Goal: Task Accomplishment & Management: Manage account settings

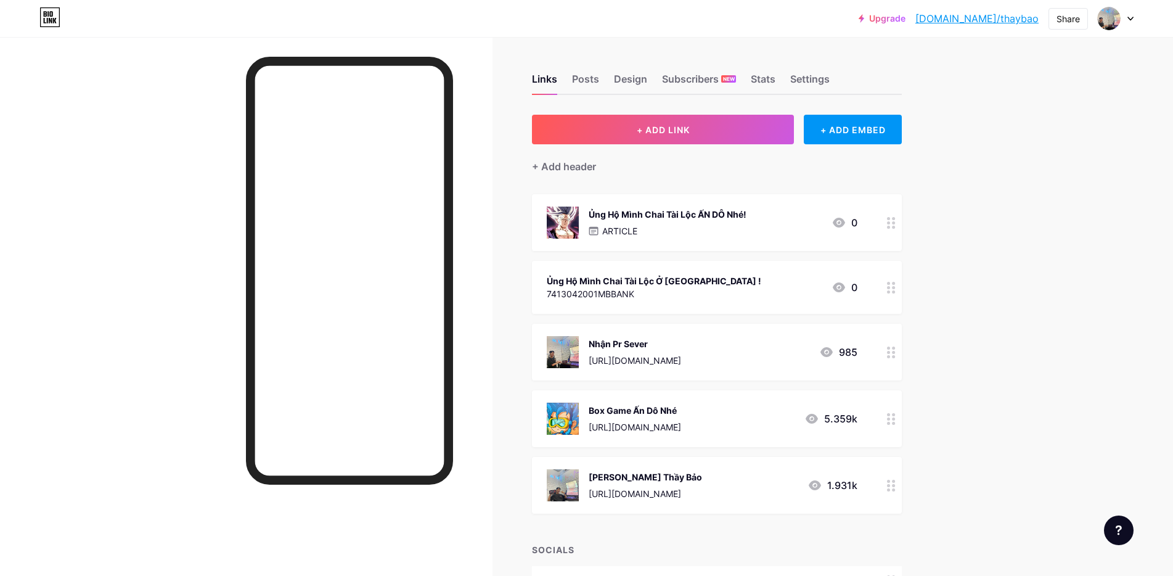
click at [668, 399] on div "Box Game Ấn Dô Nhé [URL][DOMAIN_NAME] 5.359k" at bounding box center [717, 418] width 370 height 57
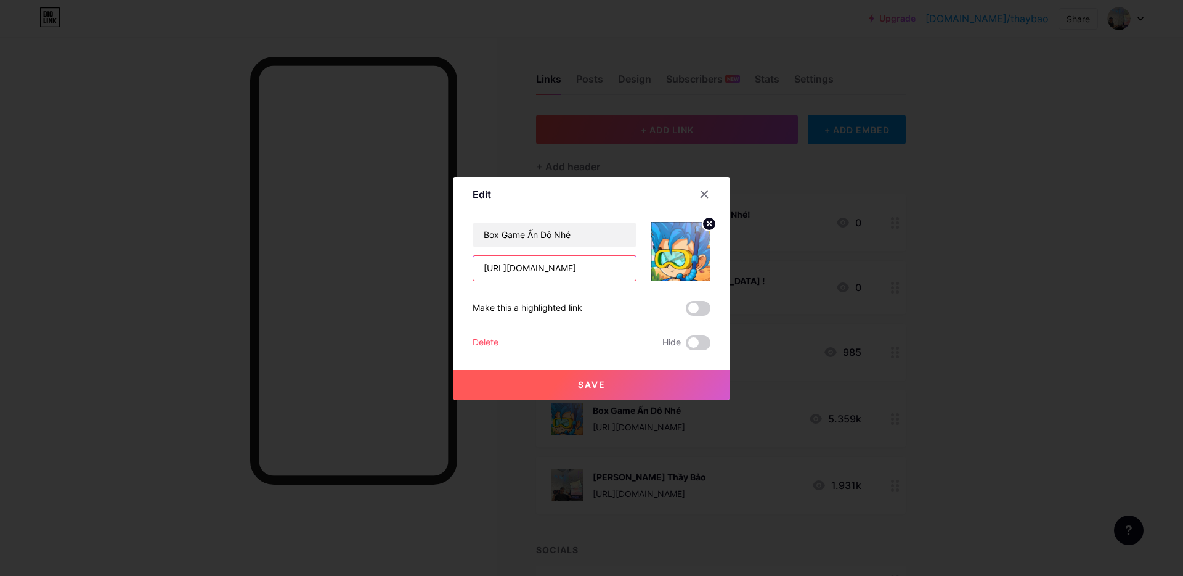
drag, startPoint x: 614, startPoint y: 261, endPoint x: 286, endPoint y: 276, distance: 328.8
click at [286, 275] on div "Edit Content YouTube Play YouTube video without leaving your page. ADD Vimeo Pl…" at bounding box center [591, 288] width 1183 height 576
paste input "lffszj519"
type input "[URL][DOMAIN_NAME]"
click at [584, 380] on span "Save" at bounding box center [592, 384] width 28 height 10
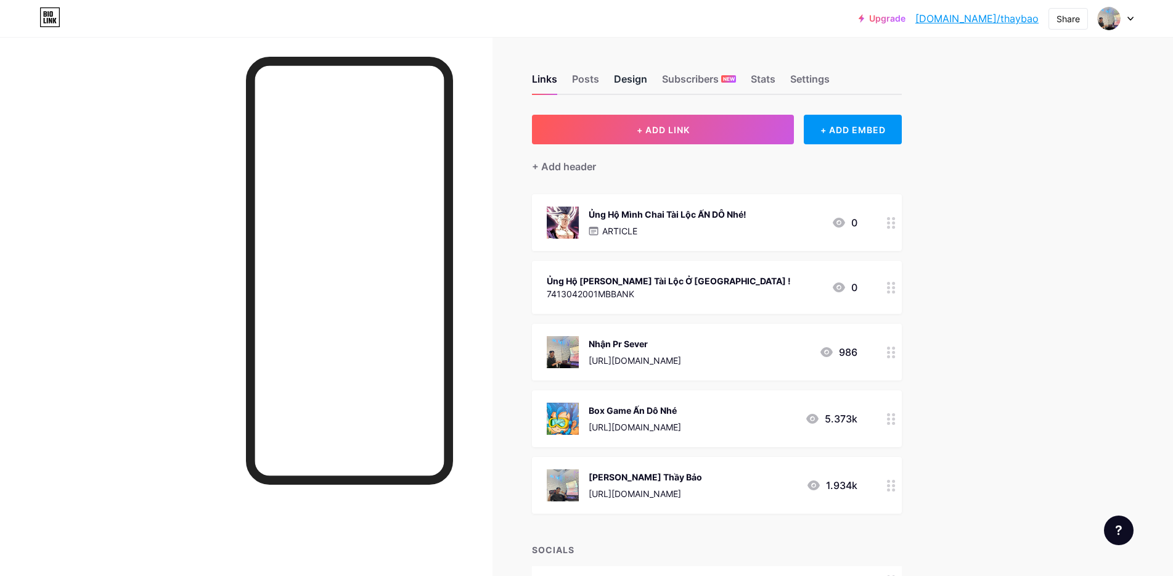
click at [638, 79] on div "Design" at bounding box center [630, 82] width 33 height 22
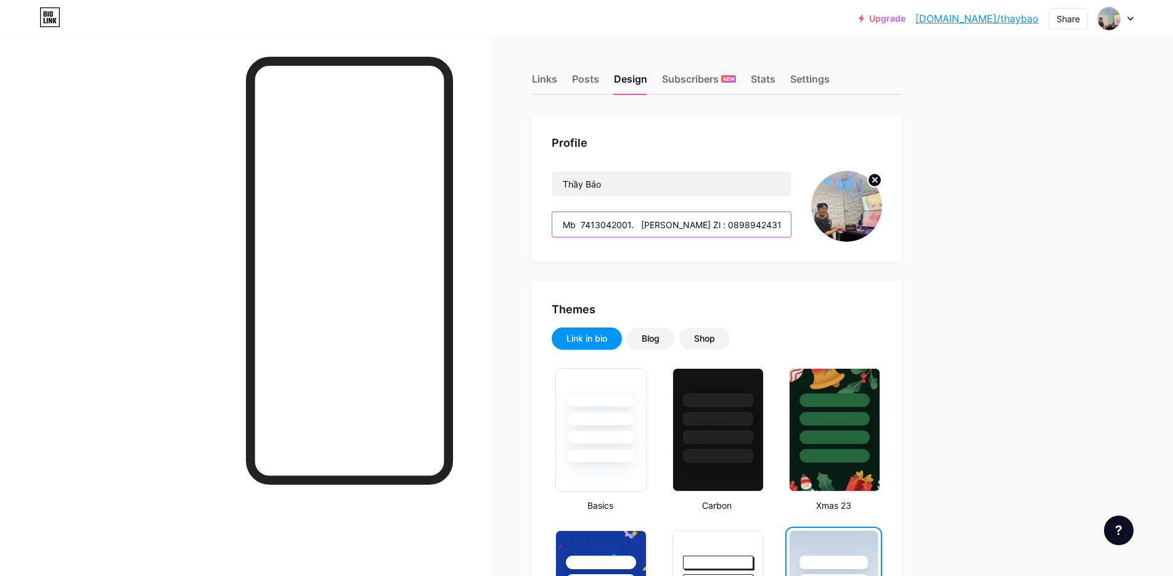
drag, startPoint x: 634, startPoint y: 225, endPoint x: 555, endPoint y: 222, distance: 78.9
click at [555, 222] on div "Profile Thầy Bảo Mb 7413042001. [PERSON_NAME] Zl : 0898942431" at bounding box center [717, 188] width 370 height 147
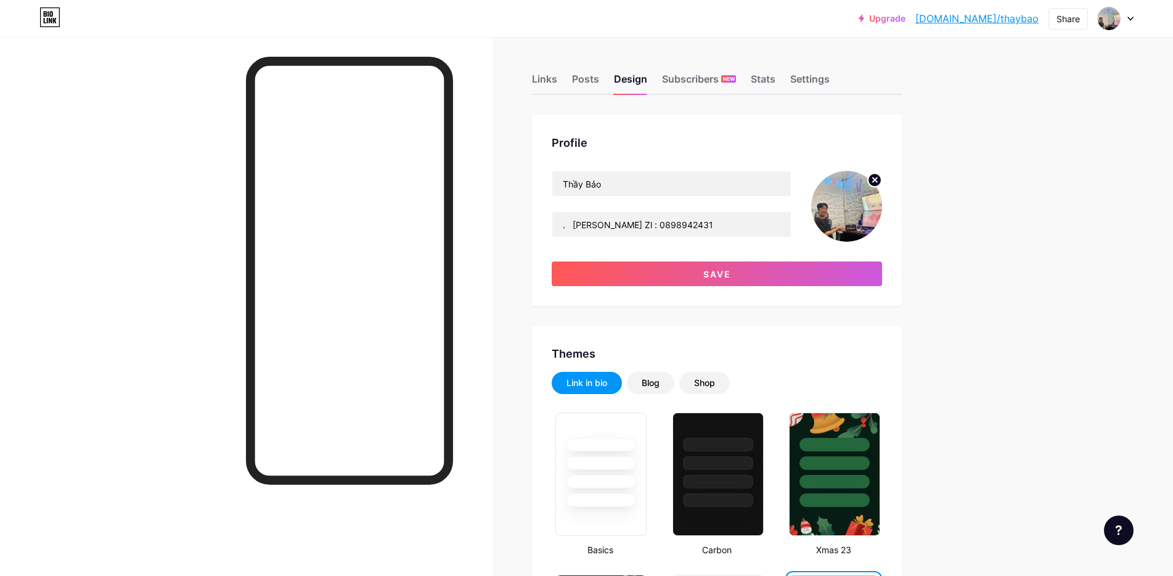
click at [561, 221] on input ". [PERSON_NAME] Zl : 0898942431" at bounding box center [671, 224] width 238 height 25
click at [625, 223] on input "SACOMBANK 070898942431. [PERSON_NAME] Zl : 0898942431" at bounding box center [671, 224] width 238 height 25
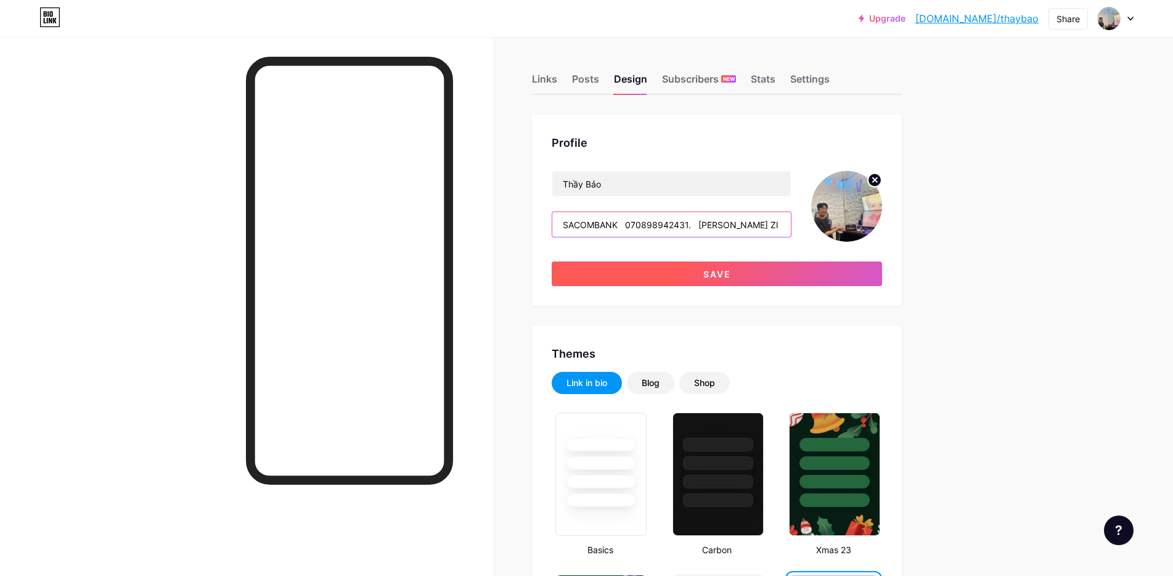
type input "SACOMBANK 070898942431. [PERSON_NAME] Zl : 0898942431"
click at [652, 276] on button "Save" at bounding box center [717, 273] width 330 height 25
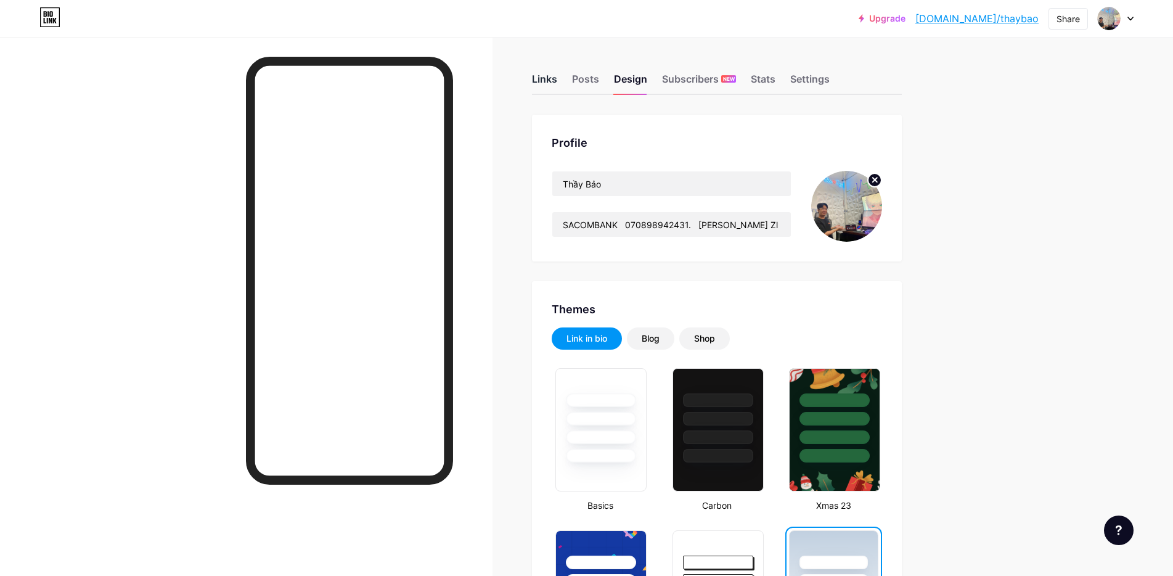
click at [547, 73] on div "Links" at bounding box center [544, 82] width 25 height 22
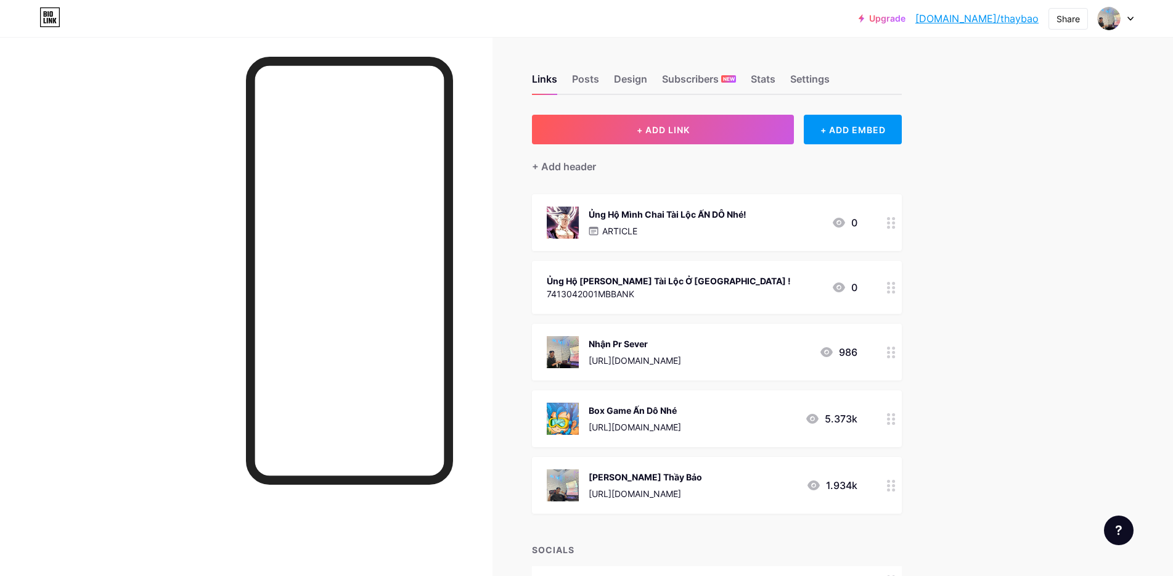
click at [729, 278] on div "Ủng Hộ [PERSON_NAME] Tài Lộc Ở [GEOGRAPHIC_DATA] !" at bounding box center [669, 280] width 244 height 13
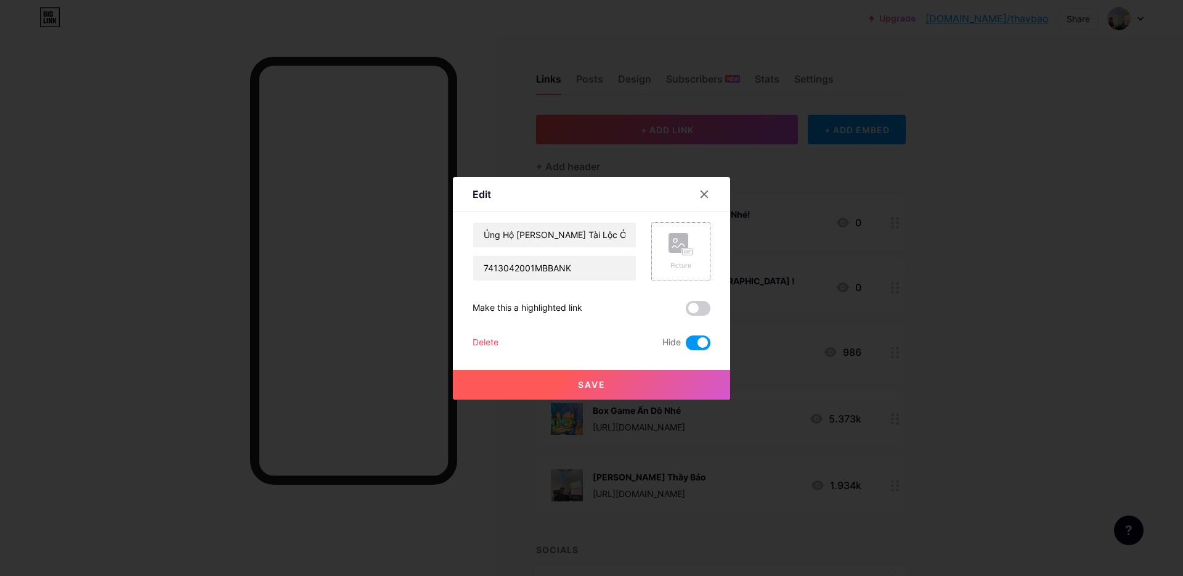
click at [669, 254] on icon at bounding box center [681, 244] width 25 height 23
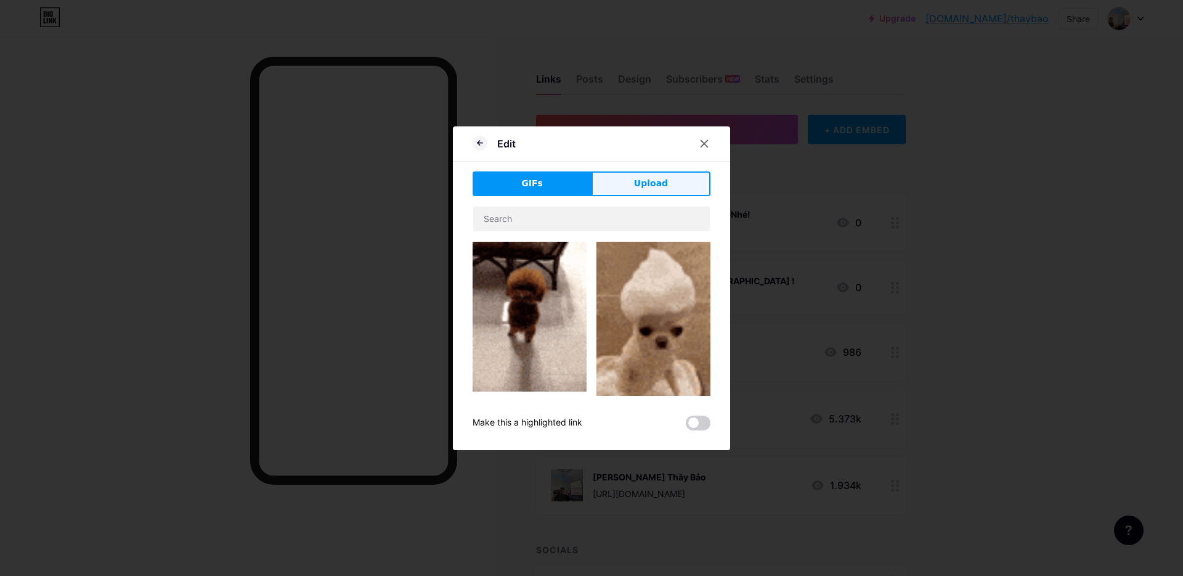
click at [615, 181] on button "Upload" at bounding box center [651, 183] width 119 height 25
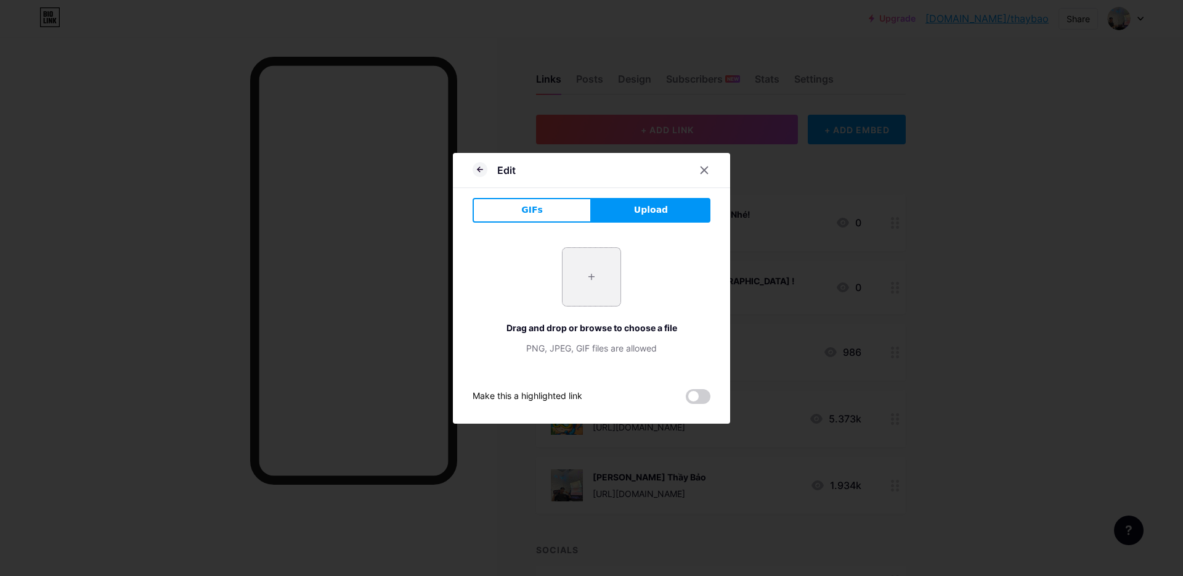
click at [578, 272] on input "file" at bounding box center [592, 277] width 58 height 58
type input "C:\fakepath\sacombank.jpg"
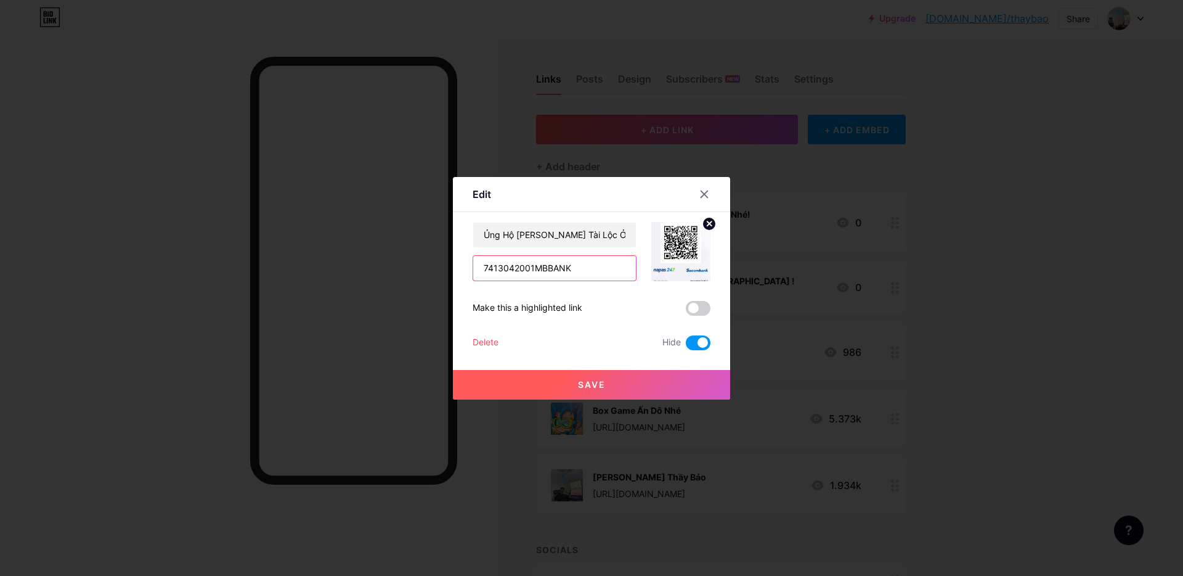
drag, startPoint x: 570, startPoint y: 268, endPoint x: 441, endPoint y: 274, distance: 128.9
click at [441, 274] on div "Edit Content YouTube Play YouTube video without leaving your page. ADD Vimeo Pl…" at bounding box center [591, 288] width 1183 height 576
type input "070898942431"
click at [689, 344] on span at bounding box center [698, 342] width 25 height 15
click at [686, 346] on input "checkbox" at bounding box center [686, 346] width 0 height 0
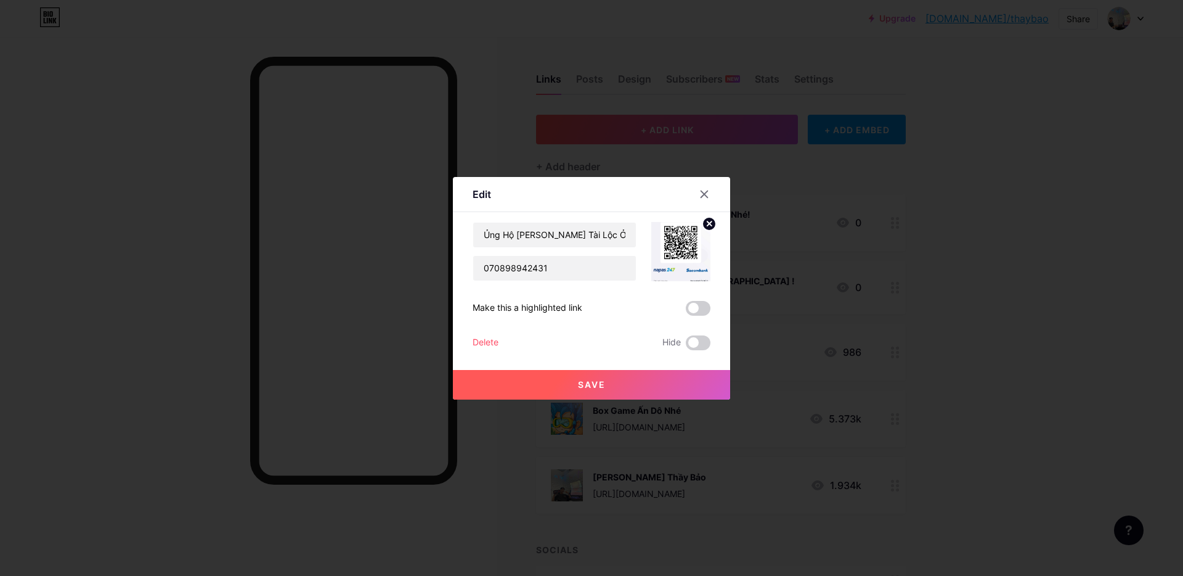
click at [669, 383] on button "Save" at bounding box center [591, 385] width 277 height 30
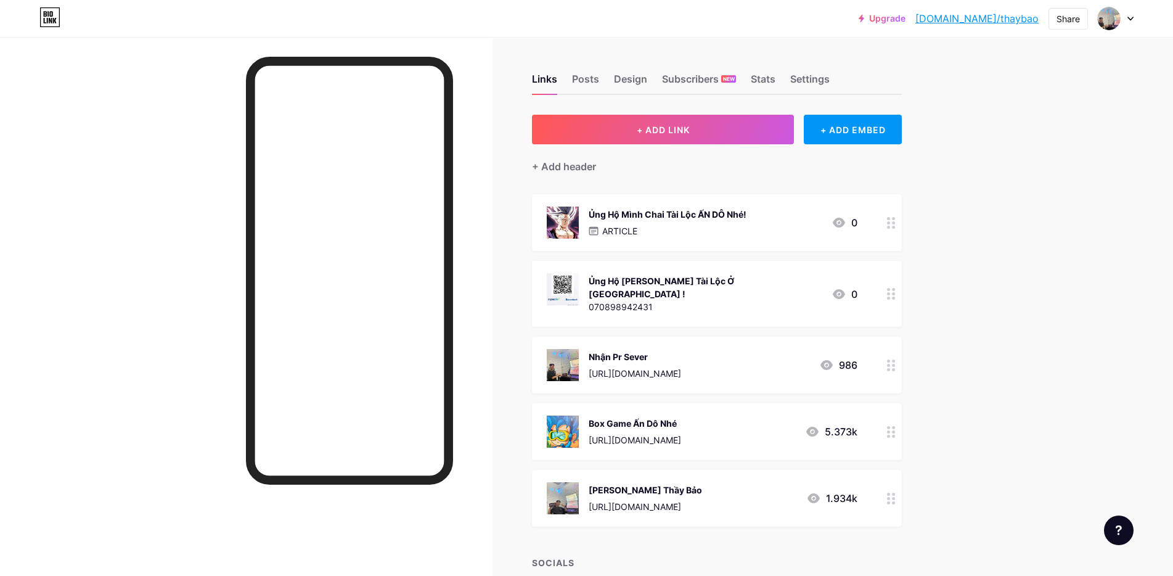
click at [897, 298] on div at bounding box center [891, 294] width 21 height 66
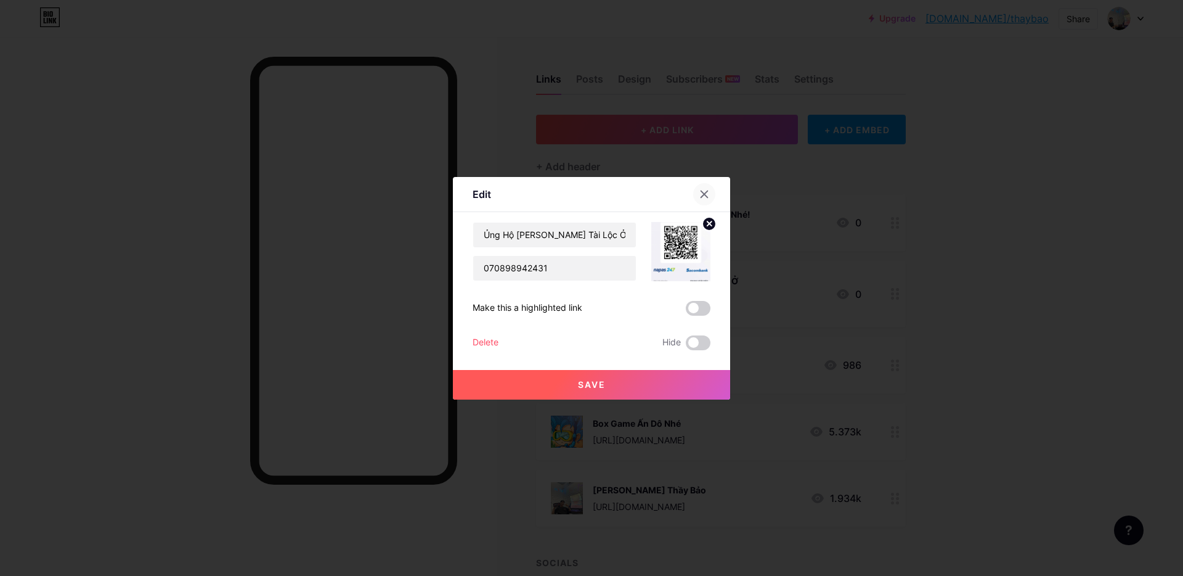
click at [701, 192] on icon at bounding box center [704, 193] width 7 height 7
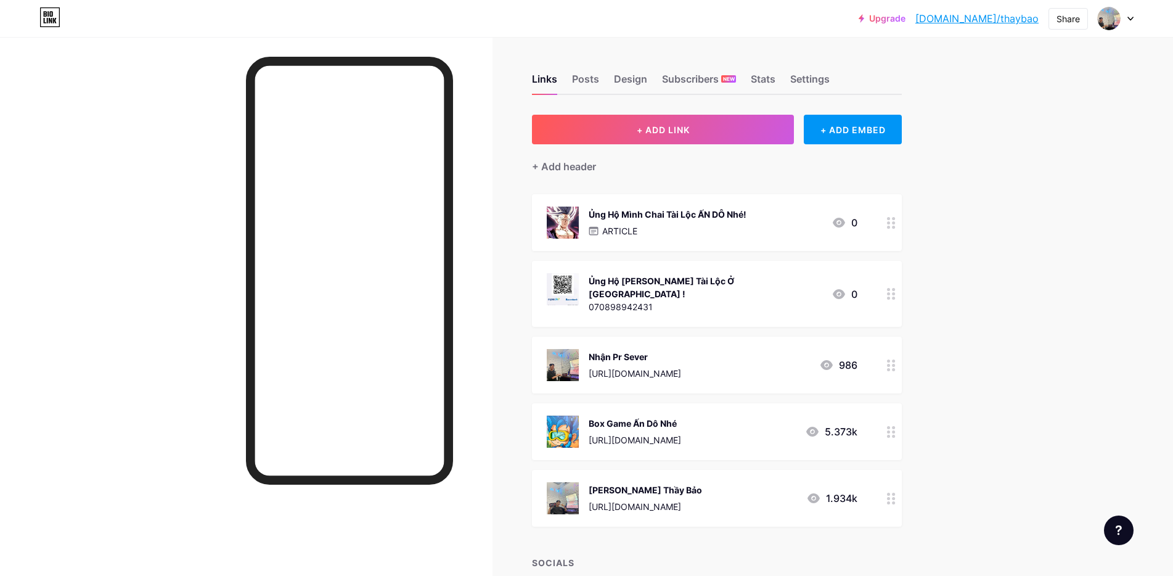
click at [638, 283] on div "Ủng Hộ [PERSON_NAME] Tài Lộc Ở [GEOGRAPHIC_DATA] !" at bounding box center [704, 287] width 233 height 26
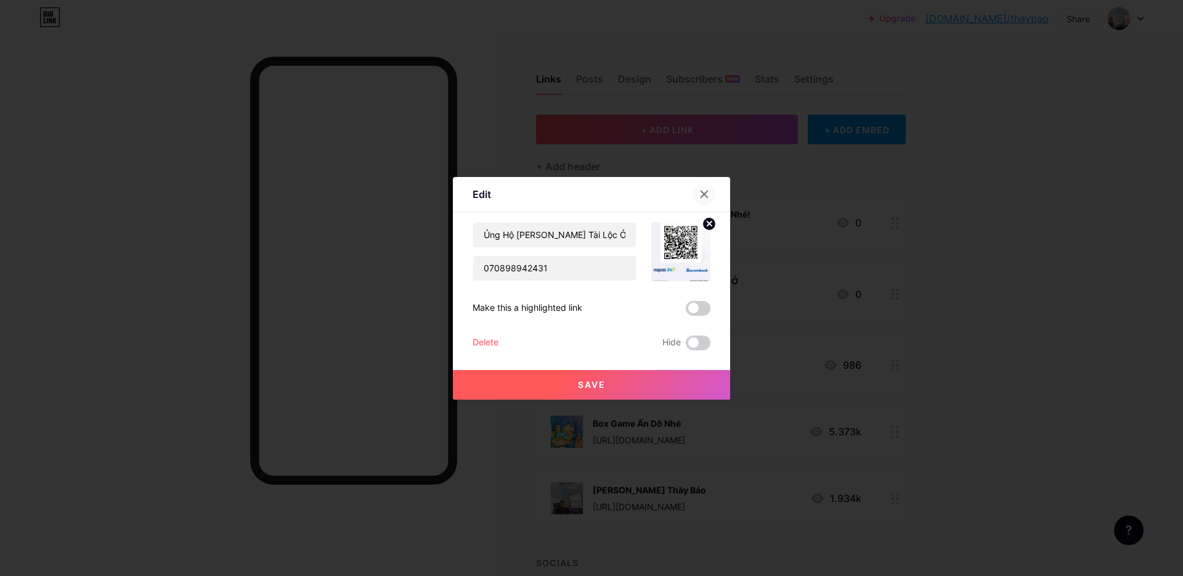
click at [699, 195] on icon at bounding box center [704, 194] width 10 height 10
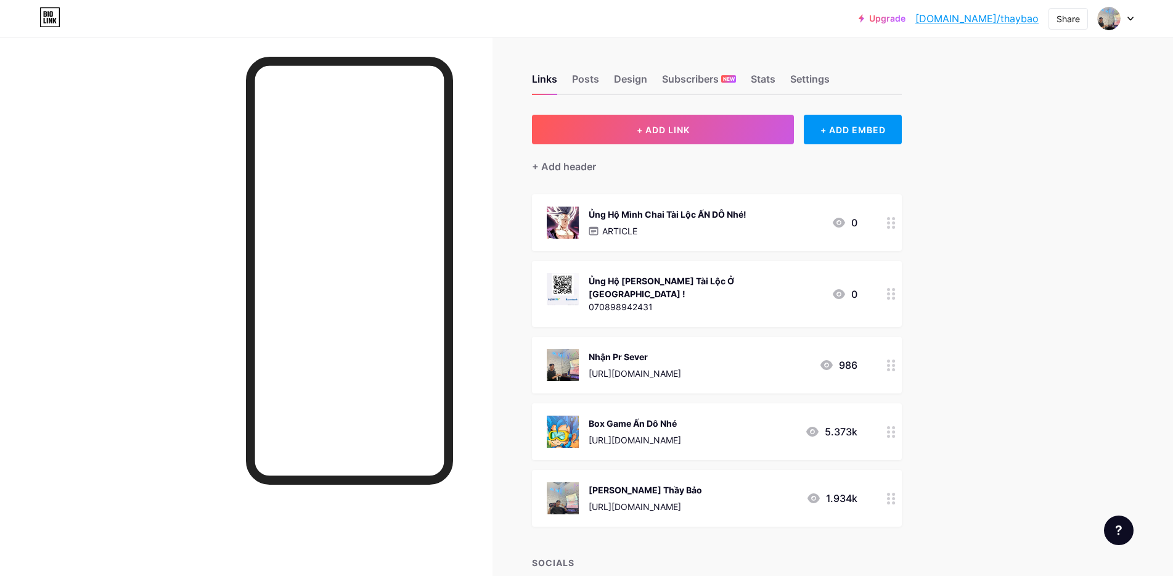
click at [704, 300] on div "070898942431" at bounding box center [704, 306] width 233 height 13
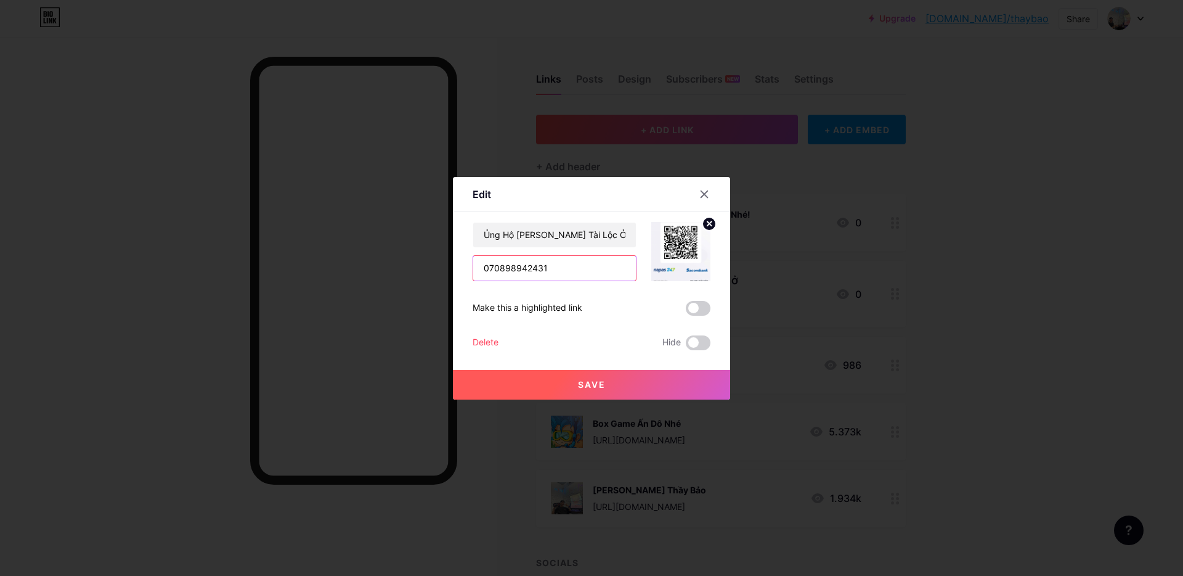
click at [566, 264] on input "070898942431" at bounding box center [554, 268] width 163 height 25
type input "070898942431 SCB"
click at [592, 381] on span "Save" at bounding box center [592, 384] width 28 height 10
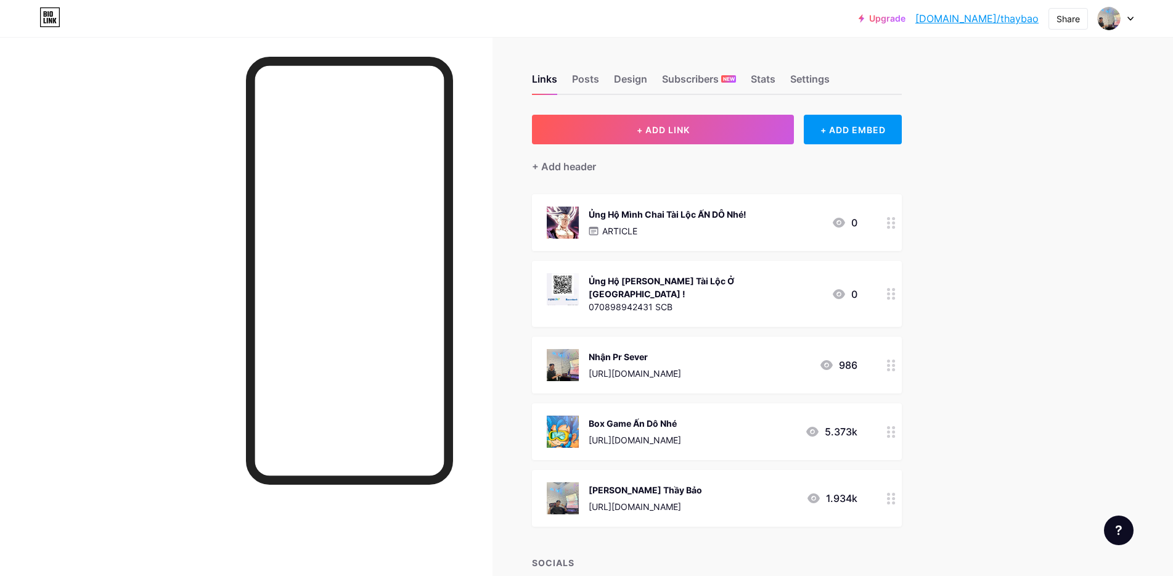
click at [890, 292] on circle at bounding box center [888, 293] width 3 height 3
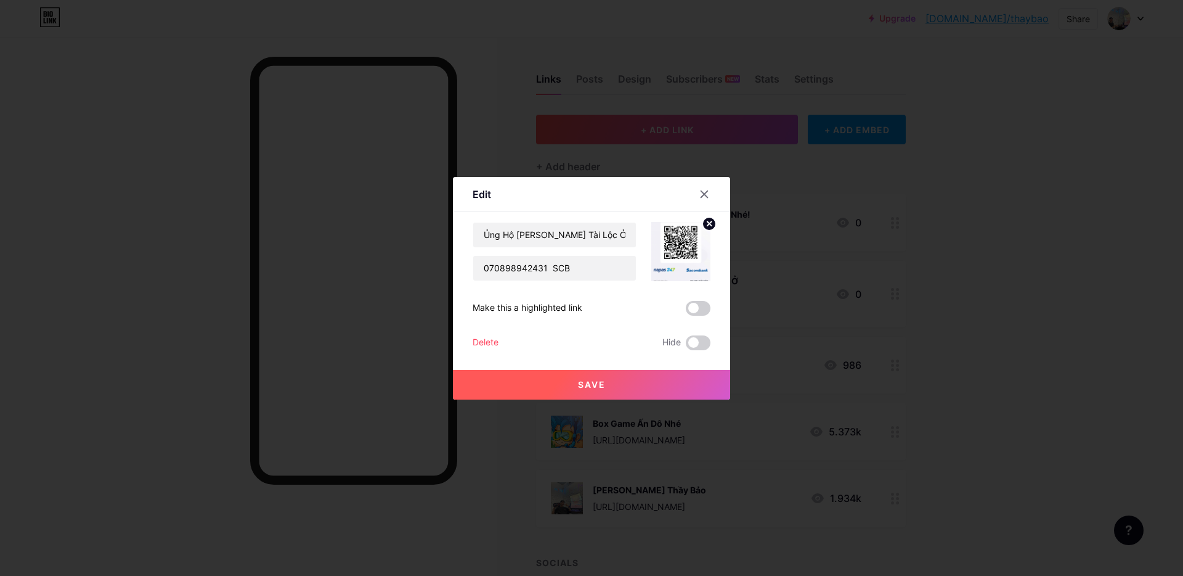
click at [473, 195] on div "Edit" at bounding box center [482, 194] width 18 height 15
click at [561, 274] on input "070898942431 SCB" at bounding box center [554, 268] width 163 height 25
drag, startPoint x: 690, startPoint y: 311, endPoint x: 683, endPoint y: 316, distance: 7.5
click at [689, 311] on span at bounding box center [698, 308] width 25 height 15
click at [686, 311] on input "checkbox" at bounding box center [686, 311] width 0 height 0
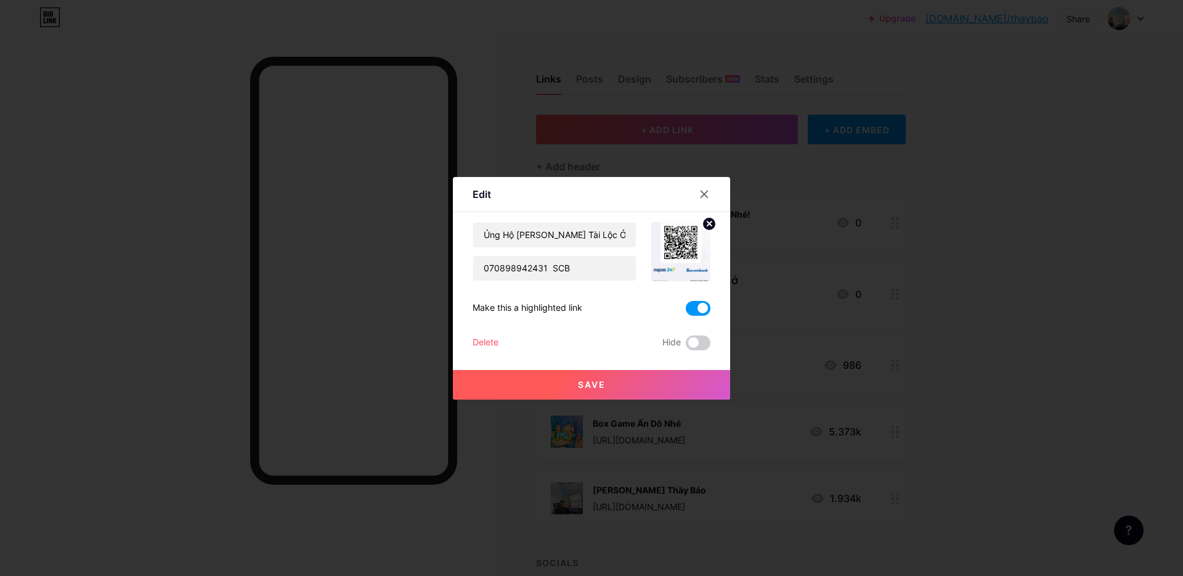
click at [672, 380] on button "Save" at bounding box center [591, 385] width 277 height 30
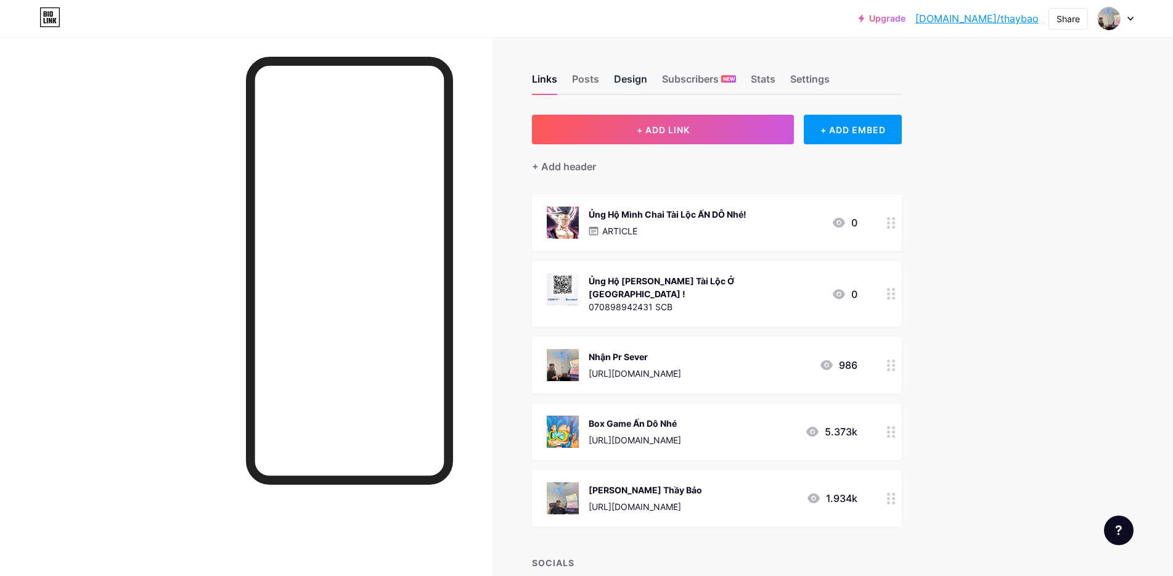
click at [633, 75] on div "Design" at bounding box center [630, 82] width 33 height 22
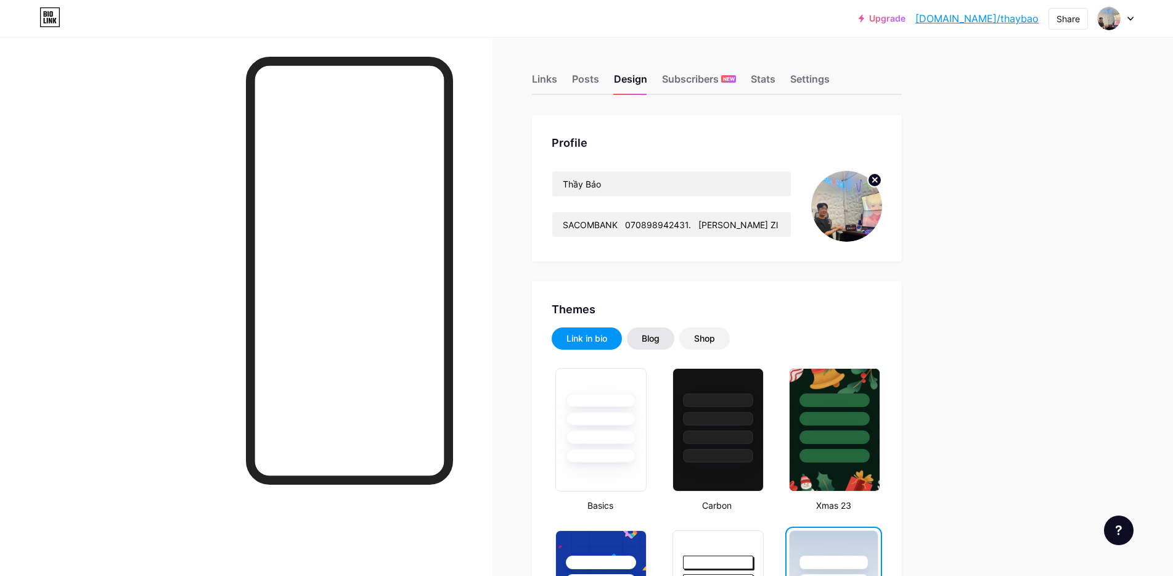
click at [659, 346] on div "Blog" at bounding box center [650, 338] width 47 height 22
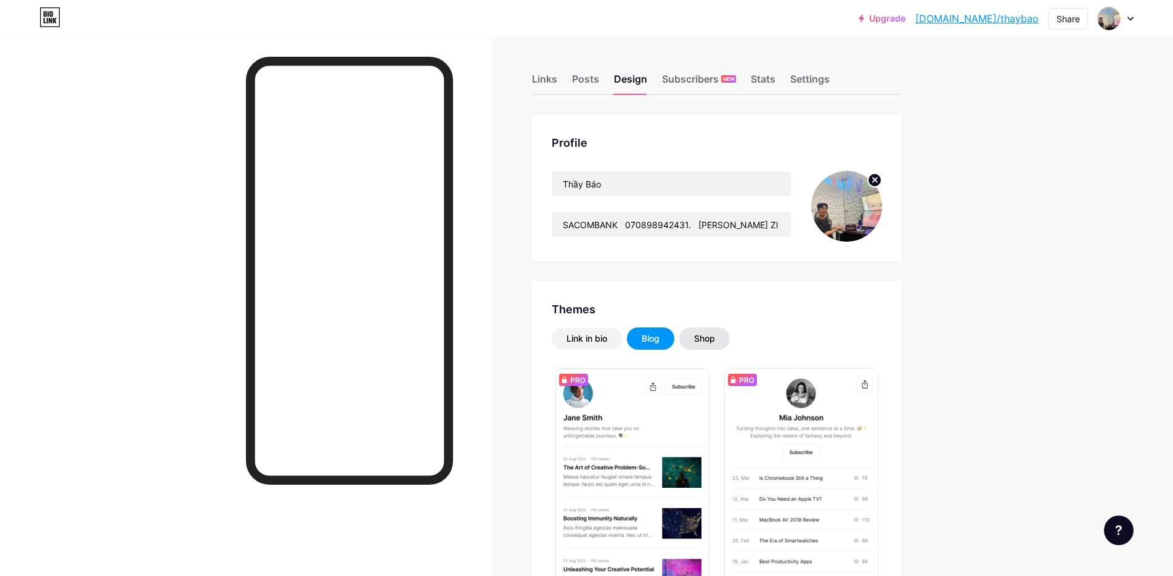
click at [697, 338] on div "Shop" at bounding box center [704, 338] width 51 height 22
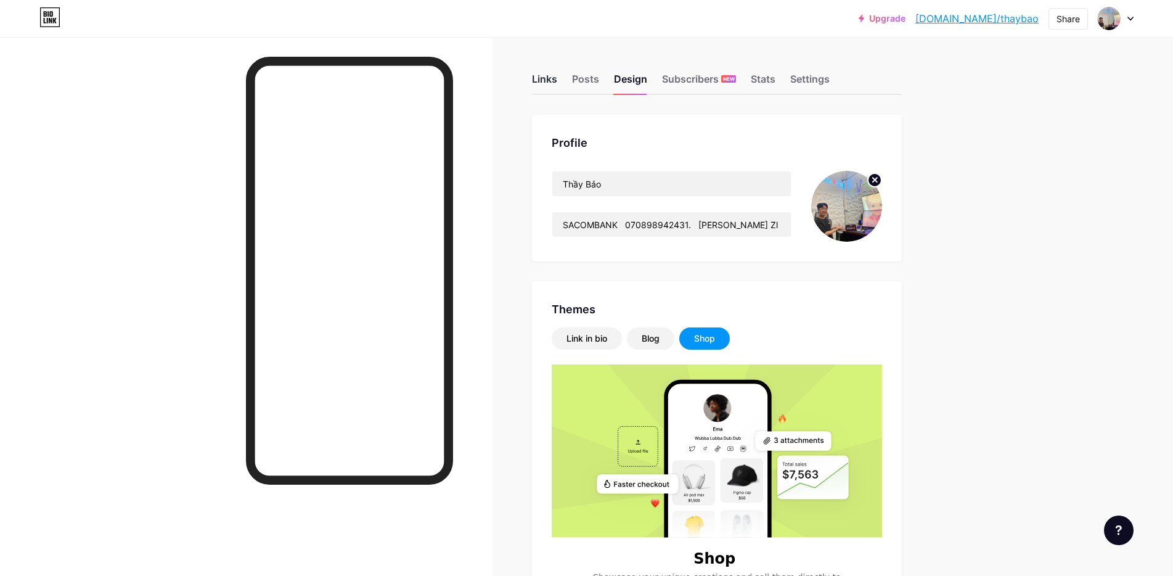
click at [544, 78] on div "Links" at bounding box center [544, 82] width 25 height 22
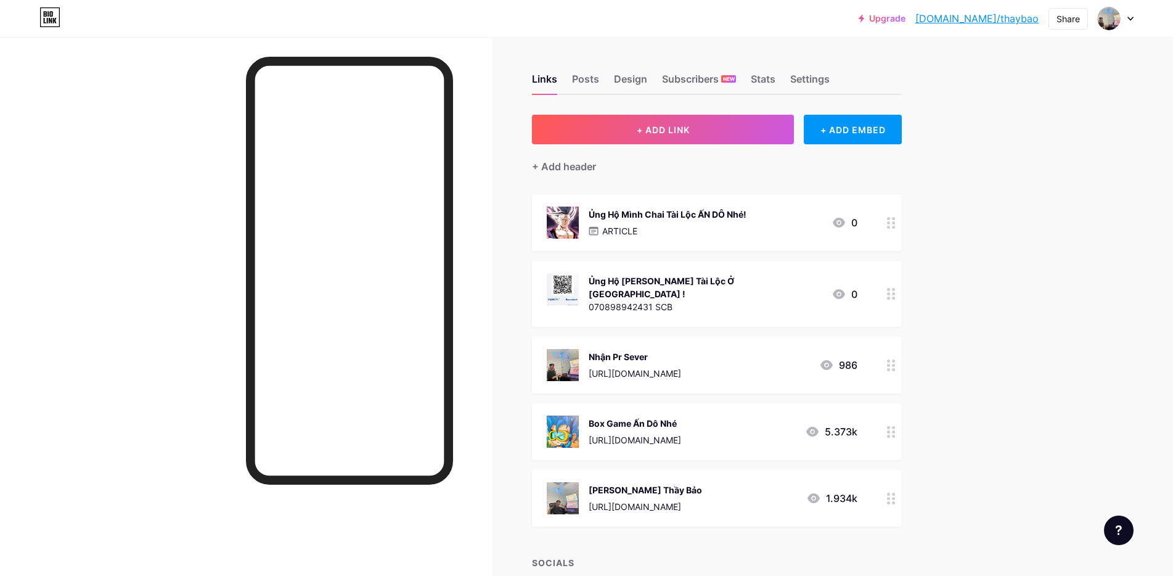
click at [845, 289] on icon at bounding box center [839, 294] width 12 height 10
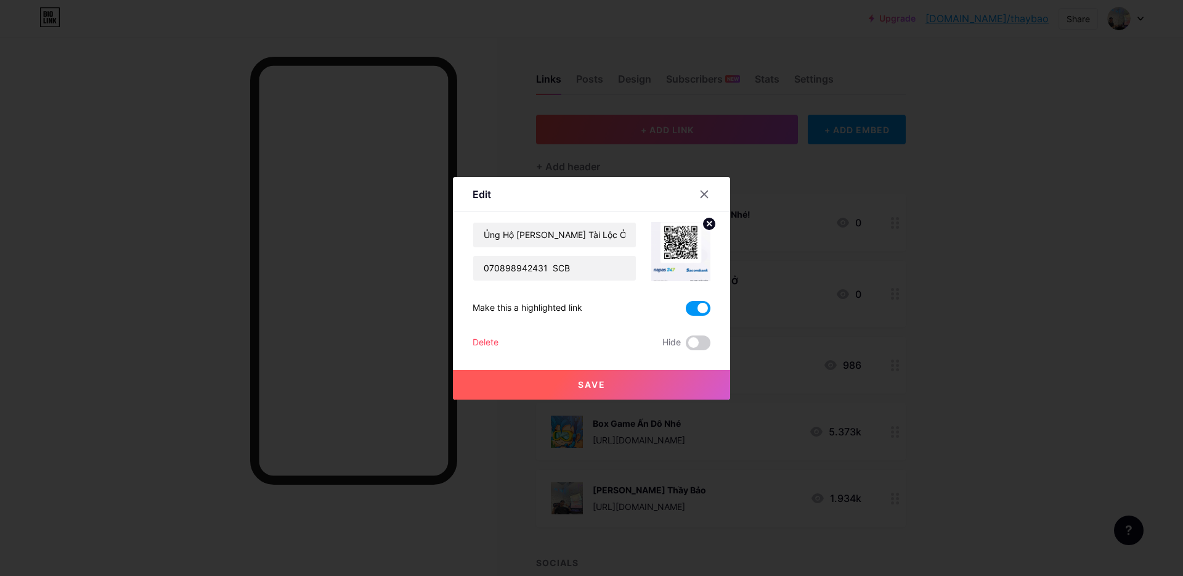
click at [704, 222] on circle at bounding box center [709, 224] width 14 height 14
click at [596, 266] on input "070898942431 SCB" at bounding box center [554, 268] width 163 height 25
click at [636, 391] on button "Save" at bounding box center [591, 385] width 277 height 30
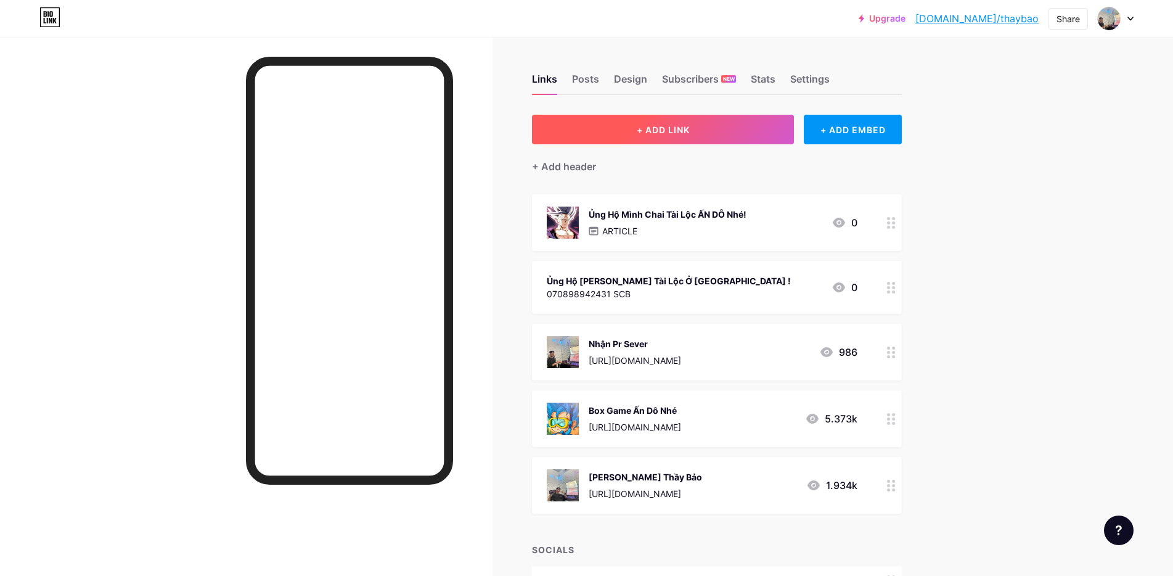
click at [725, 137] on button "+ ADD LINK" at bounding box center [663, 130] width 262 height 30
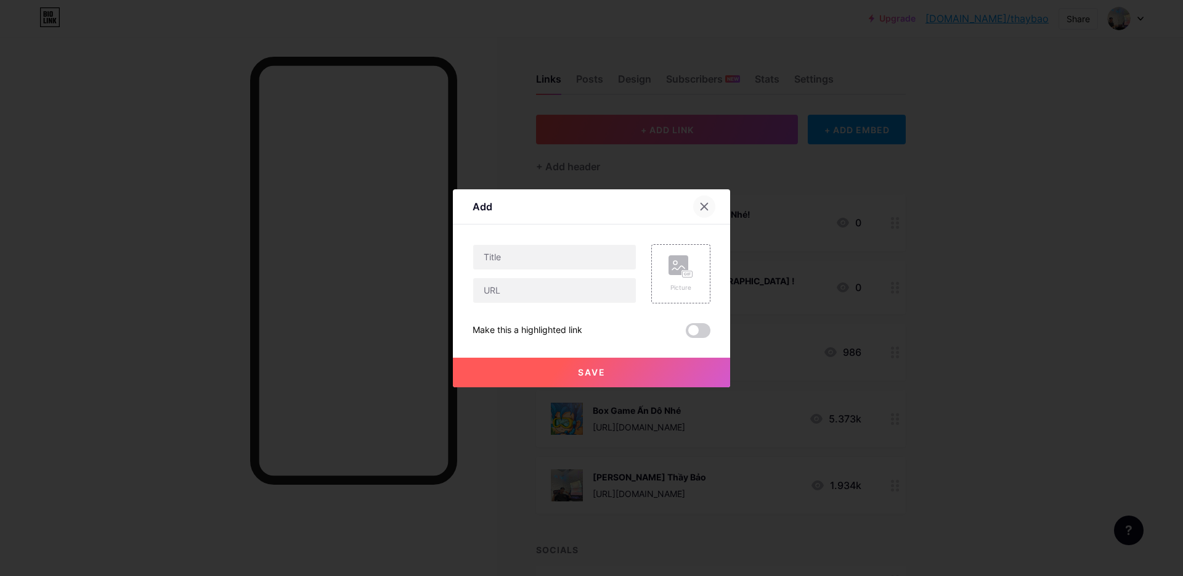
click at [701, 204] on icon at bounding box center [704, 206] width 7 height 7
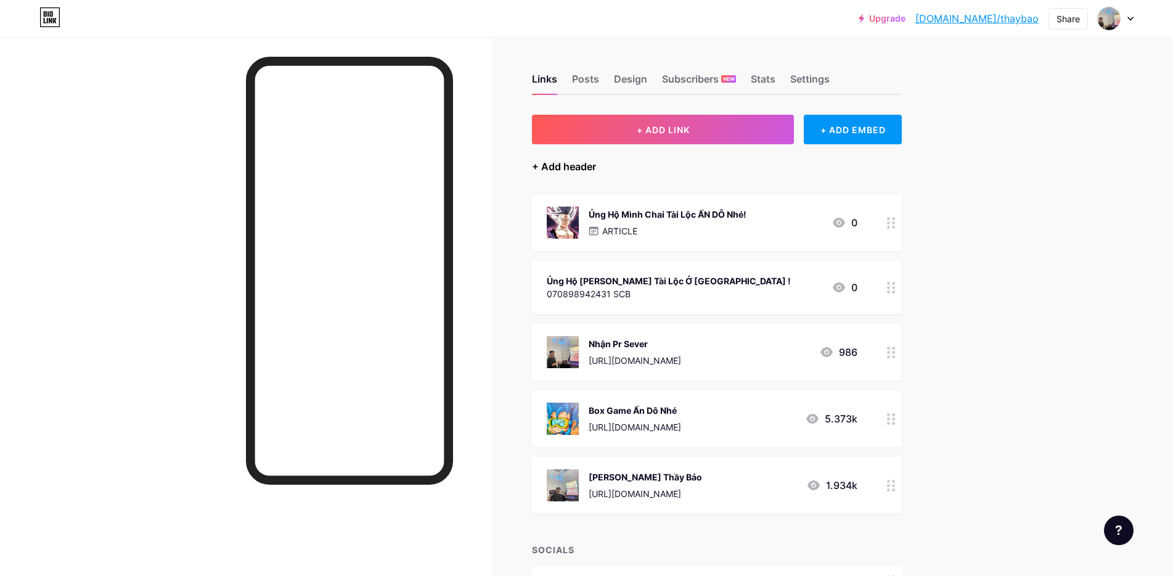
click at [591, 163] on div "+ Add header" at bounding box center [564, 166] width 64 height 15
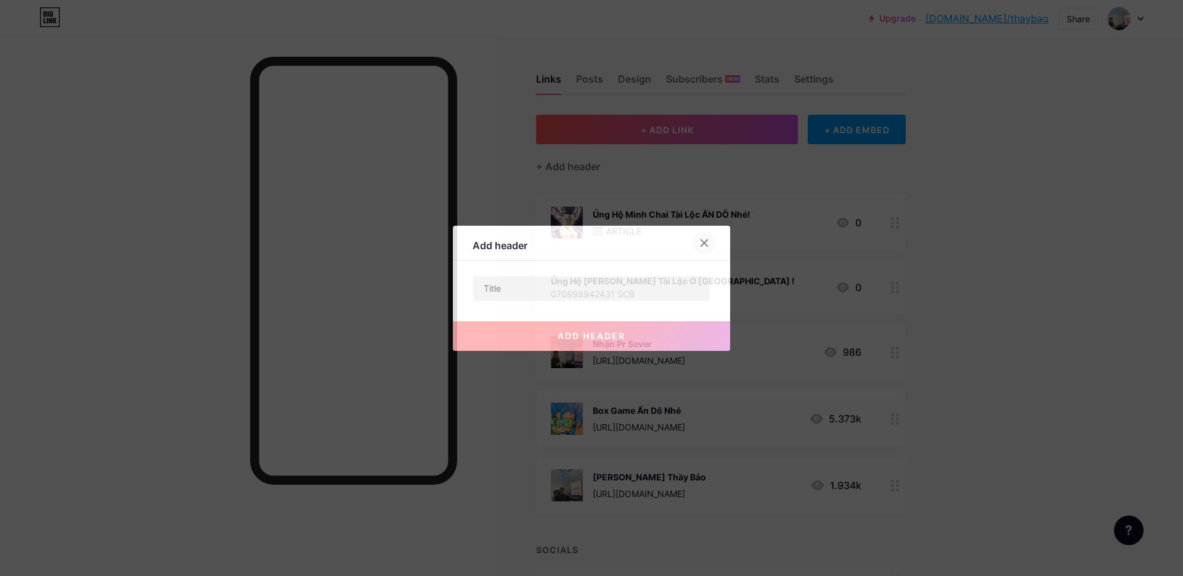
click at [701, 244] on icon at bounding box center [704, 242] width 7 height 7
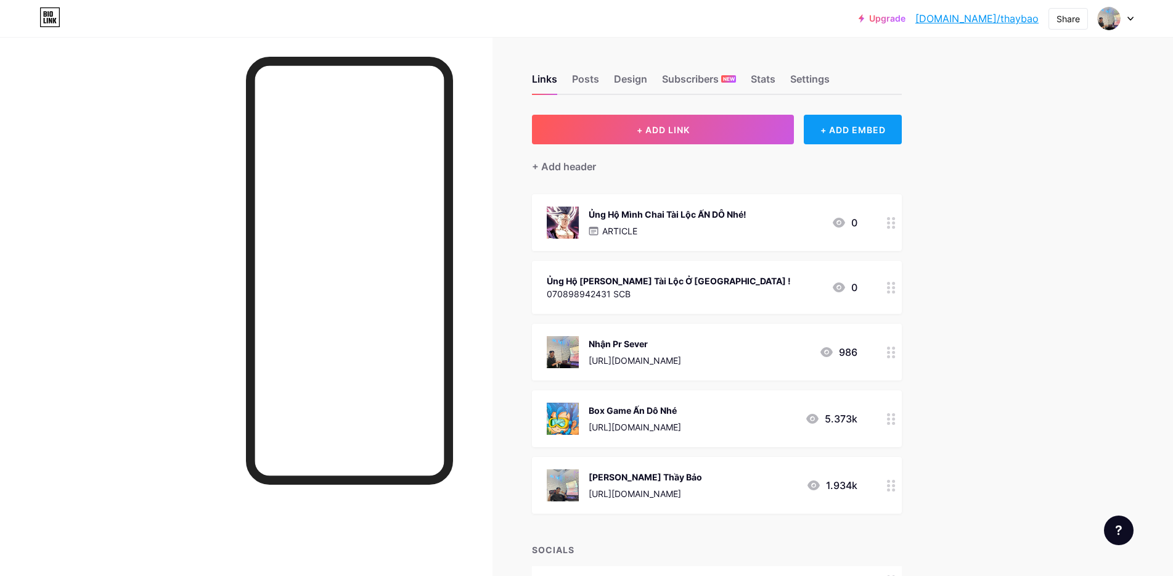
click at [849, 132] on div "+ ADD EMBED" at bounding box center [853, 130] width 98 height 30
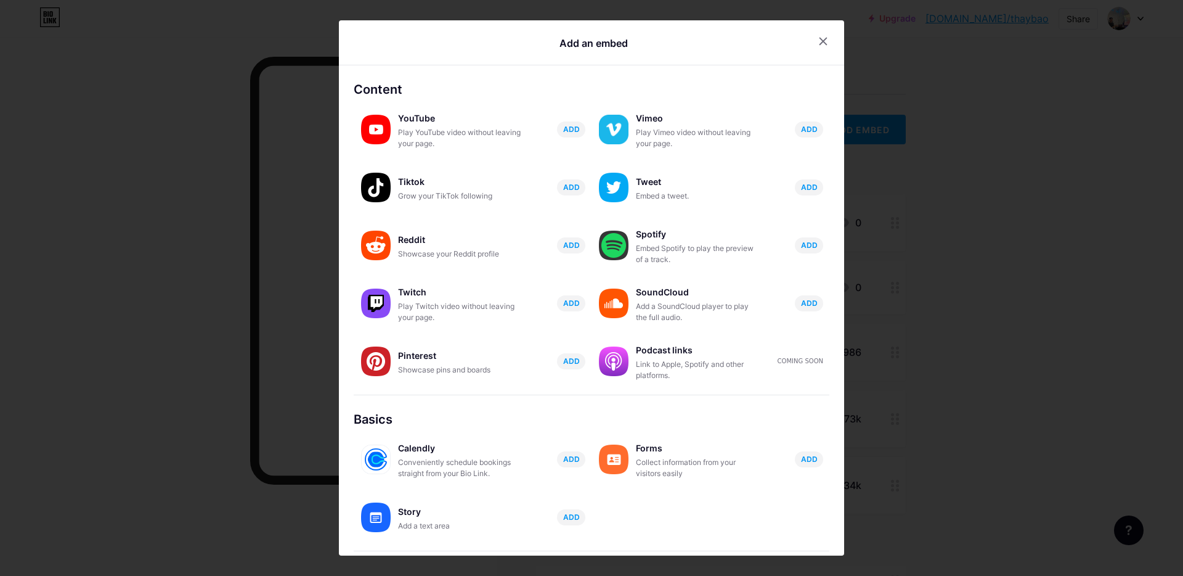
click at [974, 219] on div at bounding box center [591, 288] width 1183 height 576
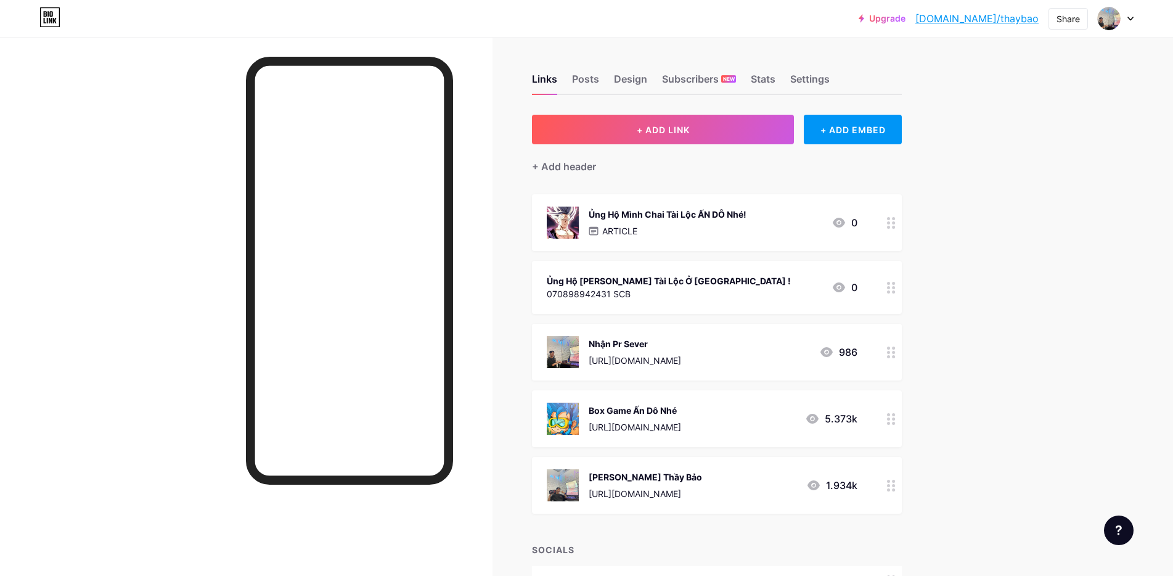
click at [892, 286] on icon at bounding box center [891, 288] width 9 height 12
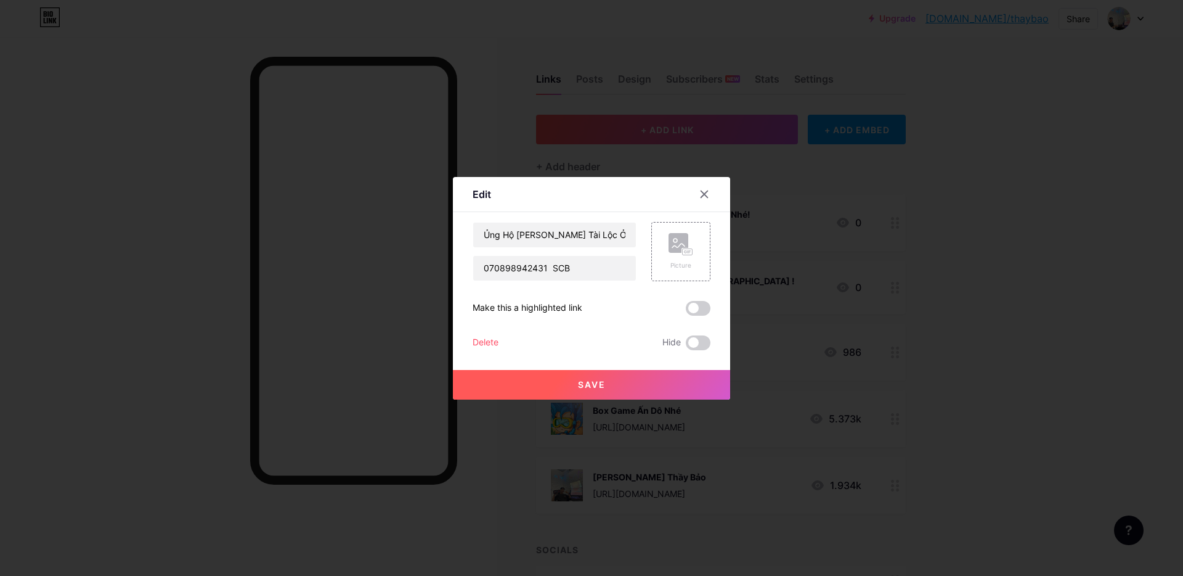
click at [476, 195] on div "Edit" at bounding box center [482, 194] width 18 height 15
click at [534, 230] on input "Ủng Hộ [PERSON_NAME] Tài Lộc Ở [GEOGRAPHIC_DATA] !" at bounding box center [554, 234] width 163 height 25
click at [568, 269] on input "070898942431 SCB" at bounding box center [554, 268] width 163 height 25
paste input "[URL][DOMAIN_NAME]"
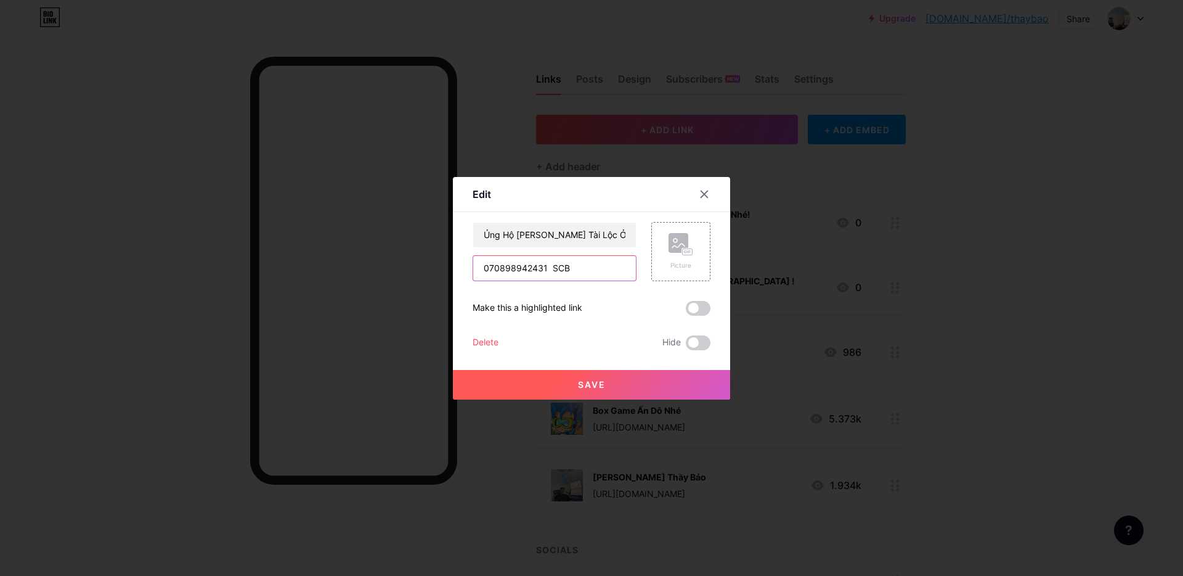
type input "070898942431 SCB"
click at [563, 314] on div "Make this a highlighted link" at bounding box center [528, 308] width 110 height 15
click at [567, 310] on div "Make this a highlighted link" at bounding box center [528, 308] width 110 height 15
click at [531, 309] on div "Make this a highlighted link" at bounding box center [528, 308] width 110 height 15
drag, startPoint x: 521, startPoint y: 310, endPoint x: 510, endPoint y: 310, distance: 11.7
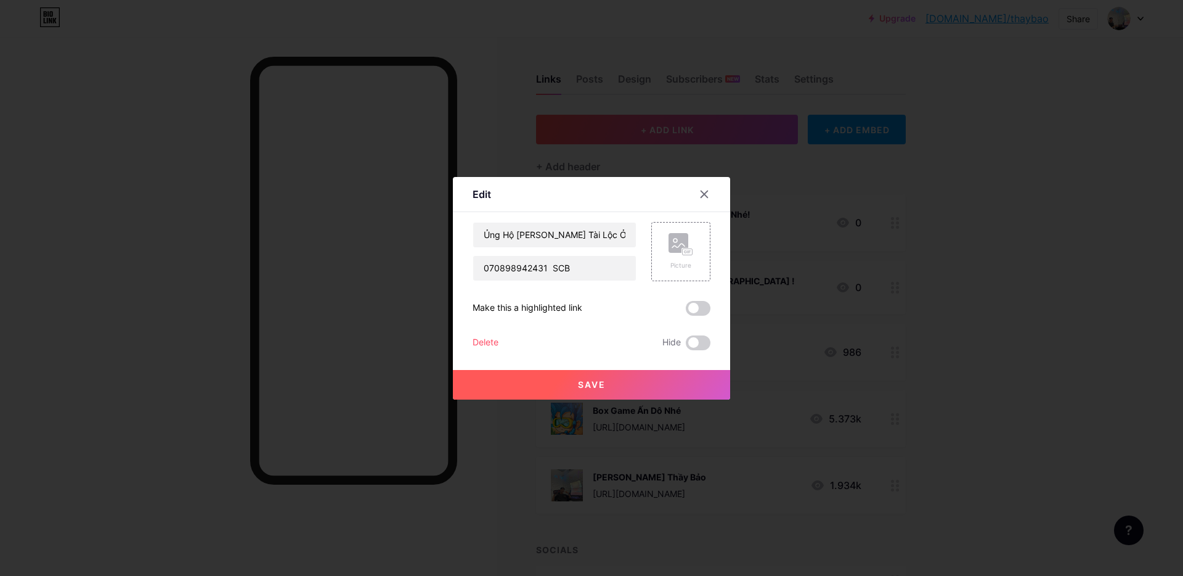
click at [519, 310] on div "Make this a highlighted link" at bounding box center [528, 308] width 110 height 15
click at [497, 308] on div "Make this a highlighted link" at bounding box center [528, 308] width 110 height 15
drag, startPoint x: 491, startPoint y: 307, endPoint x: 482, endPoint y: 309, distance: 9.4
click at [490, 308] on div "Make this a highlighted link" at bounding box center [528, 308] width 110 height 15
click at [482, 309] on div "Make this a highlighted link" at bounding box center [528, 308] width 110 height 15
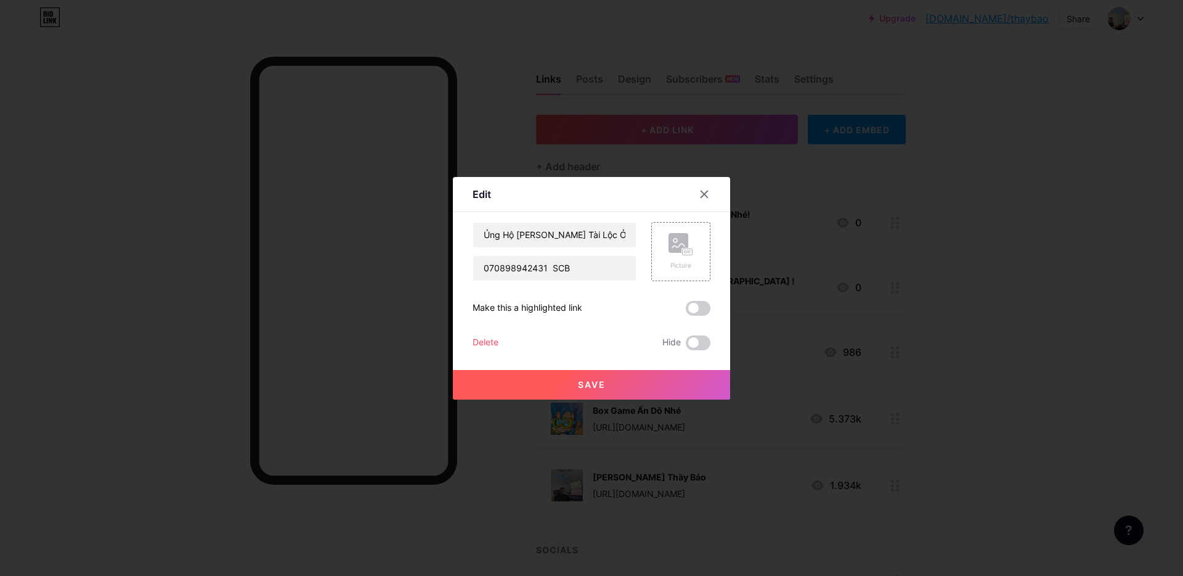
click at [480, 309] on div "Make this a highlighted link" at bounding box center [528, 308] width 110 height 15
click at [577, 301] on div "Make this a highlighted link" at bounding box center [528, 308] width 110 height 15
click at [669, 241] on rect at bounding box center [679, 243] width 20 height 20
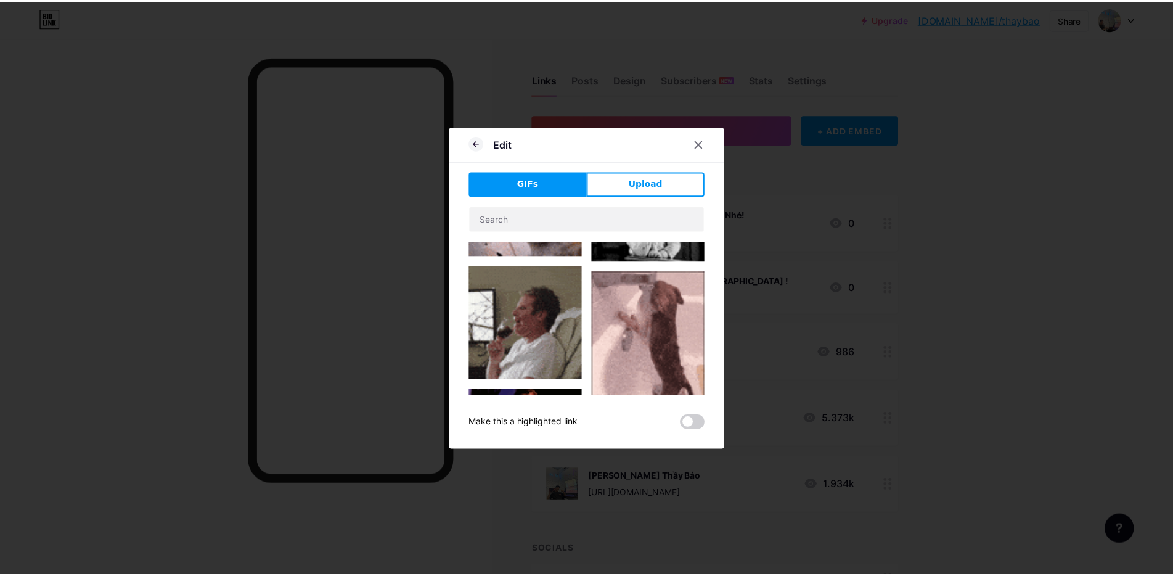
scroll to position [370, 0]
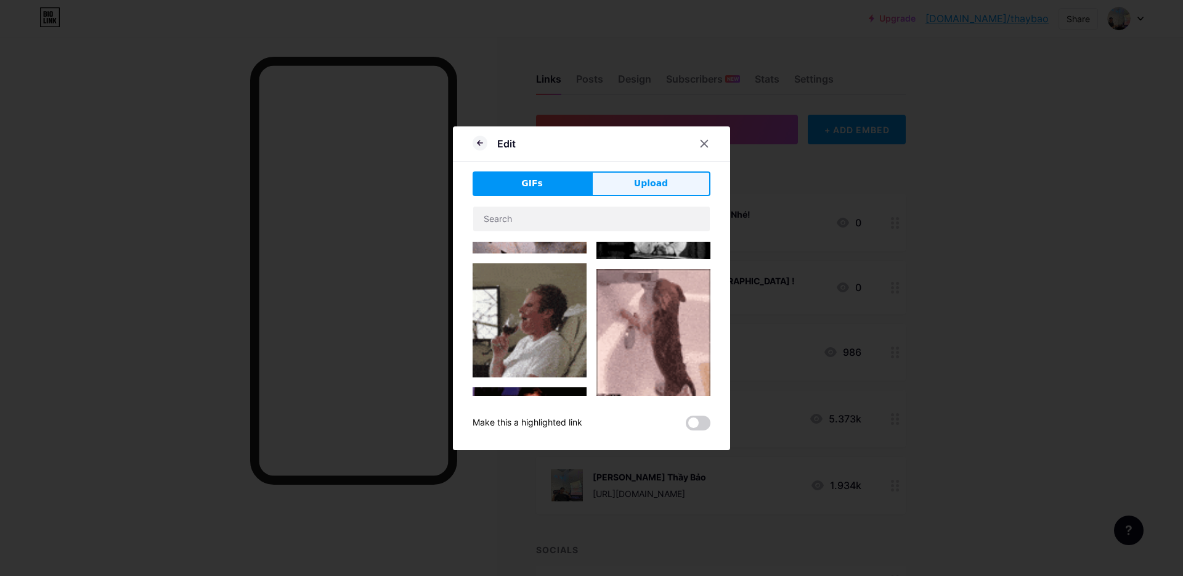
click at [630, 182] on button "Upload" at bounding box center [651, 183] width 119 height 25
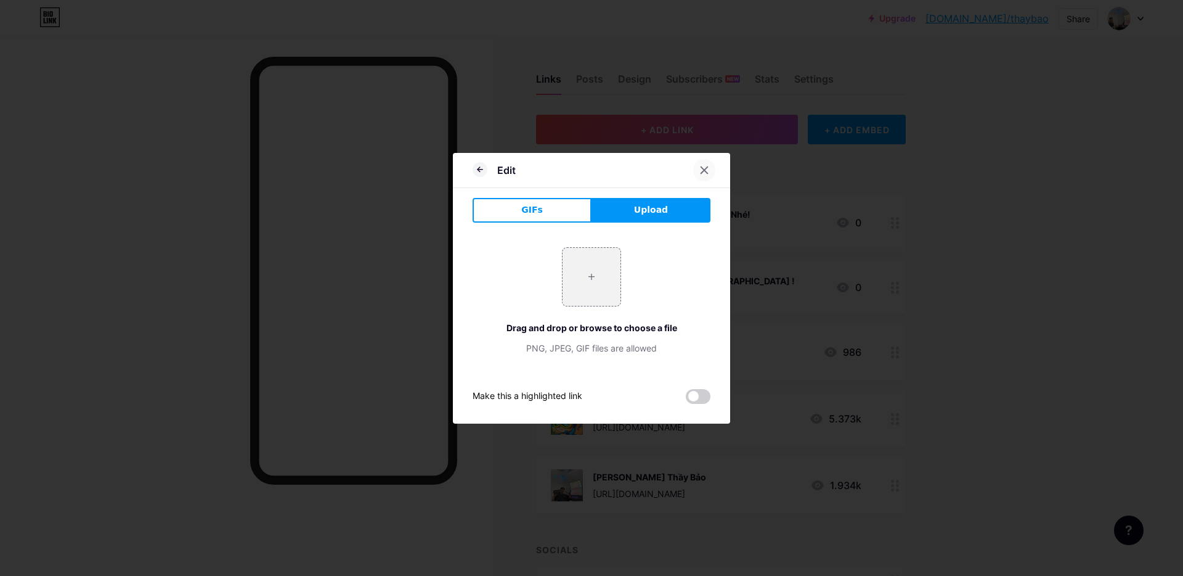
click at [704, 166] on div at bounding box center [704, 170] width 22 height 22
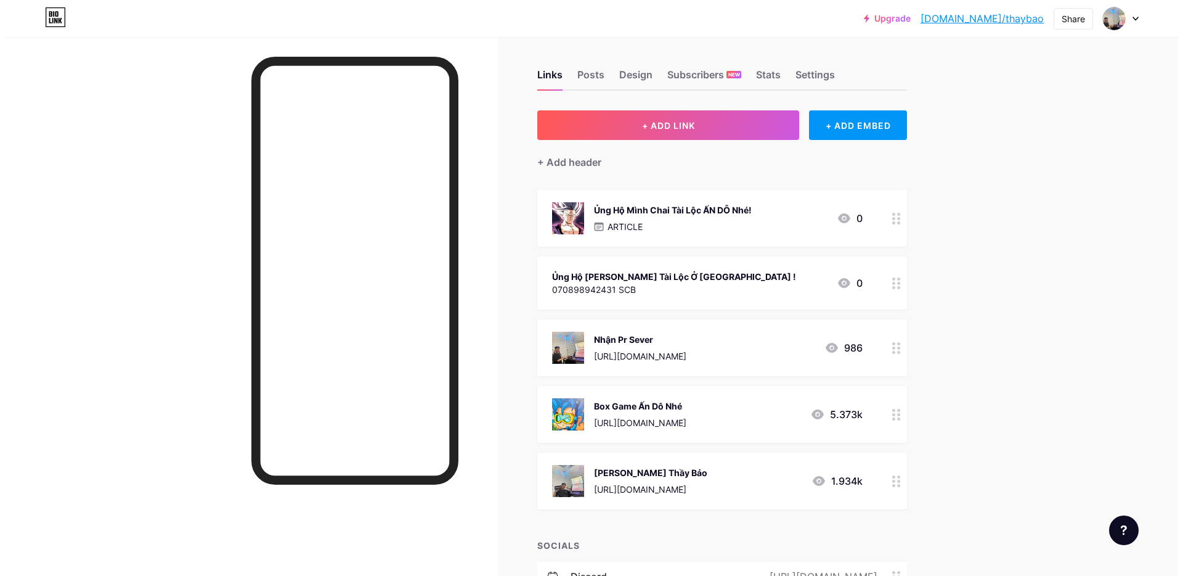
scroll to position [0, 0]
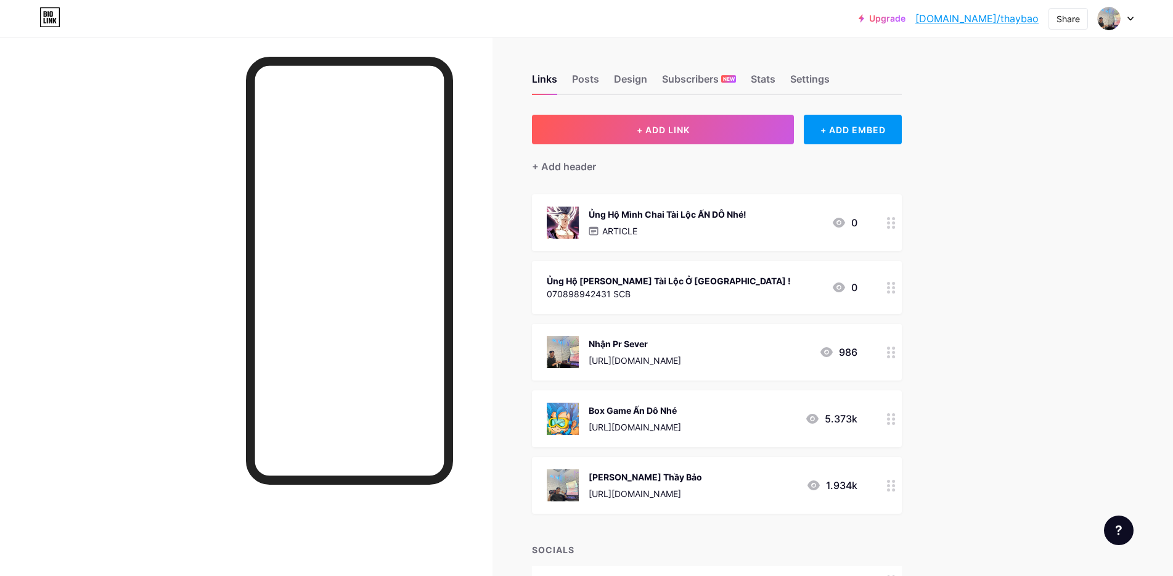
click at [895, 350] on icon at bounding box center [891, 352] width 9 height 12
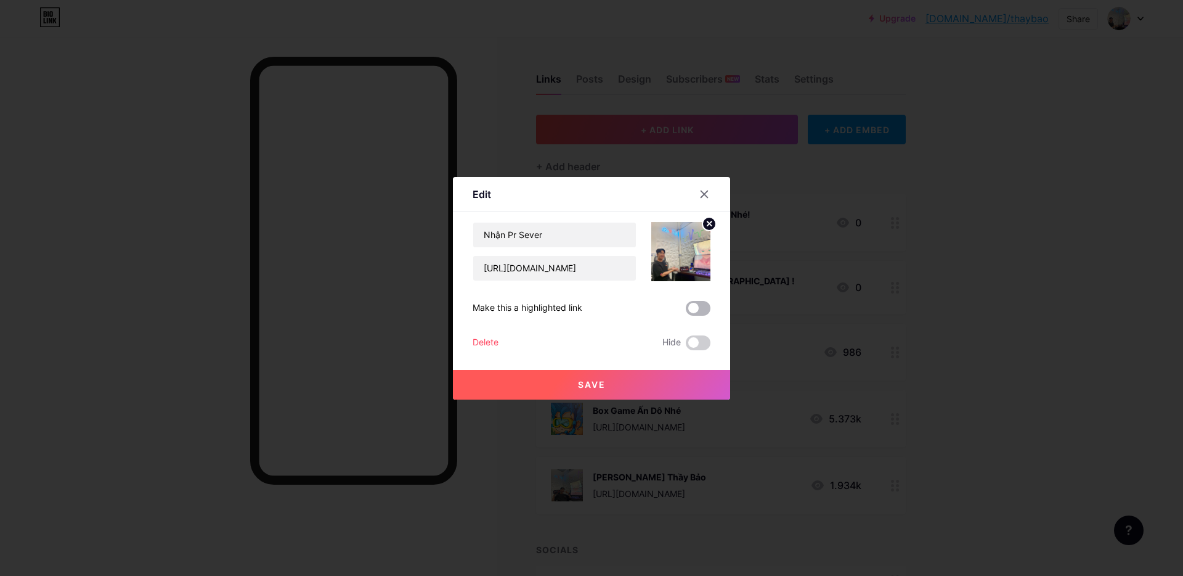
click at [692, 309] on span at bounding box center [698, 308] width 25 height 15
click at [686, 311] on input "checkbox" at bounding box center [686, 311] width 0 height 0
click at [669, 381] on button "Save" at bounding box center [591, 385] width 277 height 30
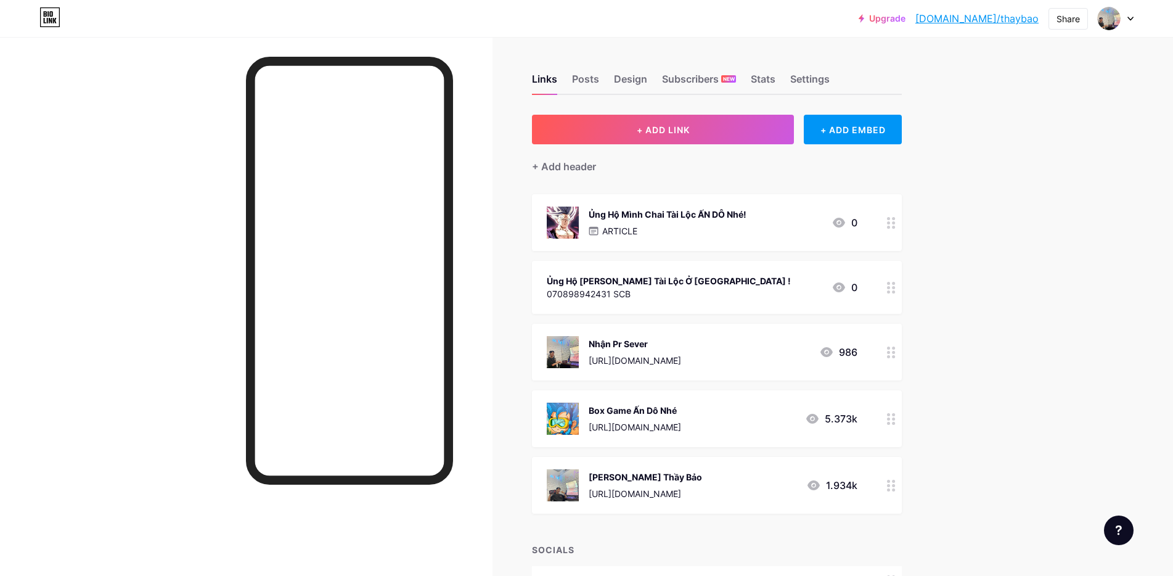
click at [1030, 312] on div "Upgrade [DOMAIN_NAME]/thayba... [DOMAIN_NAME]/thaybao Share Switch accounts Thầ…" at bounding box center [586, 347] width 1173 height 694
click at [846, 130] on div "+ ADD EMBED" at bounding box center [853, 130] width 98 height 30
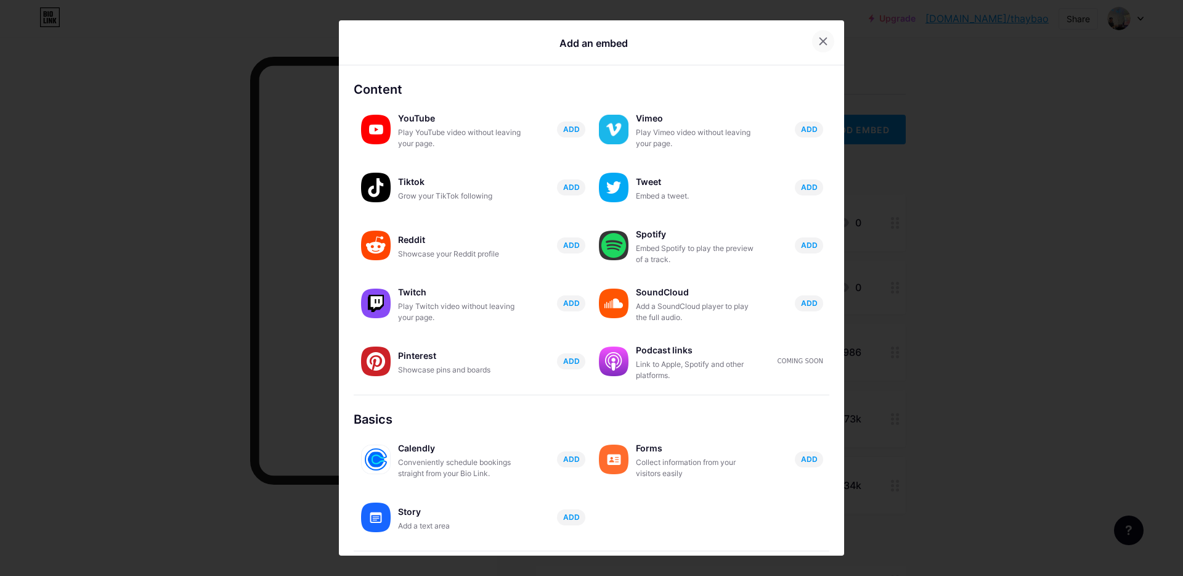
click at [820, 42] on icon at bounding box center [823, 41] width 7 height 7
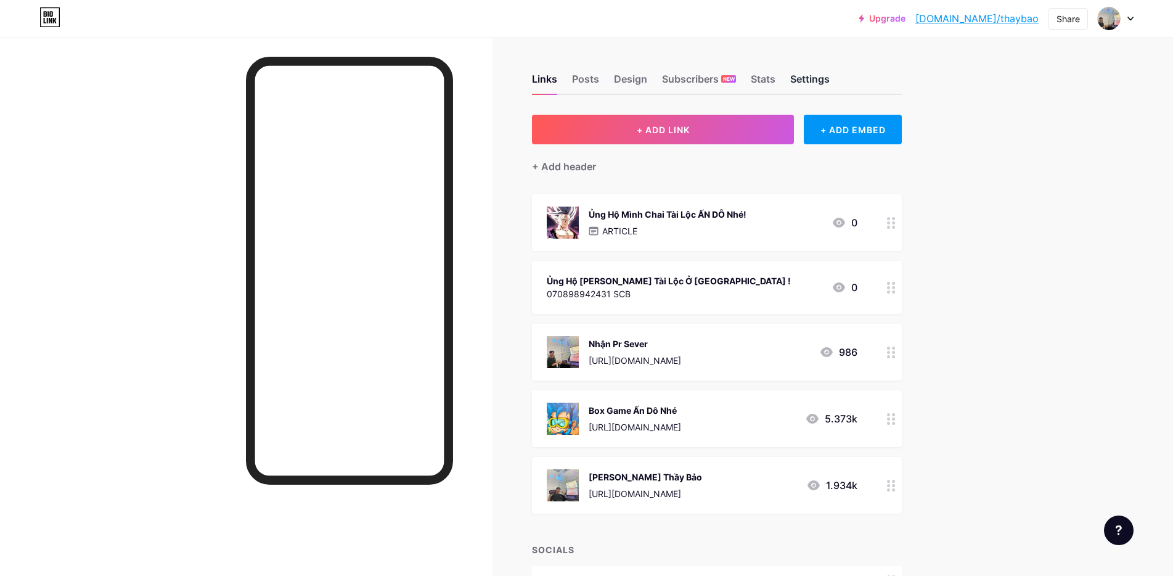
click at [806, 78] on div "Settings" at bounding box center [809, 82] width 39 height 22
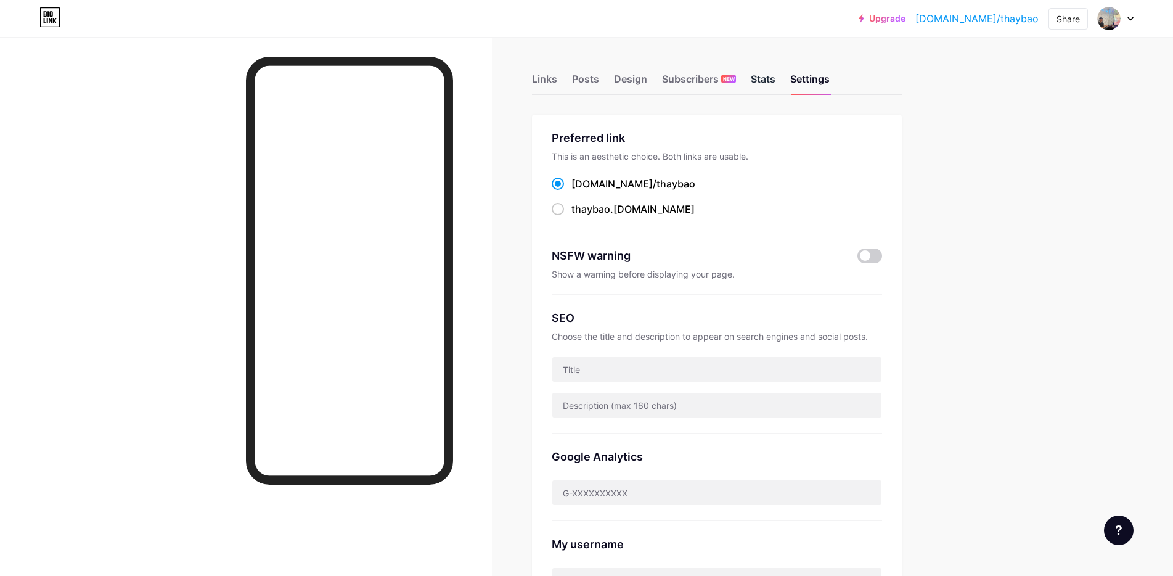
click at [771, 73] on div "Stats" at bounding box center [763, 82] width 25 height 22
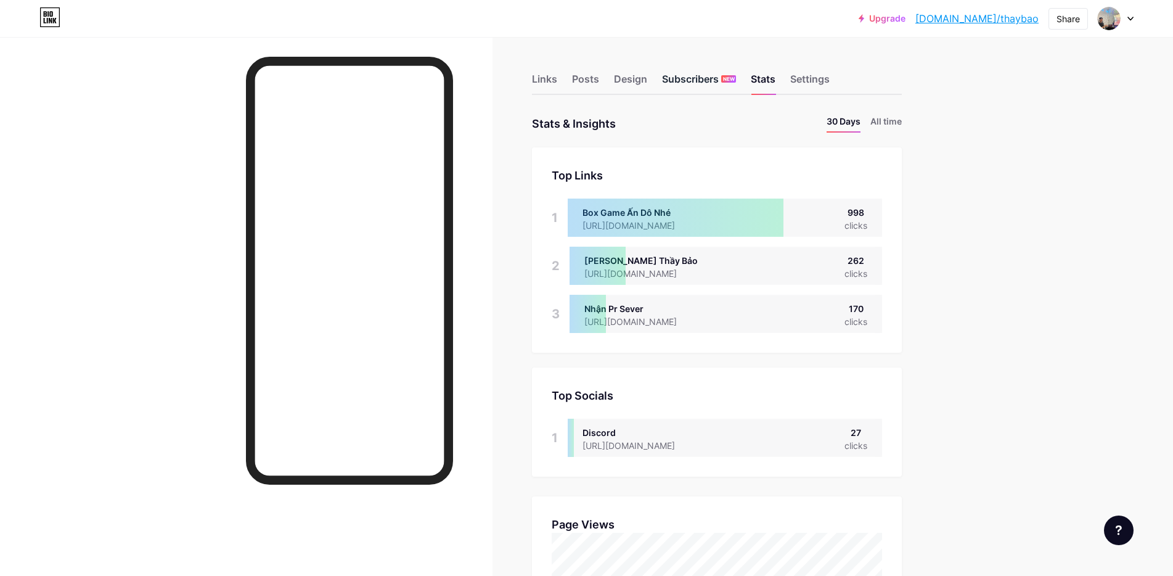
scroll to position [576, 1173]
click at [712, 73] on div "Subscribers NEW" at bounding box center [699, 82] width 74 height 22
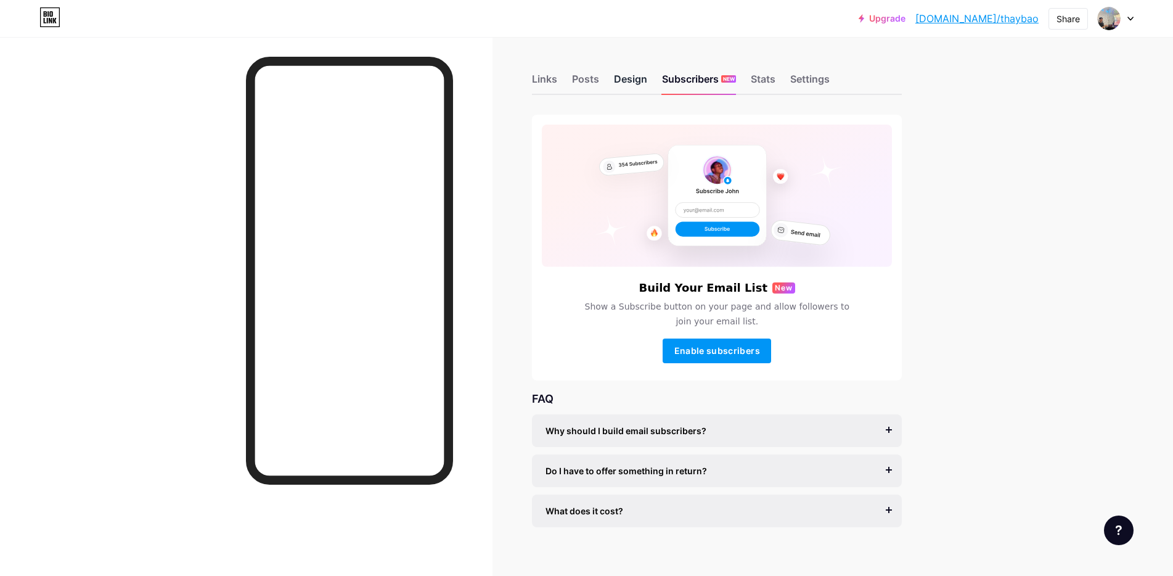
click at [638, 73] on div "Design" at bounding box center [630, 82] width 33 height 22
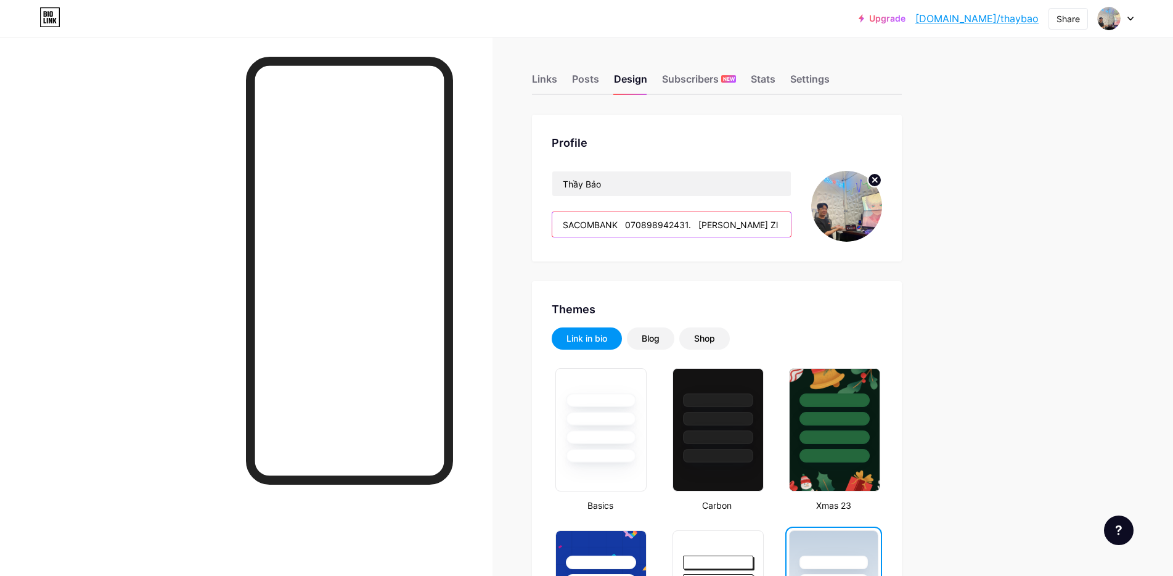
click at [621, 223] on input "SACOMBANK 070898942431. [PERSON_NAME] Zl : 0898942431" at bounding box center [671, 224] width 238 height 25
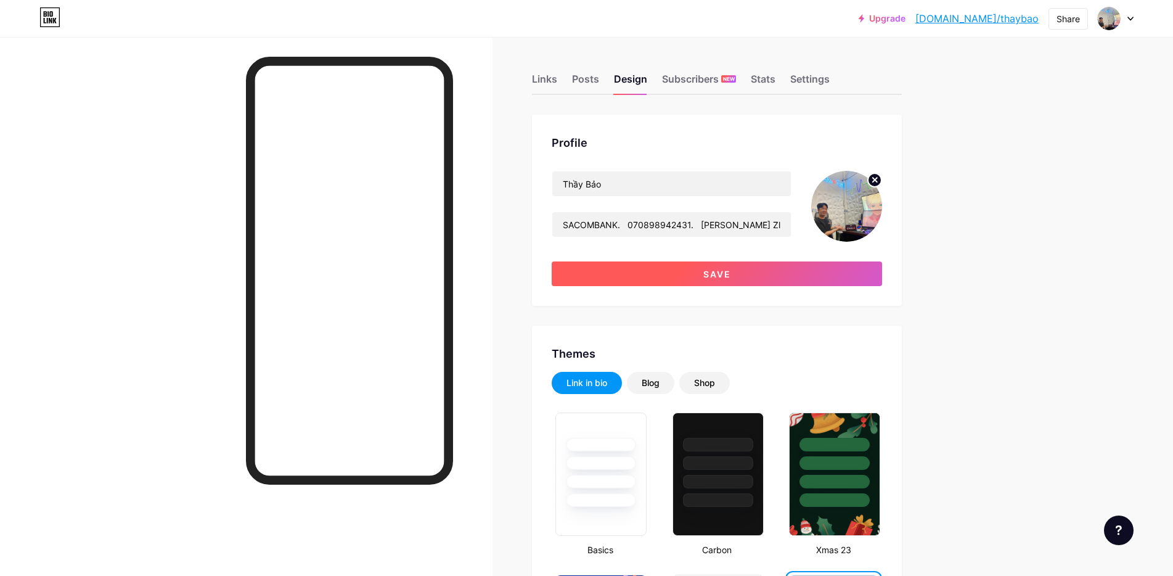
click at [678, 270] on button "Save" at bounding box center [717, 273] width 330 height 25
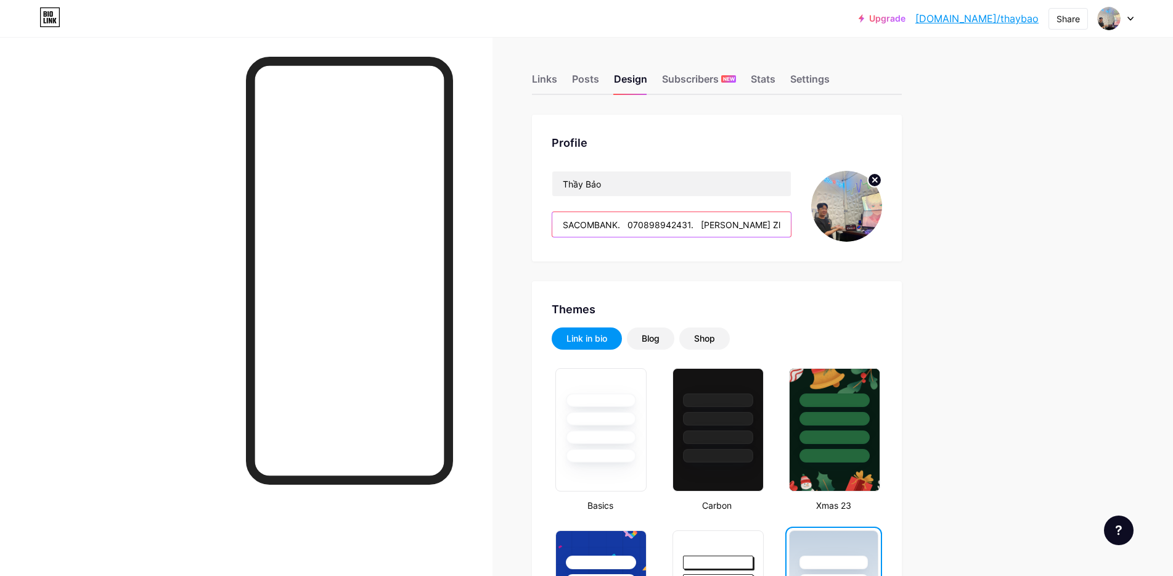
click at [694, 225] on input "SACOMBANK. 070898942431. [PERSON_NAME] Zl : 0898942431" at bounding box center [671, 224] width 238 height 25
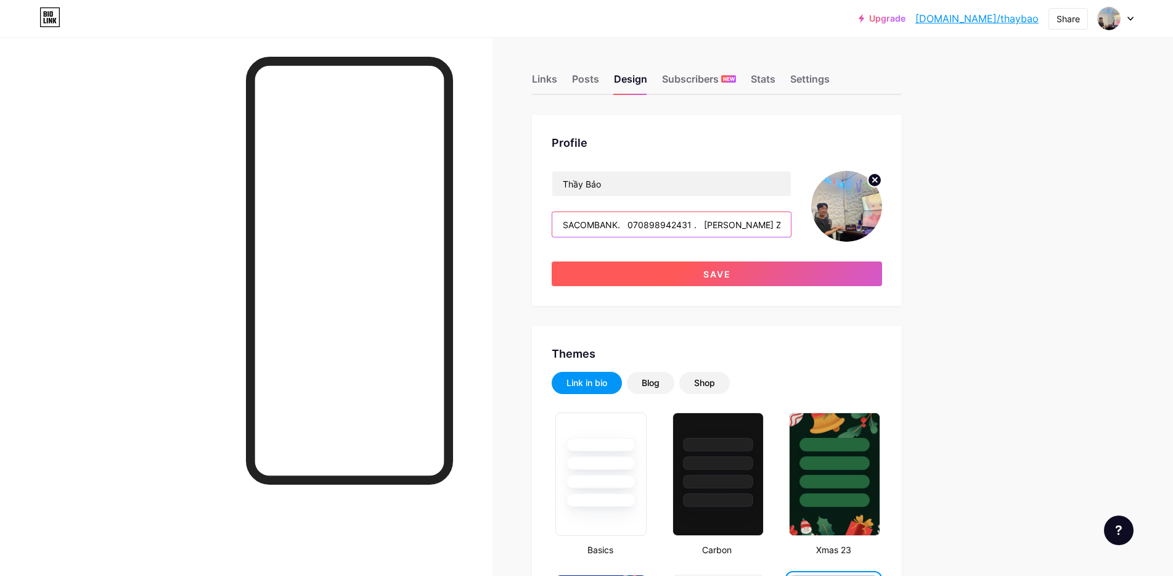
type input "SACOMBANK. 070898942431 . [PERSON_NAME] Zl : 0898942431"
click at [731, 272] on span "Save" at bounding box center [717, 274] width 28 height 10
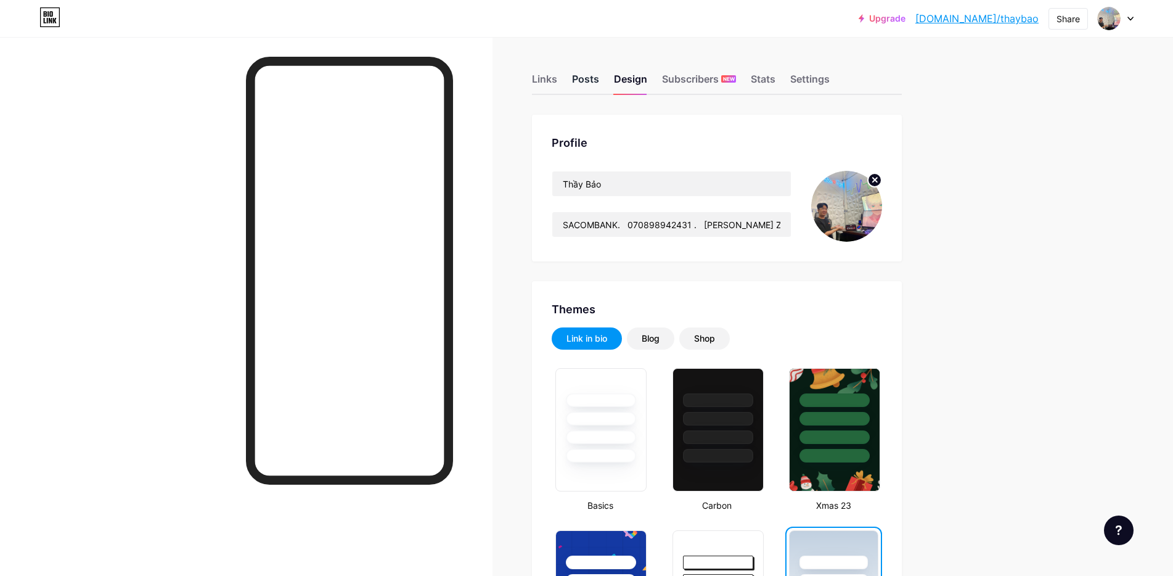
click at [584, 78] on div "Posts" at bounding box center [585, 82] width 27 height 22
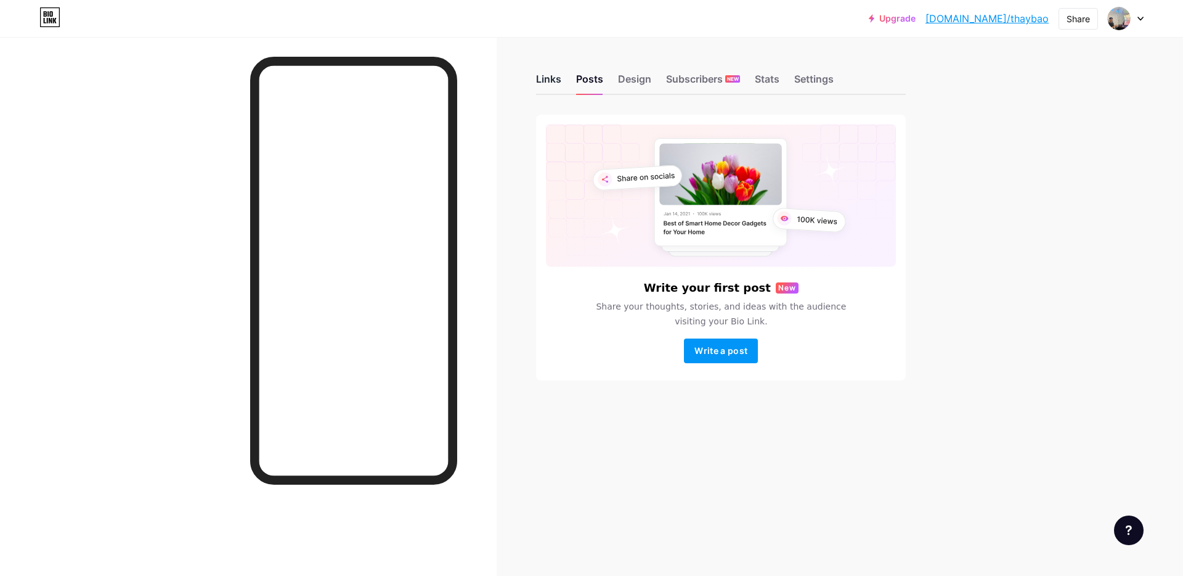
click at [553, 68] on div "Links Posts Design Subscribers NEW Stats Settings" at bounding box center [721, 73] width 370 height 43
click at [551, 76] on div "Links" at bounding box center [548, 82] width 25 height 22
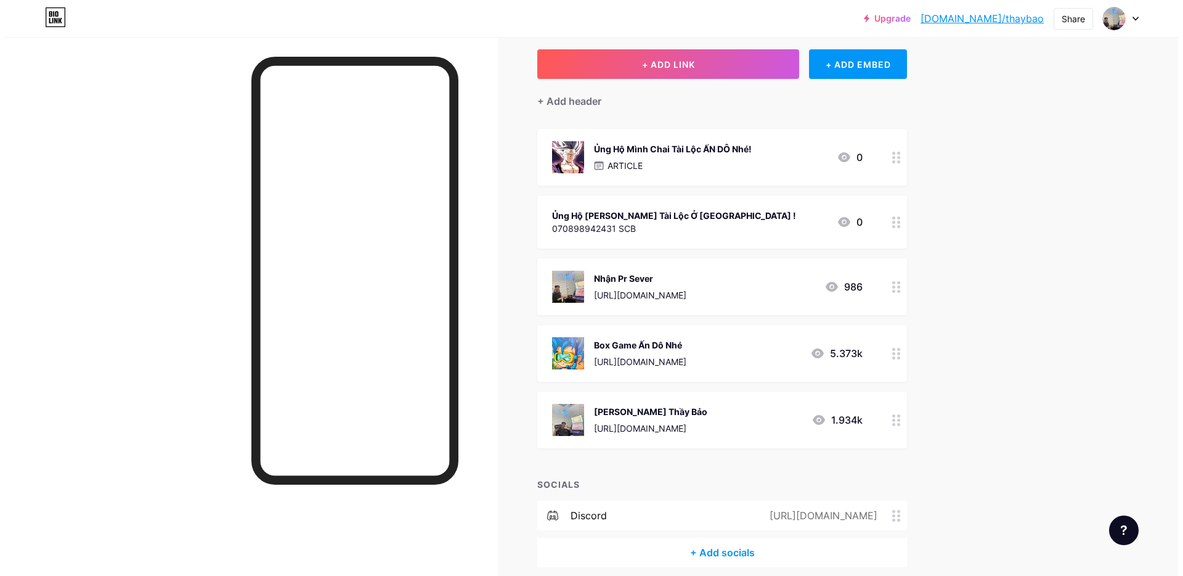
scroll to position [118, 0]
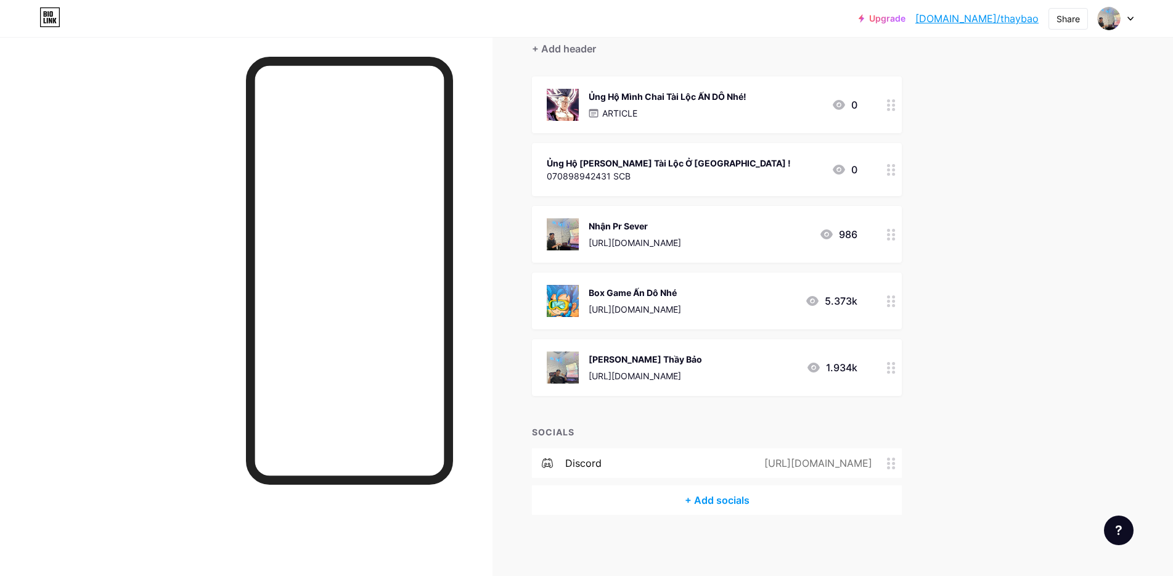
click at [714, 507] on div "+ Add socials" at bounding box center [717, 500] width 370 height 30
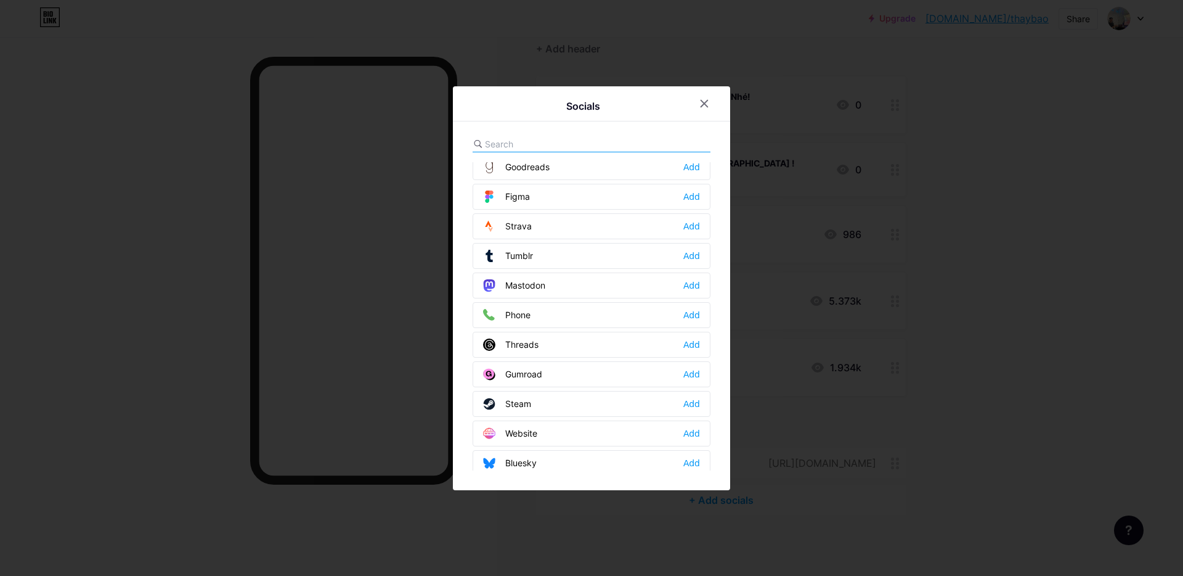
scroll to position [1112, 0]
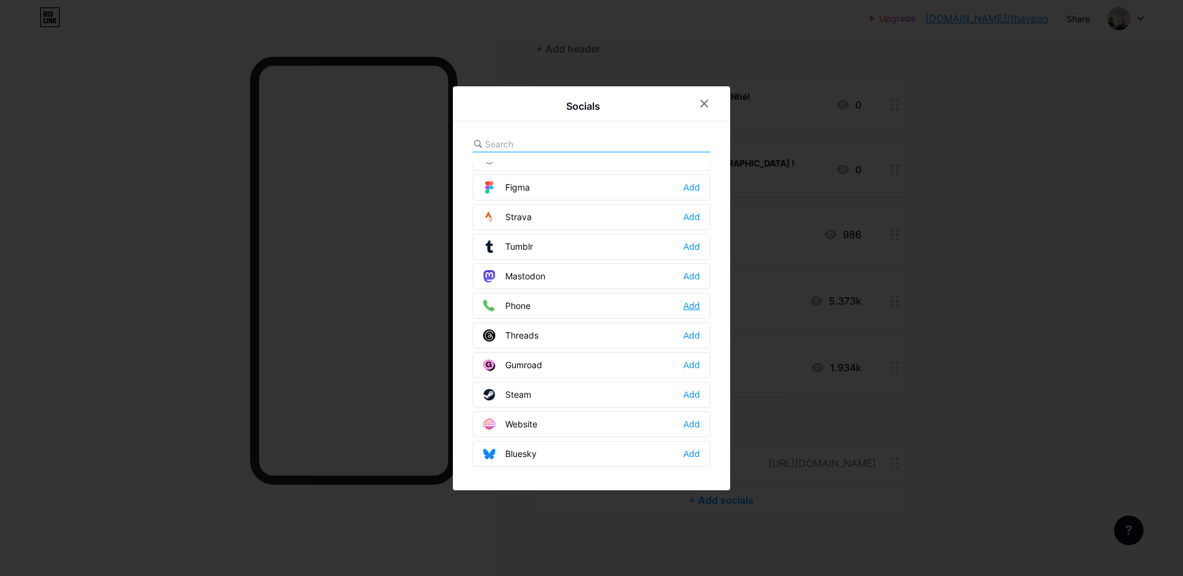
click at [683, 308] on div "Add" at bounding box center [691, 305] width 17 height 12
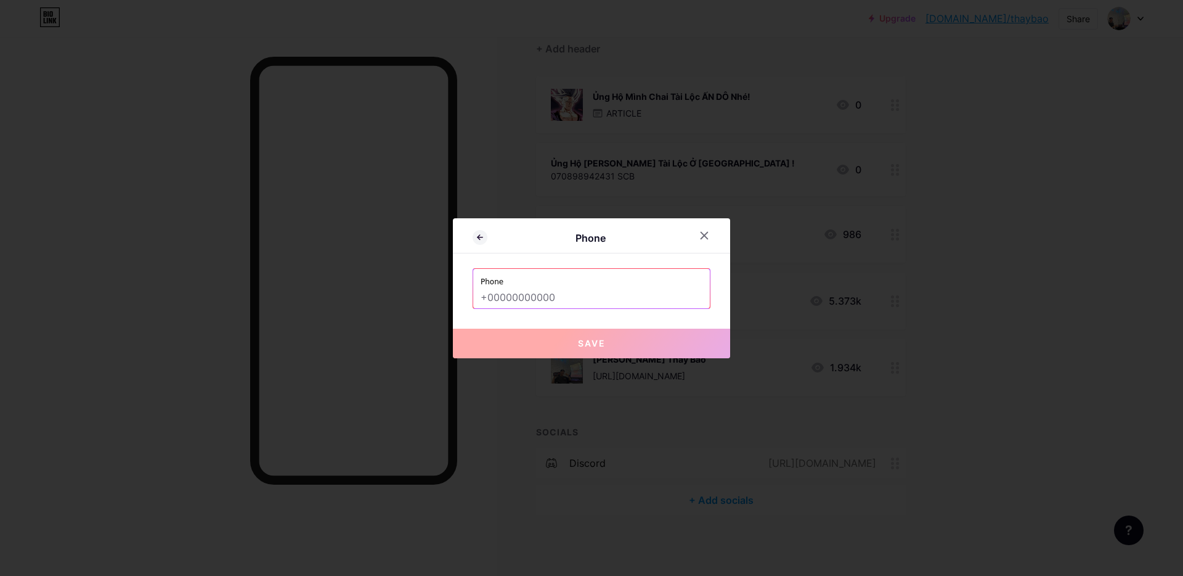
click at [614, 297] on input "text" at bounding box center [592, 297] width 222 height 21
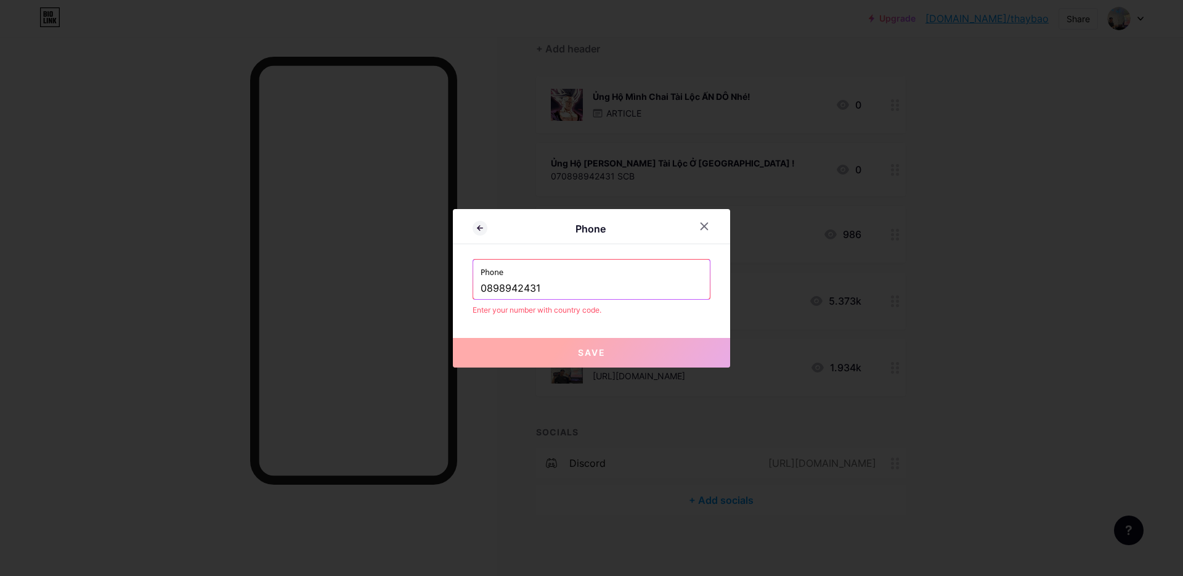
click at [481, 284] on input "0898942431" at bounding box center [592, 288] width 222 height 21
click at [515, 292] on input "898942431" at bounding box center [592, 288] width 222 height 21
type input "898942431"
click at [480, 227] on icon at bounding box center [480, 228] width 15 height 15
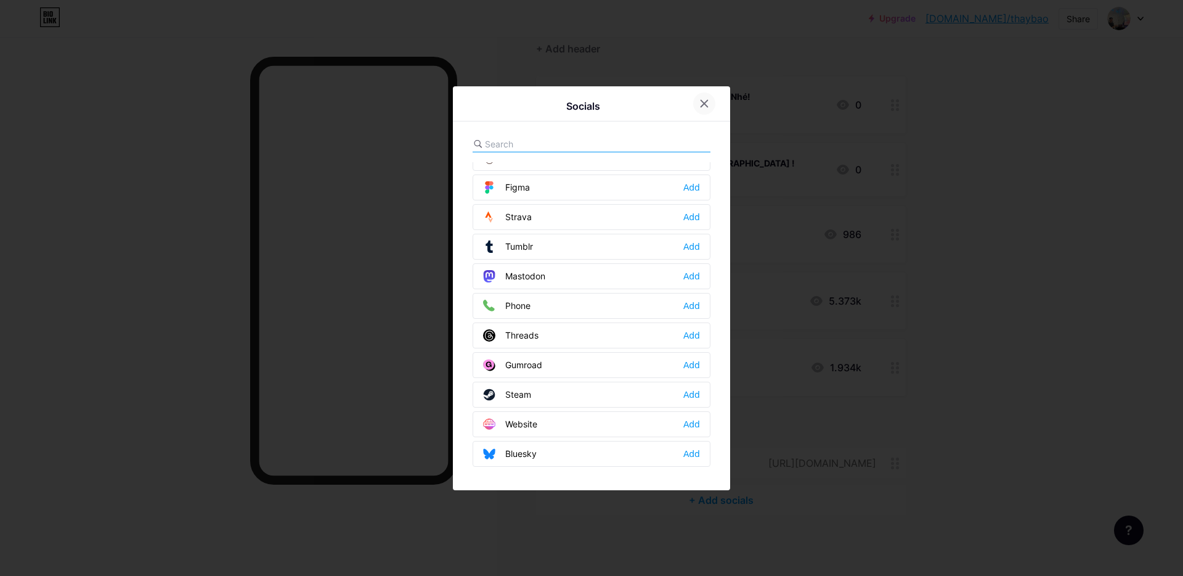
click at [699, 104] on icon at bounding box center [704, 104] width 10 height 10
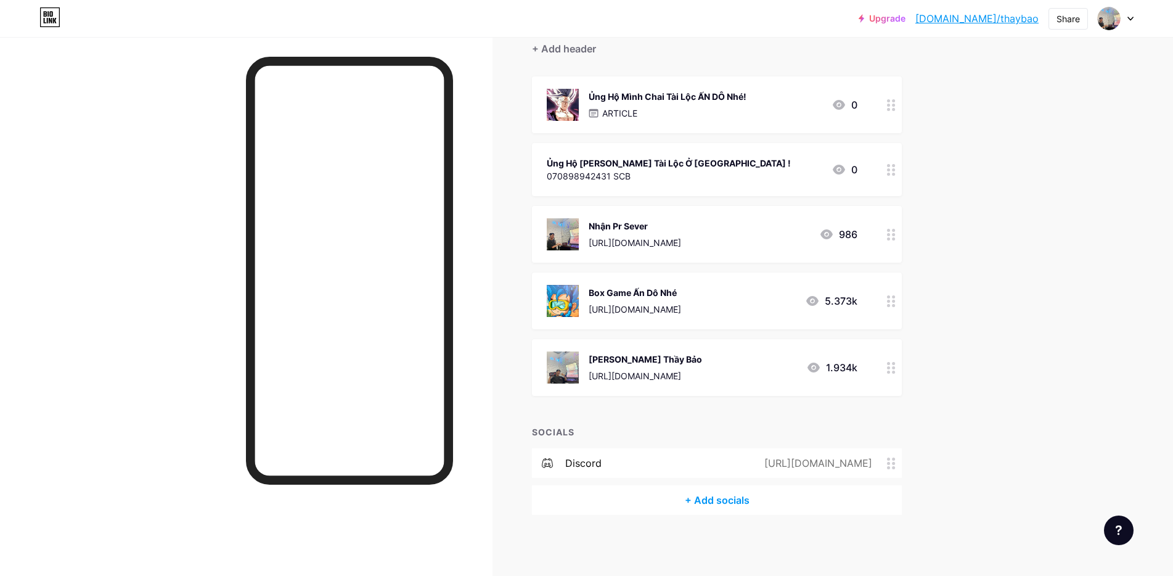
click at [895, 464] on icon at bounding box center [891, 463] width 9 height 12
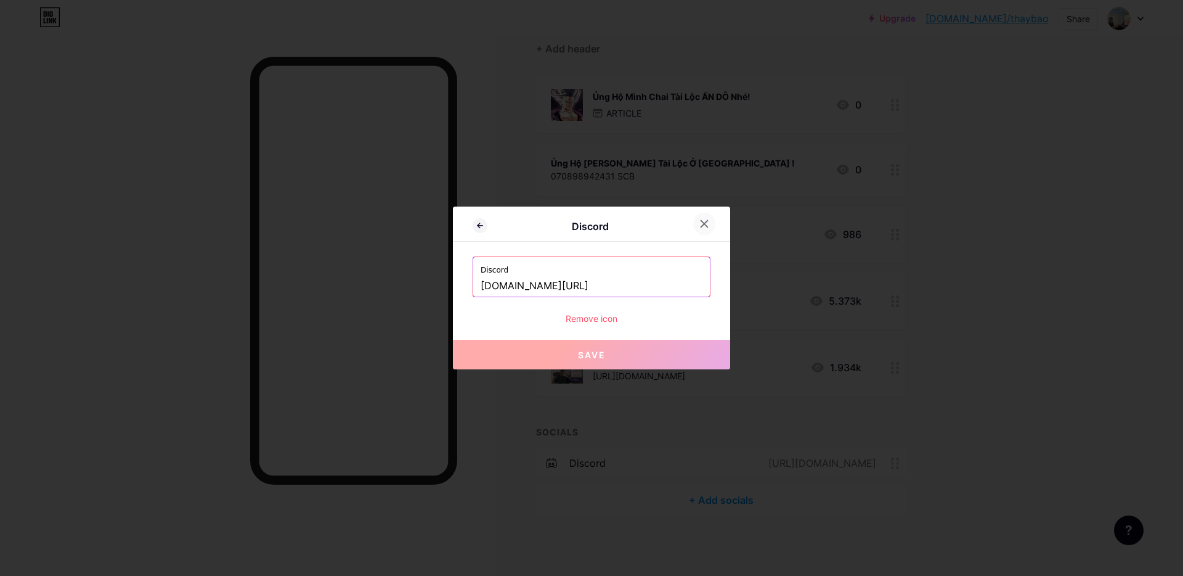
click at [704, 223] on div at bounding box center [704, 224] width 22 height 22
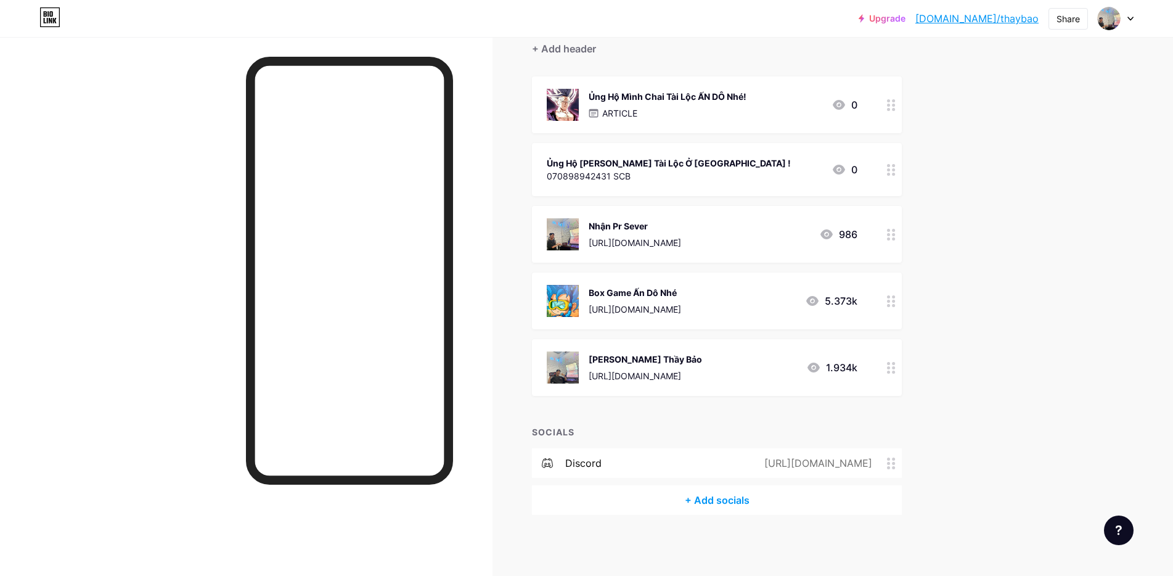
click at [846, 165] on icon at bounding box center [838, 169] width 15 height 15
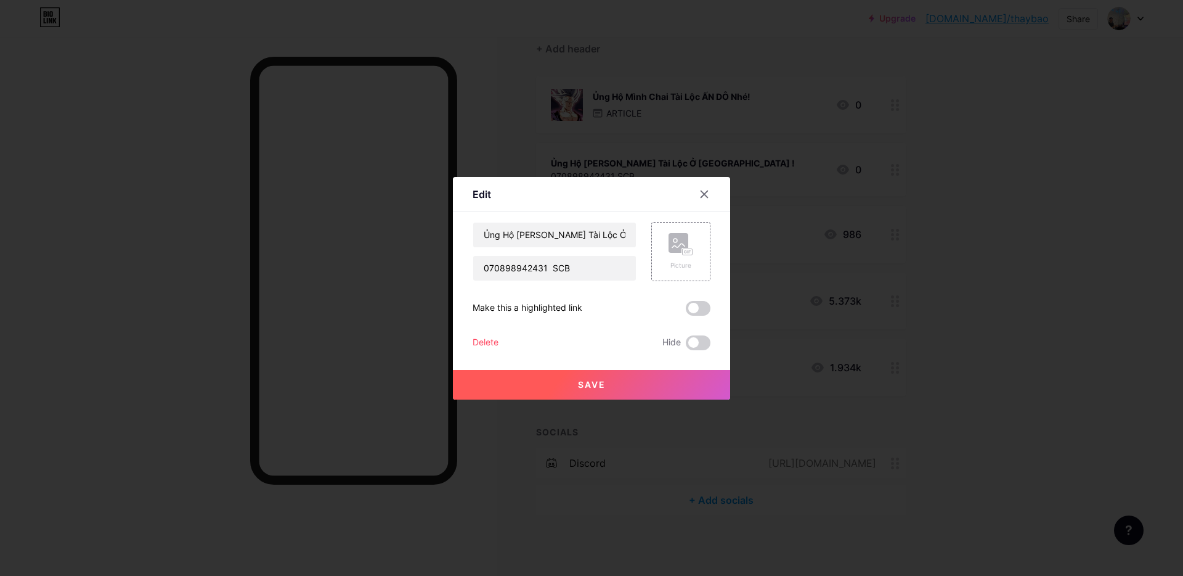
click at [574, 307] on div "Make this a highlighted link" at bounding box center [528, 308] width 110 height 15
click at [560, 306] on div "Make this a highlighted link" at bounding box center [528, 308] width 110 height 15
click at [545, 306] on div "Make this a highlighted link" at bounding box center [528, 308] width 110 height 15
click at [572, 235] on input "Ủng Hộ [PERSON_NAME] Tài Lộc Ở [GEOGRAPHIC_DATA] !" at bounding box center [554, 234] width 163 height 25
click at [701, 197] on icon at bounding box center [704, 194] width 10 height 10
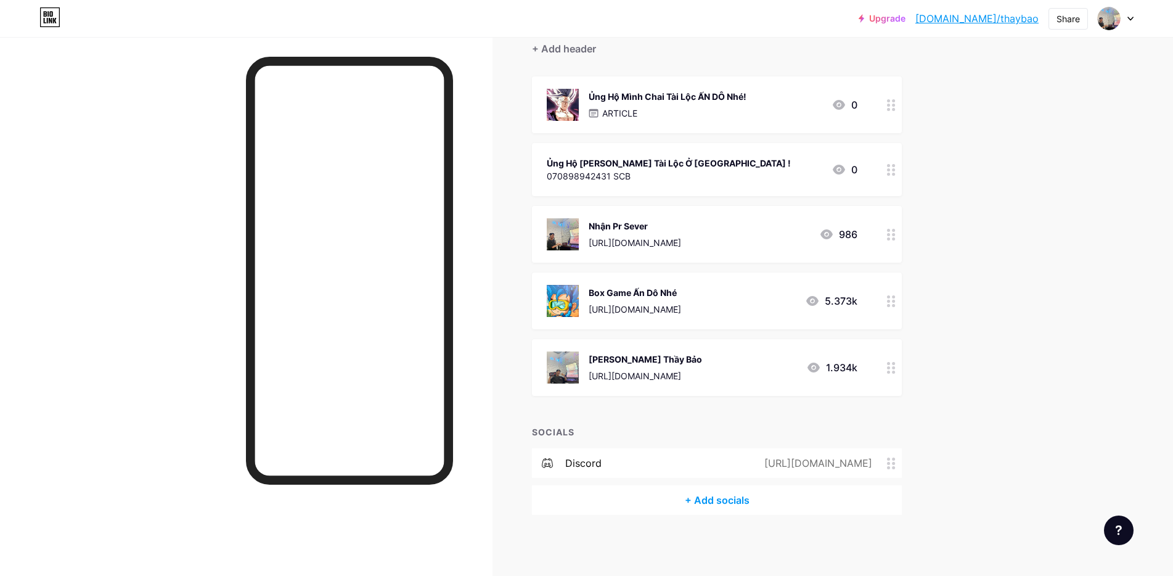
click at [890, 168] on circle at bounding box center [888, 169] width 3 height 3
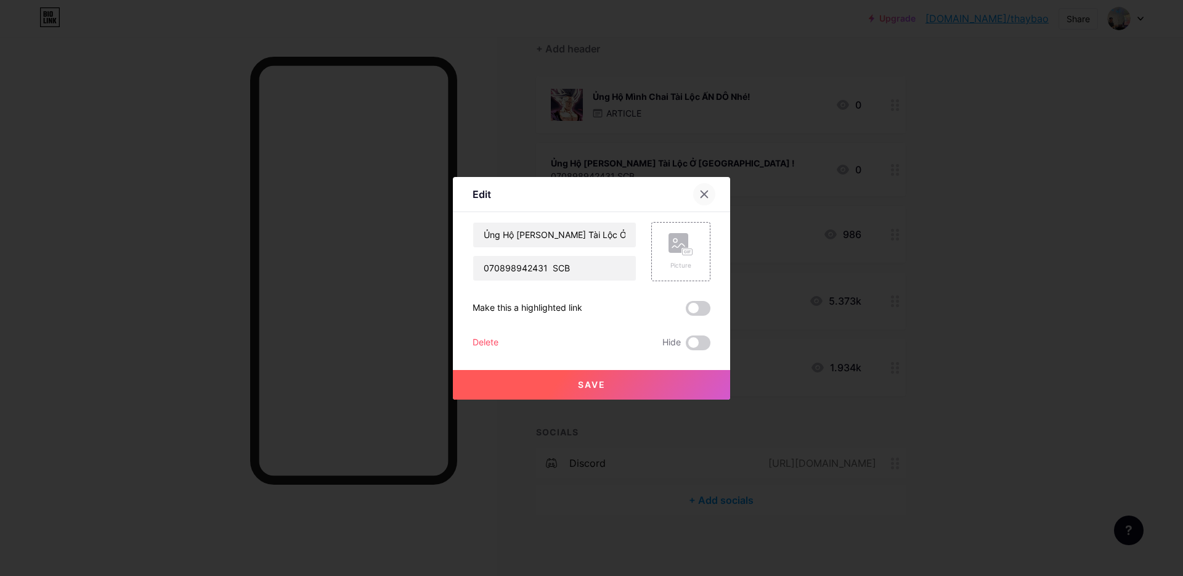
click at [699, 193] on icon at bounding box center [704, 194] width 10 height 10
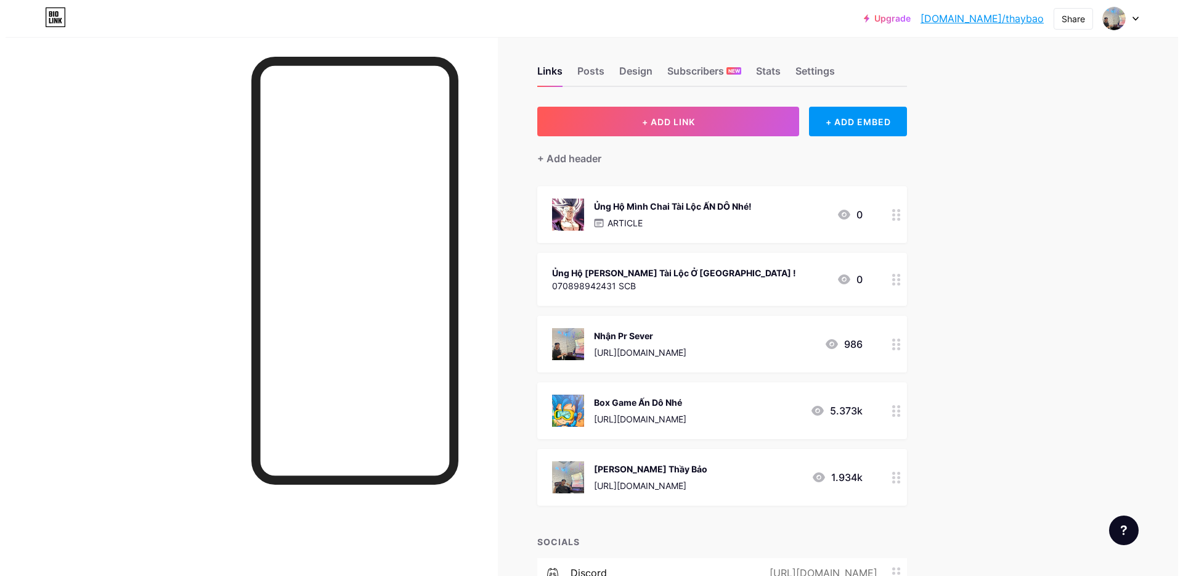
scroll to position [0, 0]
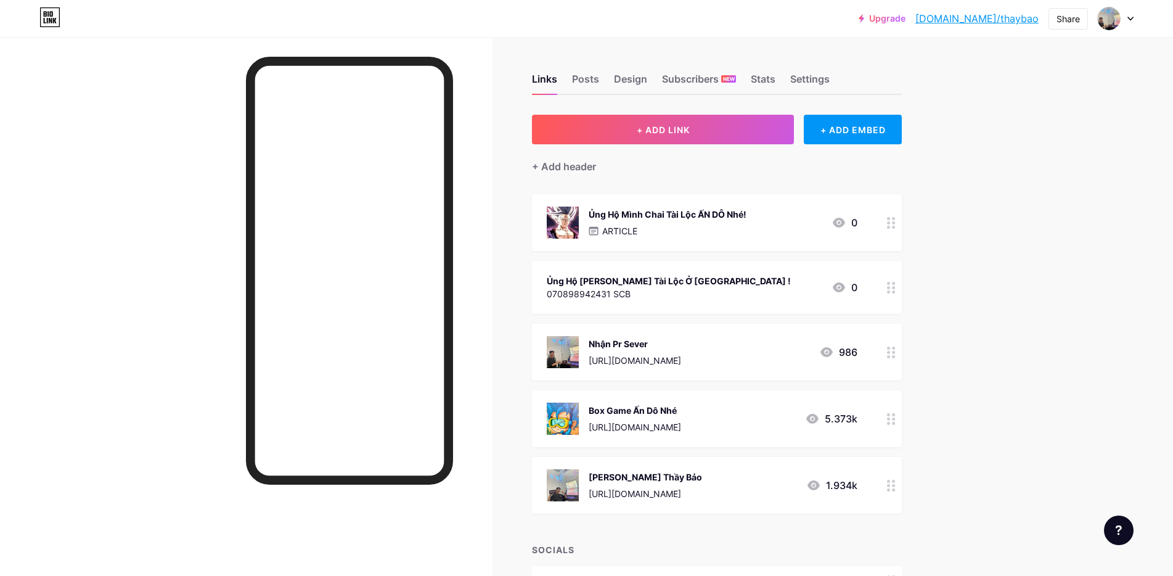
click at [895, 287] on circle at bounding box center [893, 287] width 3 height 3
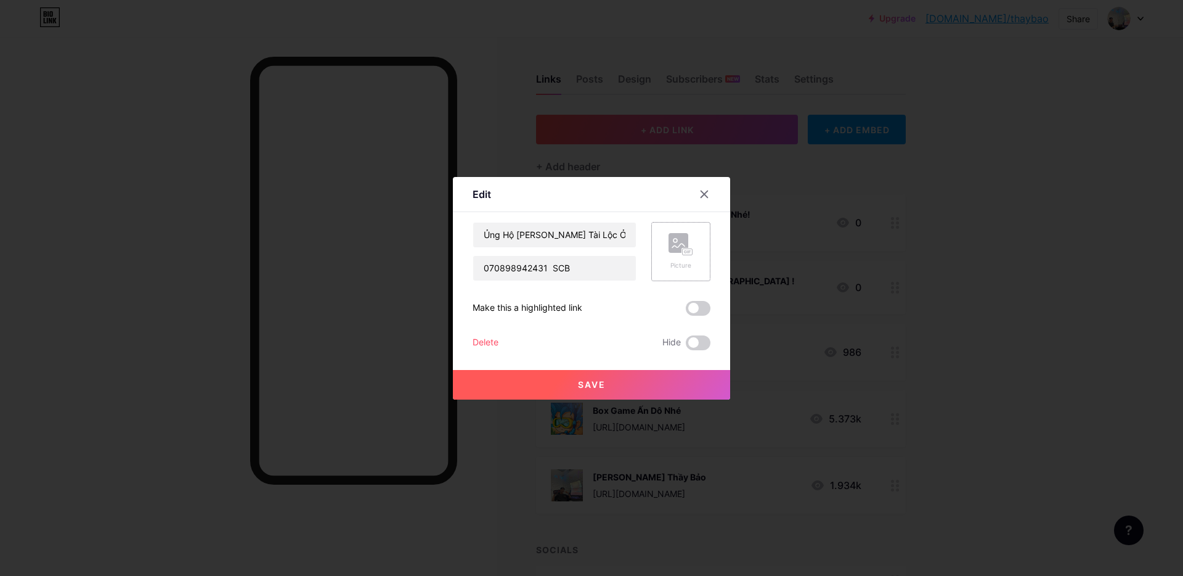
click at [690, 244] on div "Picture" at bounding box center [680, 251] width 59 height 59
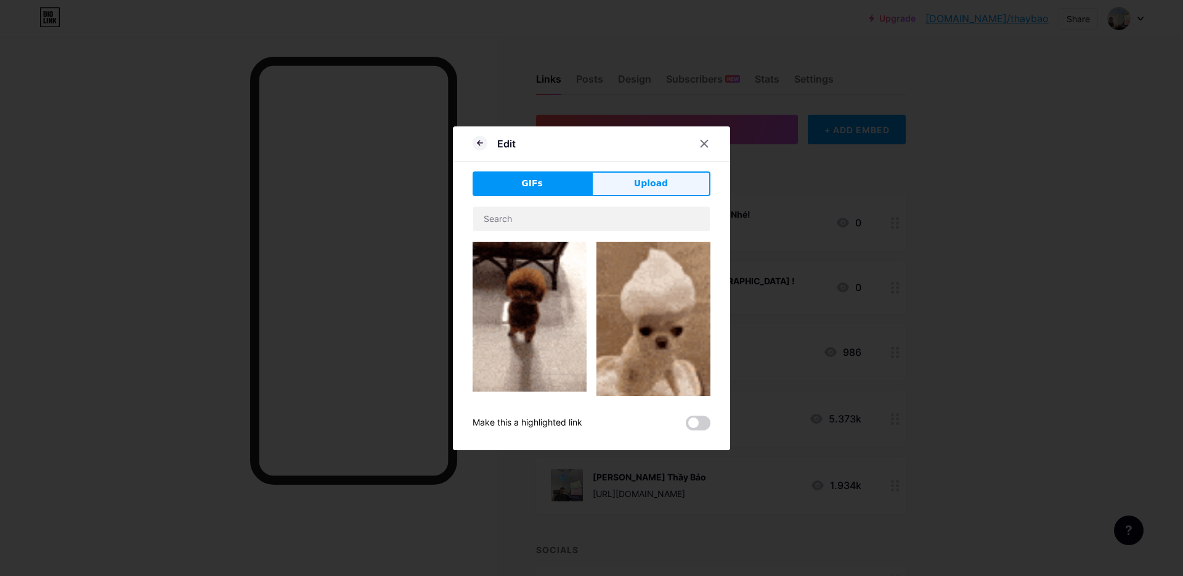
click at [664, 189] on button "Upload" at bounding box center [651, 183] width 119 height 25
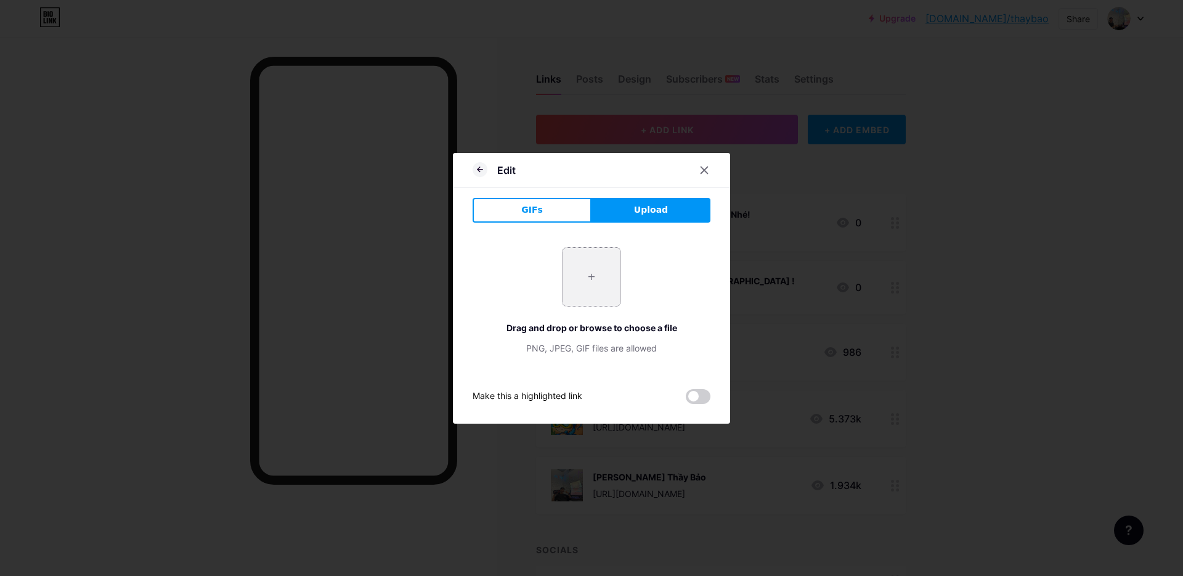
click at [582, 269] on input "file" at bounding box center [592, 277] width 58 height 58
type input "C:\fakepath\sacombank.jpg"
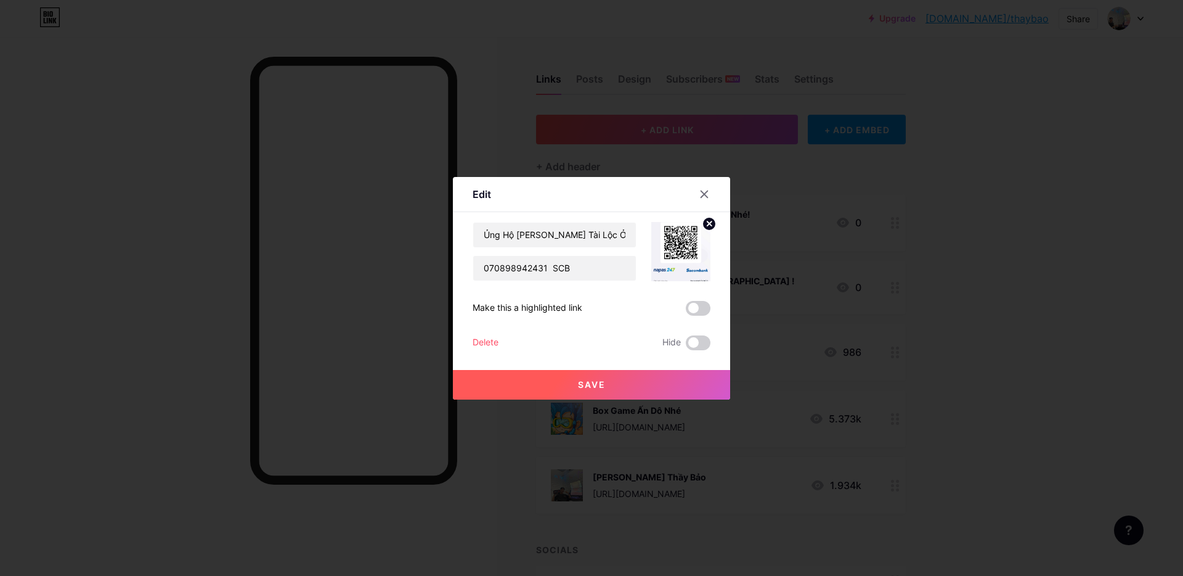
click at [665, 245] on img at bounding box center [680, 251] width 59 height 59
click at [638, 378] on button "Save" at bounding box center [591, 385] width 277 height 30
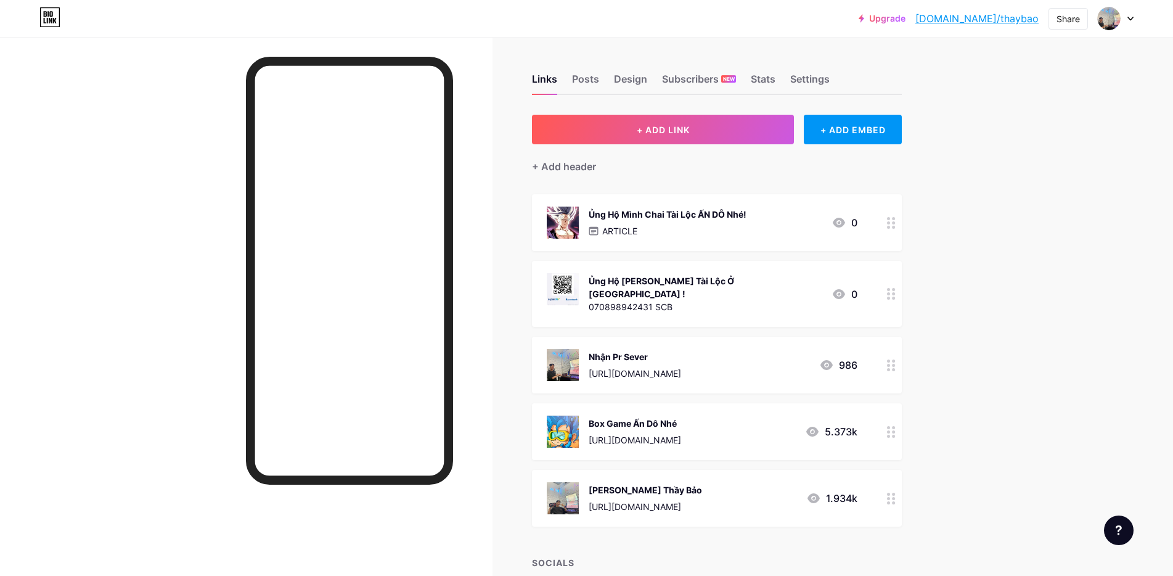
drag, startPoint x: 568, startPoint y: 282, endPoint x: 771, endPoint y: 282, distance: 203.4
click at [771, 282] on div "Ủng Hộ [PERSON_NAME] Tài Lộc Ở [GEOGRAPHIC_DATA] !" at bounding box center [704, 287] width 233 height 26
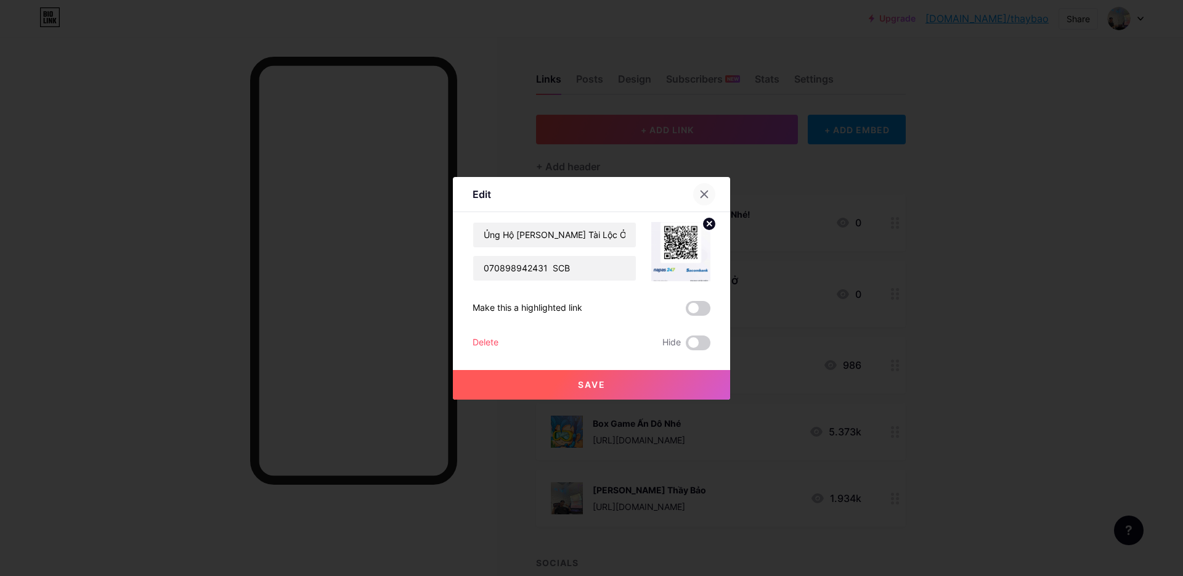
click at [701, 192] on icon at bounding box center [704, 193] width 7 height 7
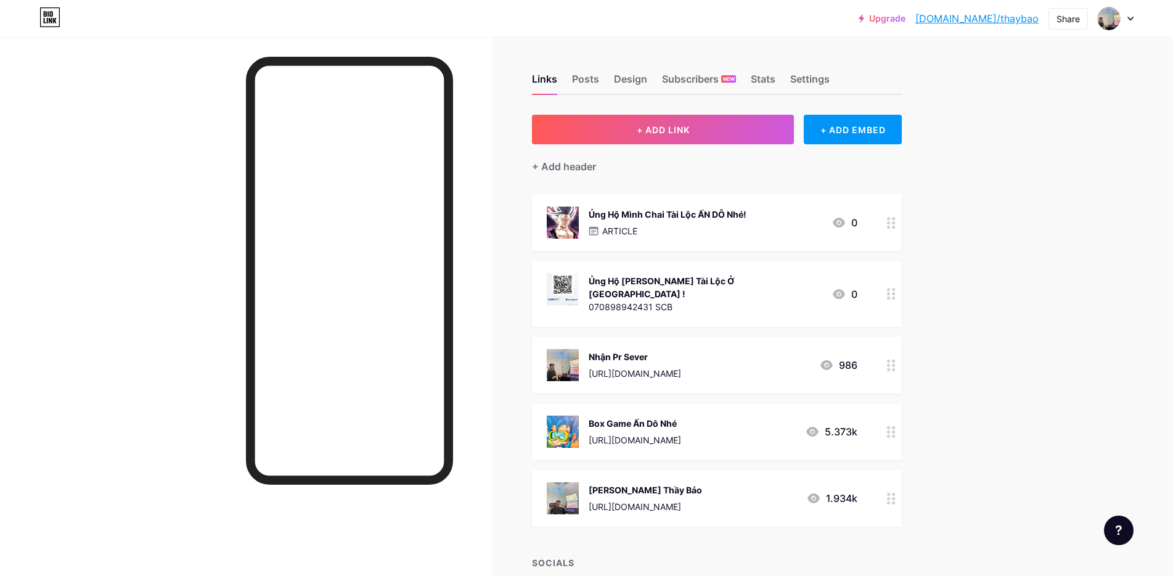
drag, startPoint x: 672, startPoint y: 341, endPoint x: 795, endPoint y: 343, distance: 123.3
click at [675, 280] on span "Ủng Hộ [PERSON_NAME] Tài Lộc ẤN DÔ Nhé! ARTICLE 0 Ủng Hộ [PERSON_NAME][GEOGRAPH…" at bounding box center [717, 360] width 370 height 332
drag, startPoint x: 871, startPoint y: 344, endPoint x: 853, endPoint y: 282, distance: 64.8
click at [853, 282] on span "Ủng Hộ [PERSON_NAME] Tài Lộc ẤN DÔ Nhé! ARTICLE 0 Ủng Hộ [PERSON_NAME][GEOGRAPH…" at bounding box center [717, 360] width 370 height 332
click at [900, 296] on div at bounding box center [891, 294] width 21 height 66
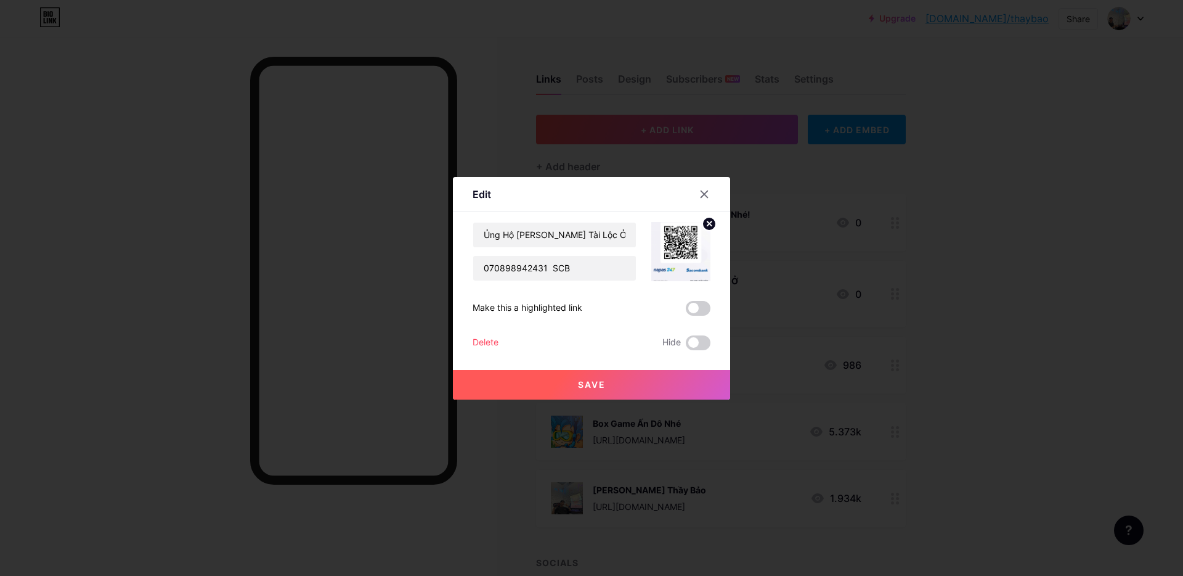
drag, startPoint x: 568, startPoint y: 308, endPoint x: 558, endPoint y: 308, distance: 10.5
click at [558, 308] on div "Make this a highlighted link" at bounding box center [528, 308] width 110 height 15
click at [693, 340] on span at bounding box center [698, 342] width 25 height 15
click at [686, 346] on input "checkbox" at bounding box center [686, 346] width 0 height 0
click at [695, 340] on span at bounding box center [698, 342] width 25 height 15
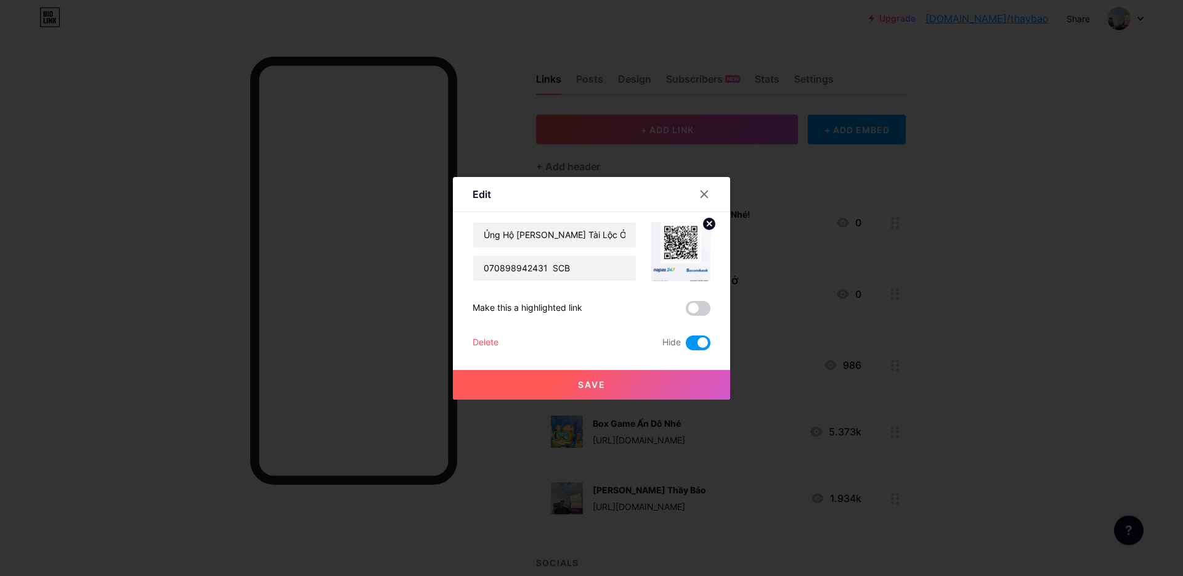
click at [686, 346] on input "checkbox" at bounding box center [686, 346] width 0 height 0
drag, startPoint x: 576, startPoint y: 274, endPoint x: 570, endPoint y: 240, distance: 34.4
click at [576, 274] on input "070898942431 SCB" at bounding box center [554, 268] width 163 height 25
click at [569, 237] on input "Ủng Hộ [PERSON_NAME] Tài Lộc Ở [GEOGRAPHIC_DATA] !" at bounding box center [554, 234] width 163 height 25
click at [473, 192] on div "Edit" at bounding box center [482, 194] width 18 height 15
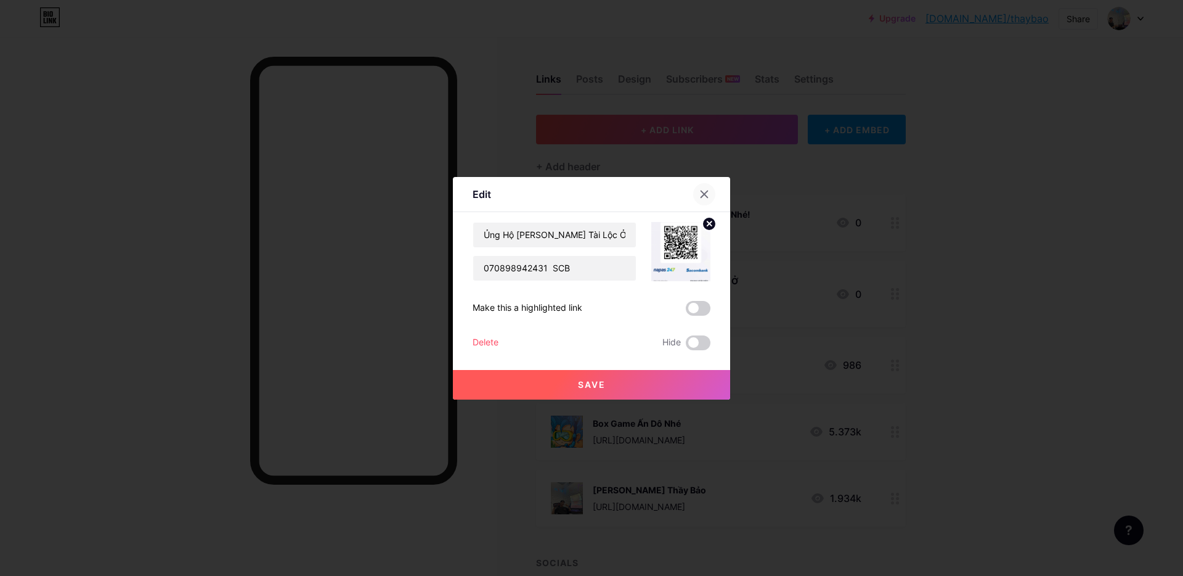
click at [701, 197] on icon at bounding box center [704, 193] width 7 height 7
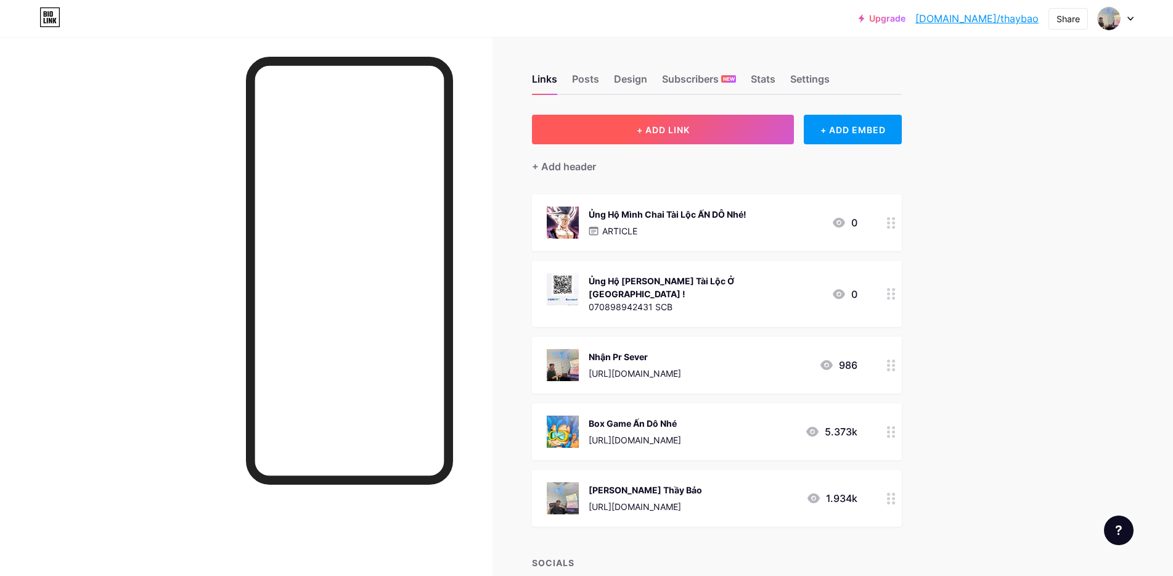
click at [680, 134] on span "+ ADD LINK" at bounding box center [663, 129] width 53 height 10
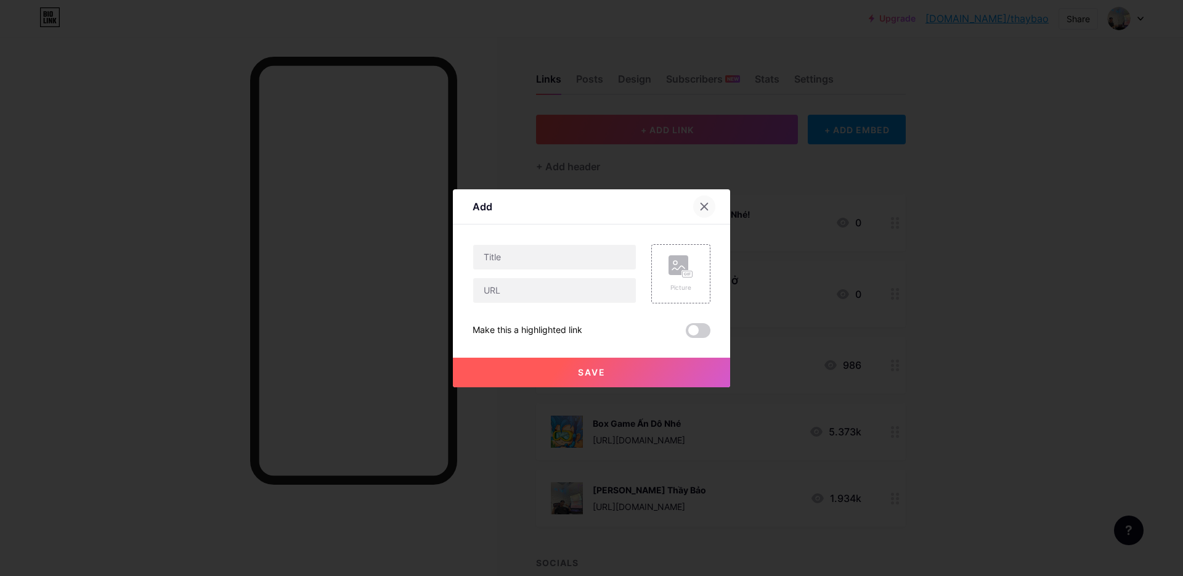
click at [699, 203] on icon at bounding box center [704, 207] width 10 height 10
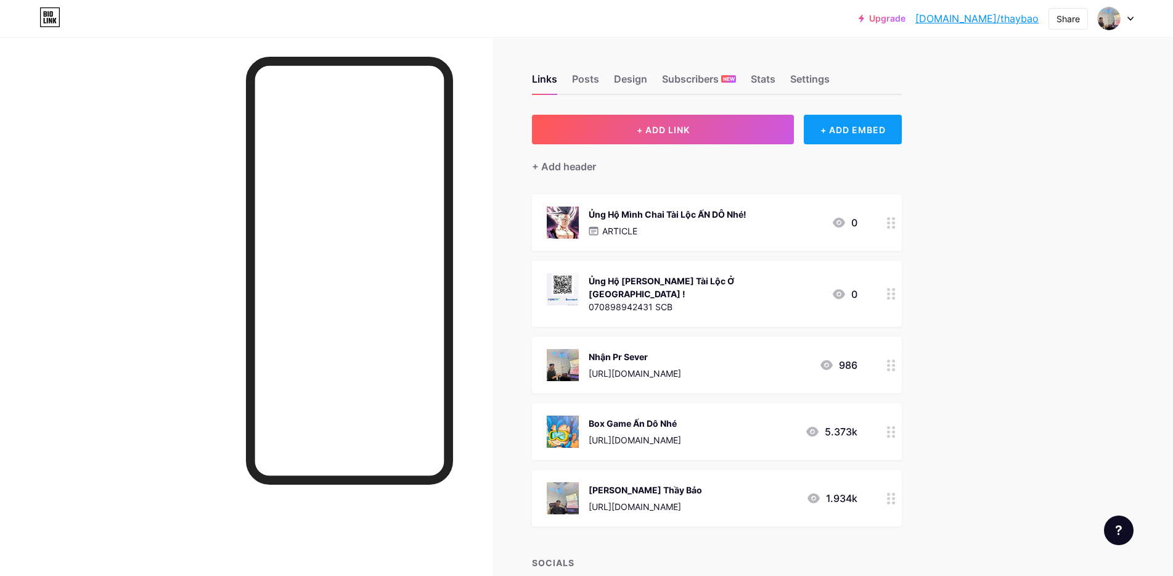
click at [850, 131] on div "+ ADD EMBED" at bounding box center [853, 130] width 98 height 30
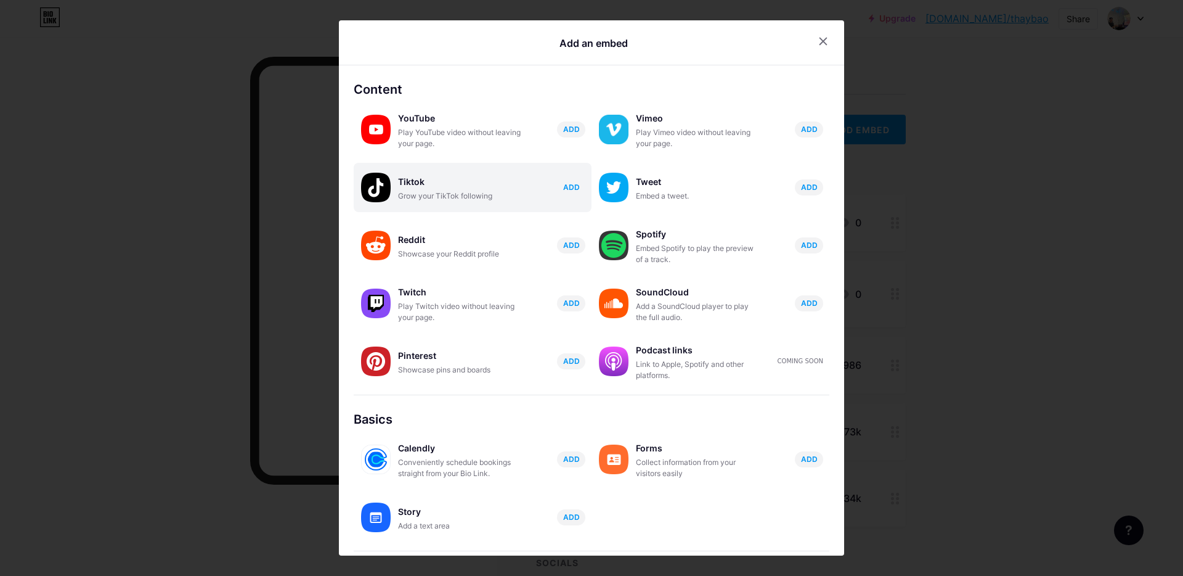
click at [572, 191] on span "ADD" at bounding box center [571, 187] width 17 height 10
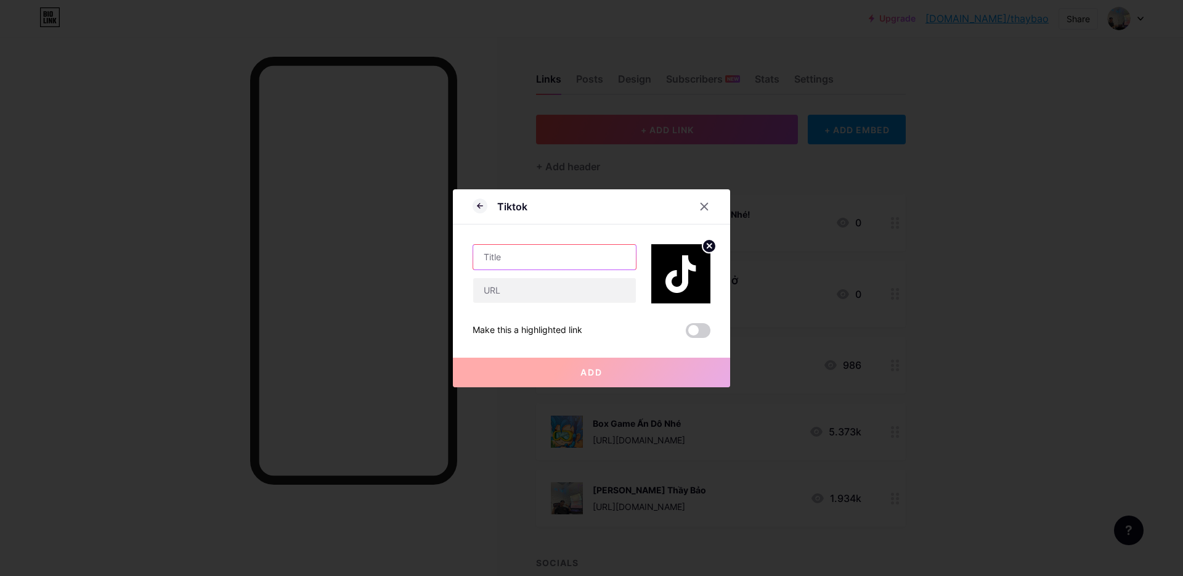
click at [563, 256] on input "text" at bounding box center [554, 257] width 163 height 25
click at [560, 291] on input "text" at bounding box center [554, 290] width 163 height 25
click at [562, 253] on input "text" at bounding box center [554, 257] width 163 height 25
type input "T"
click at [550, 295] on input "text" at bounding box center [554, 290] width 163 height 25
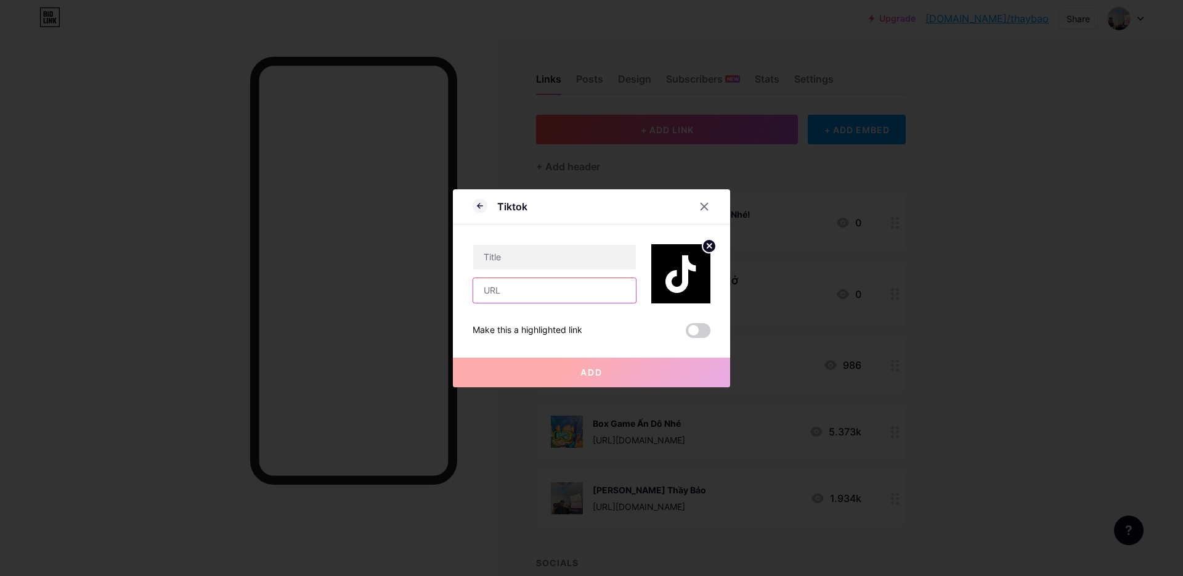
paste input "[URL][DOMAIN_NAME]"
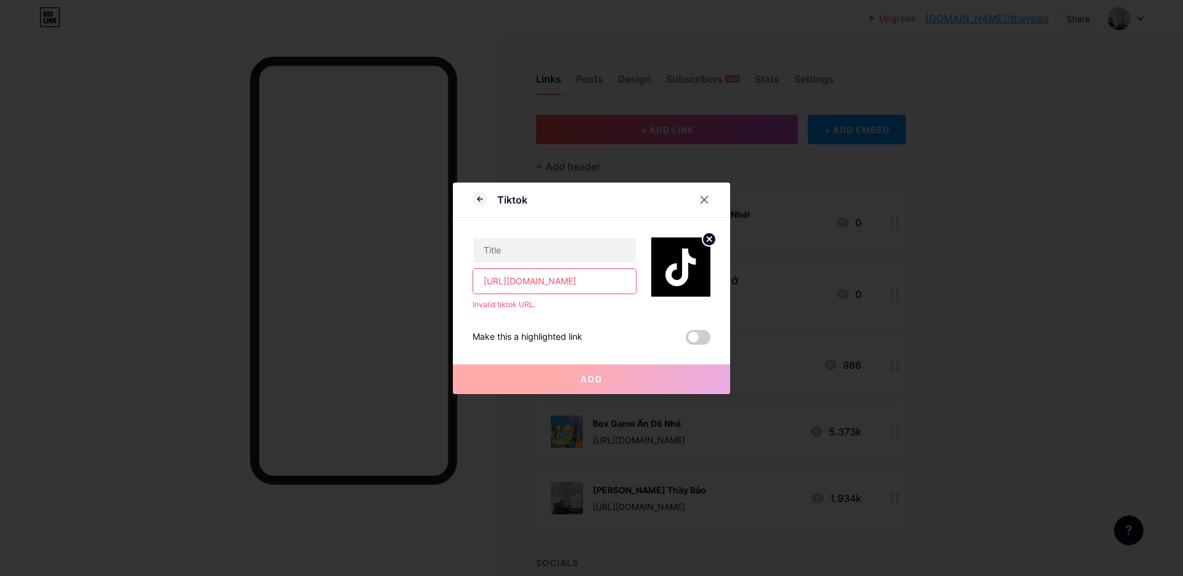
drag, startPoint x: 617, startPoint y: 279, endPoint x: 444, endPoint y: 266, distance: 173.6
click at [444, 266] on div "Tiktok [URL][DOMAIN_NAME] Invalid tiktok URL. Make this a highlighted link Add …" at bounding box center [591, 288] width 1183 height 576
type input "c"
click at [559, 282] on input "c" at bounding box center [554, 281] width 163 height 25
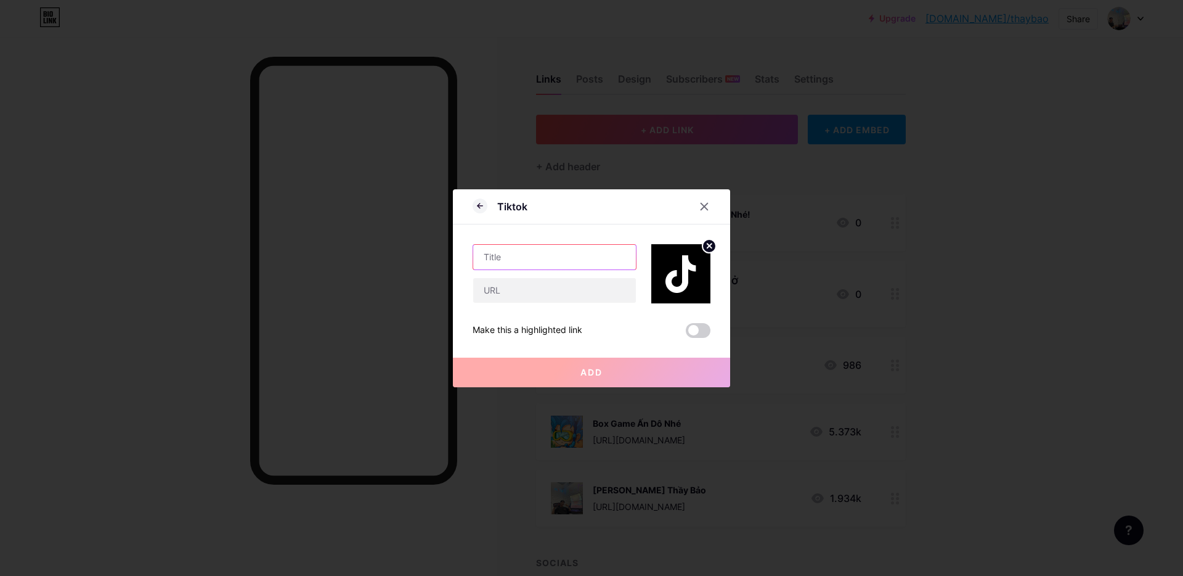
click at [539, 258] on input "text" at bounding box center [554, 257] width 163 height 25
type input "thaybao"
click at [531, 282] on input "text" at bounding box center [554, 290] width 163 height 25
paste input "[URL][DOMAIN_NAME]"
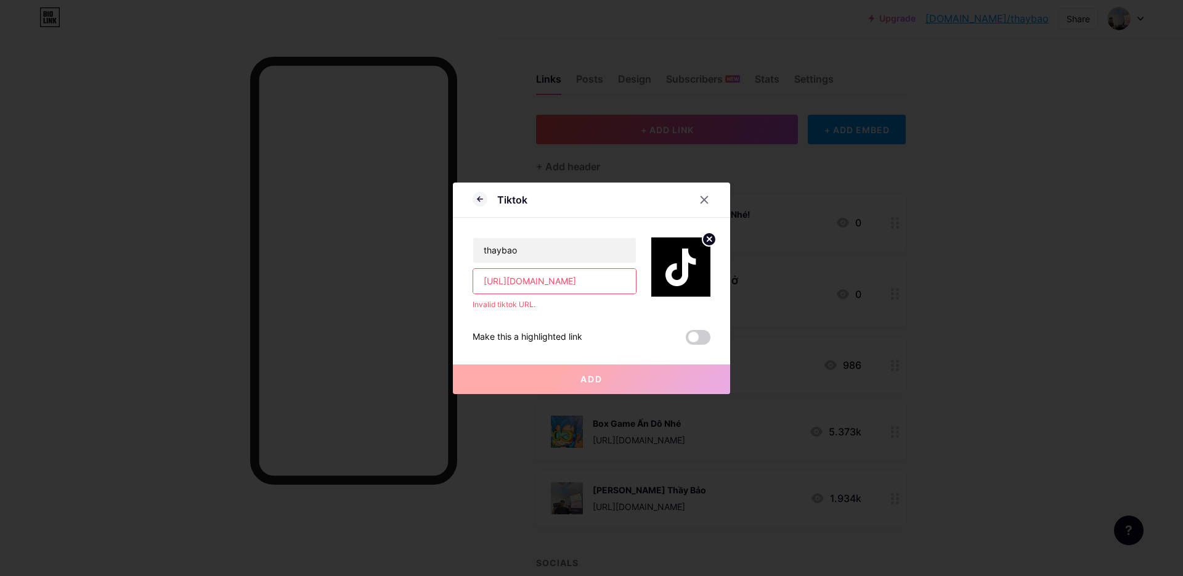
type input "[URL][DOMAIN_NAME]"
click at [561, 376] on button "Add" at bounding box center [591, 379] width 277 height 30
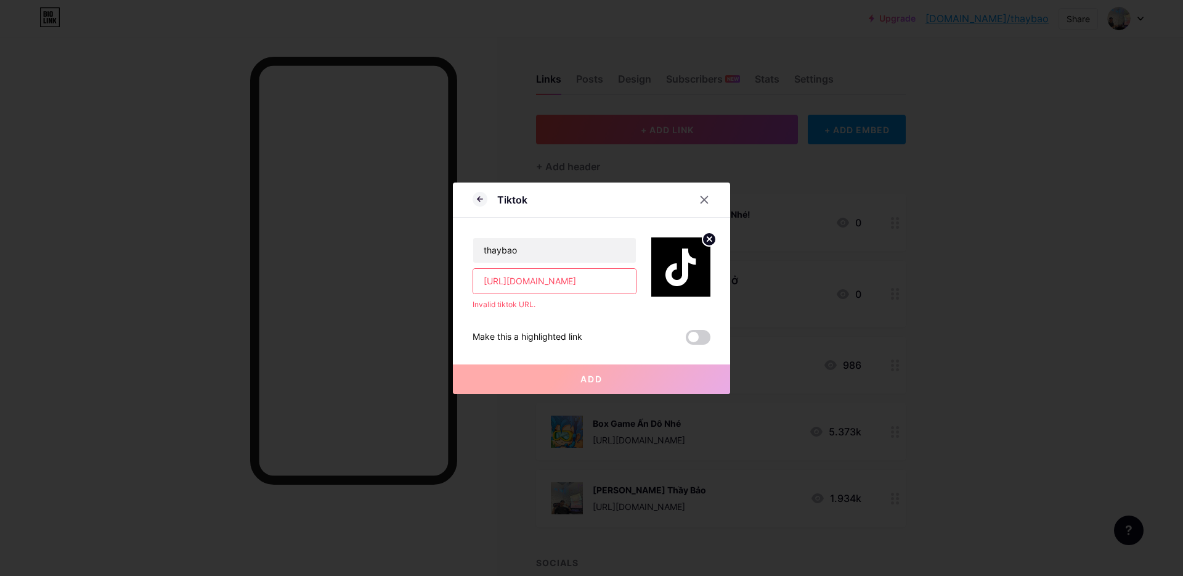
click at [561, 376] on button "Add" at bounding box center [591, 379] width 277 height 30
click at [611, 281] on input "[URL][DOMAIN_NAME]" at bounding box center [554, 281] width 163 height 25
click at [610, 281] on input "[URL][DOMAIN_NAME]" at bounding box center [554, 281] width 163 height 25
click at [606, 279] on input "[URL][DOMAIN_NAME]" at bounding box center [554, 281] width 163 height 25
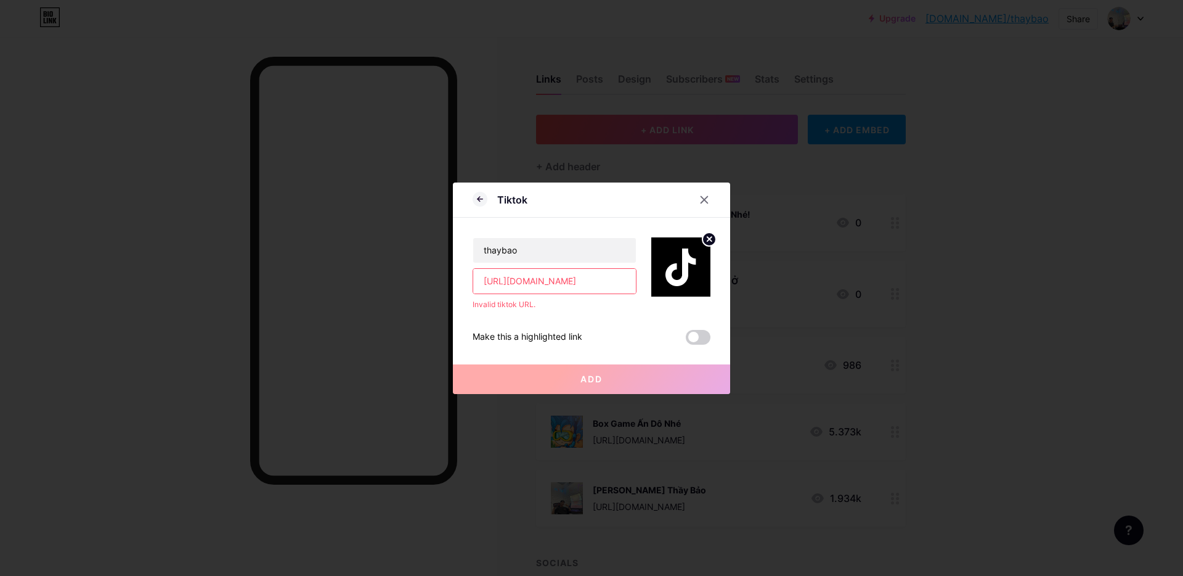
click at [605, 278] on input "[URL][DOMAIN_NAME]" at bounding box center [554, 281] width 163 height 25
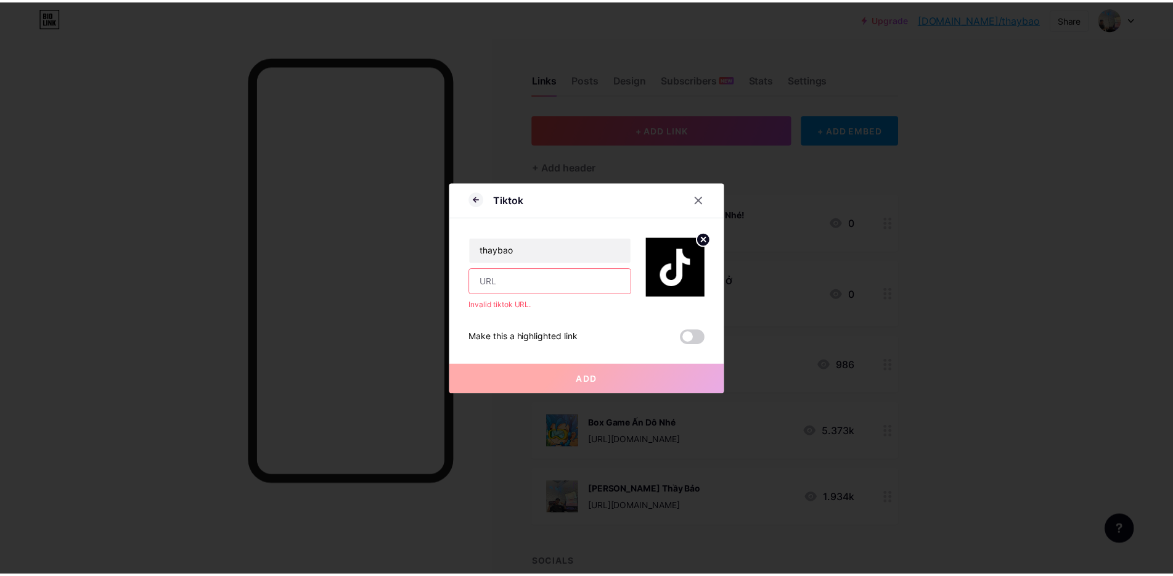
scroll to position [0, 0]
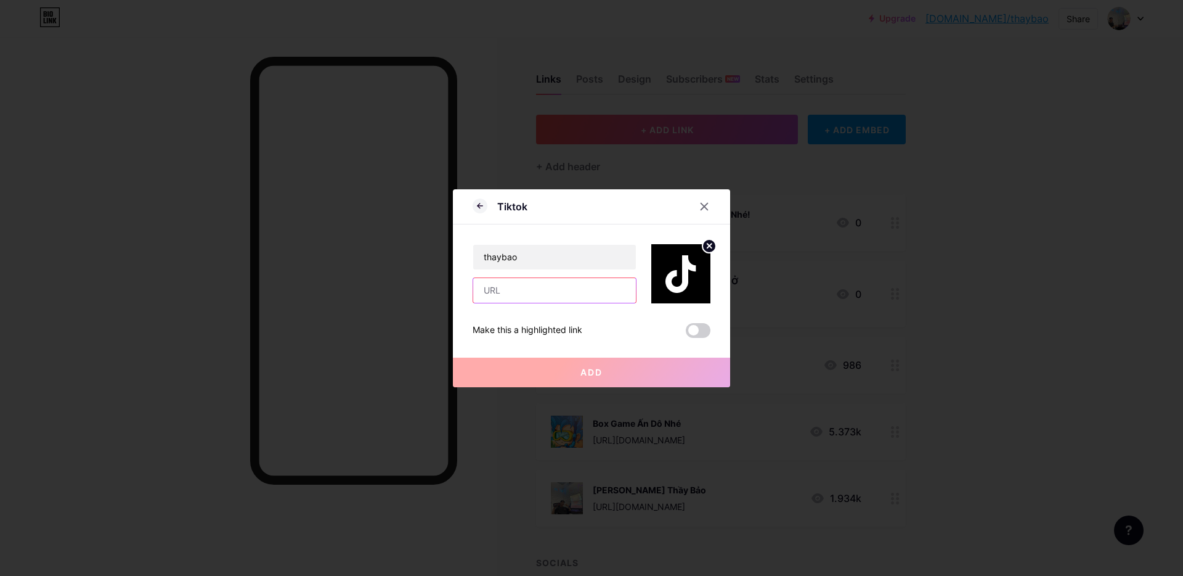
paste input "[DOMAIN_NAME][URL]"
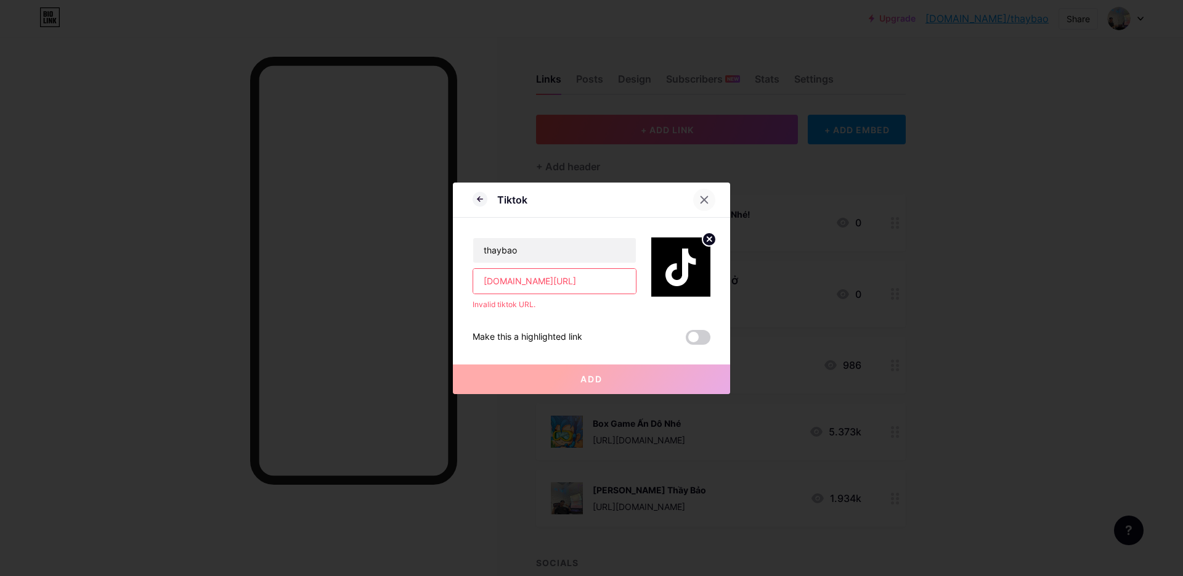
type input "[DOMAIN_NAME][URL]"
click at [698, 206] on div at bounding box center [704, 200] width 22 height 22
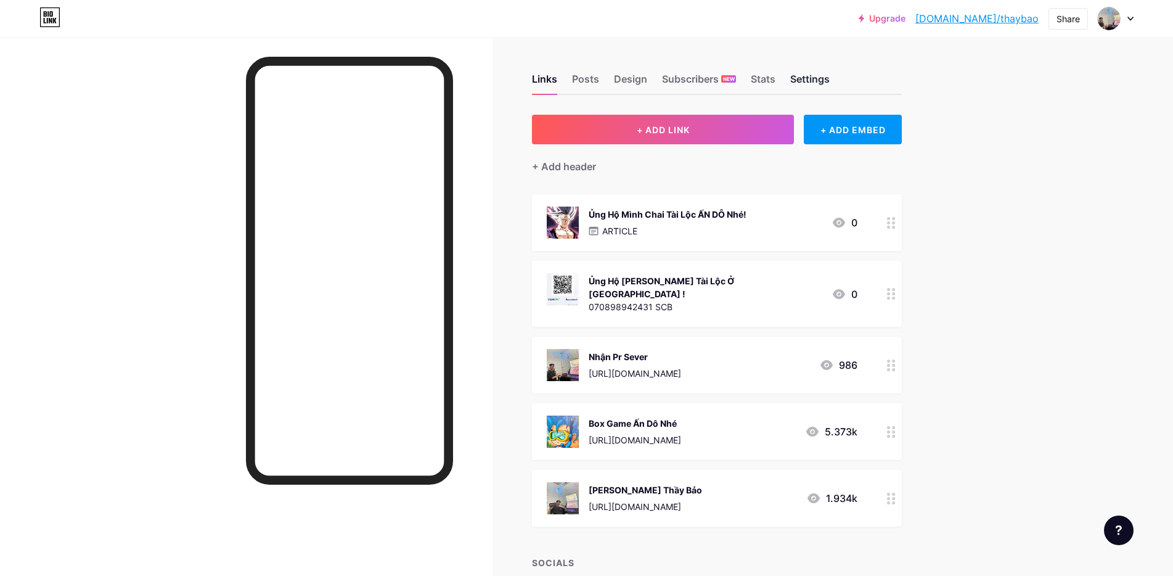
click at [799, 83] on div "Settings" at bounding box center [809, 82] width 39 height 22
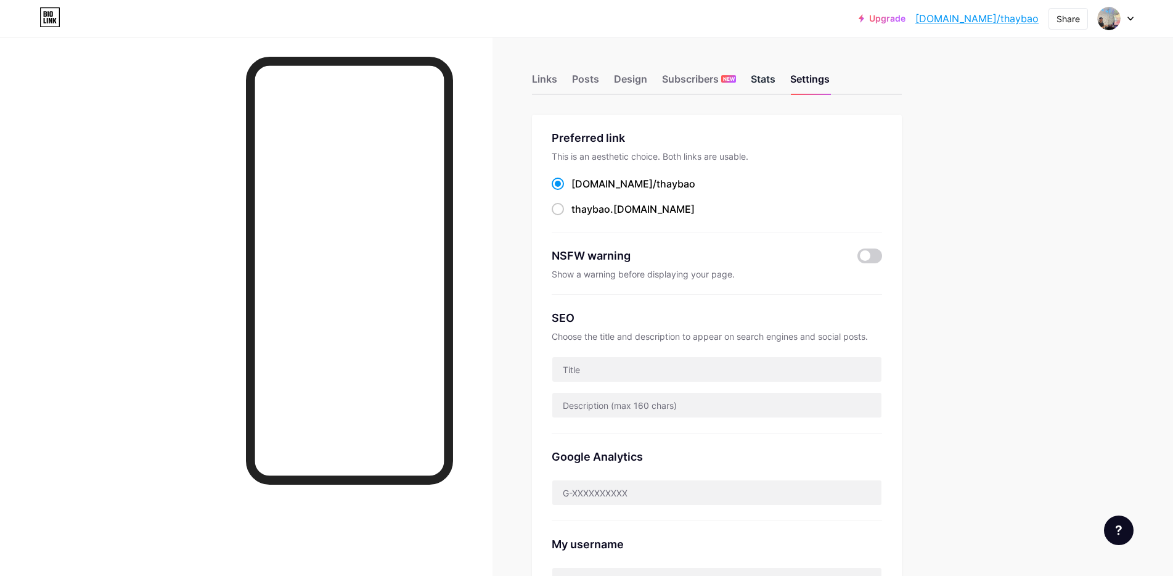
click at [762, 89] on div "Stats" at bounding box center [763, 82] width 25 height 22
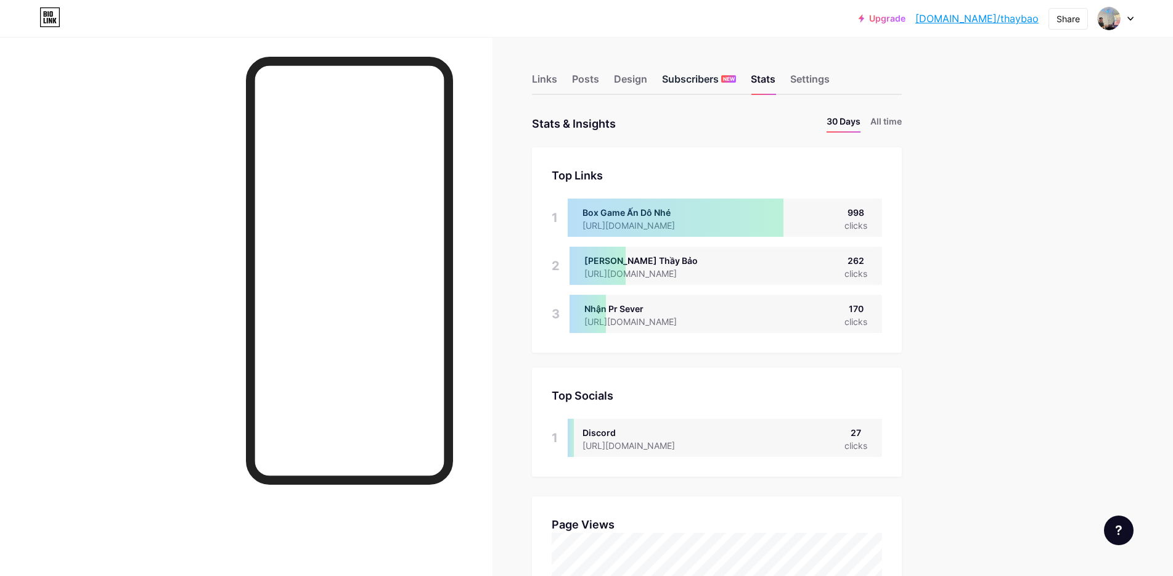
scroll to position [576, 1173]
click at [696, 79] on div "Subscribers NEW" at bounding box center [699, 82] width 74 height 22
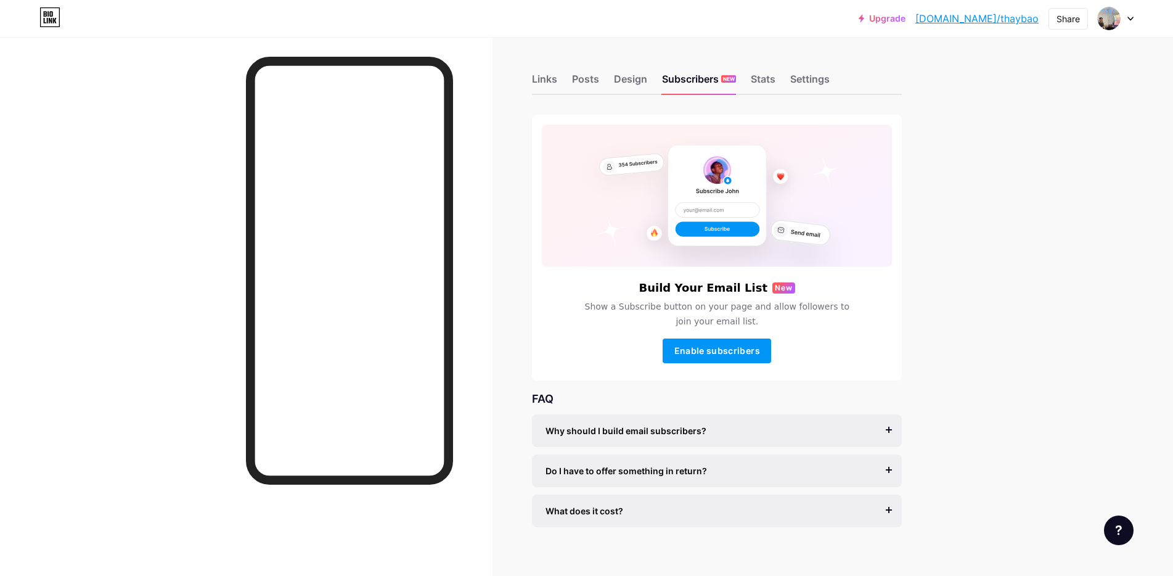
click at [651, 76] on div "Links Posts Design Subscribers NEW Stats Settings" at bounding box center [717, 73] width 370 height 43
click at [647, 77] on div "Design" at bounding box center [630, 82] width 33 height 22
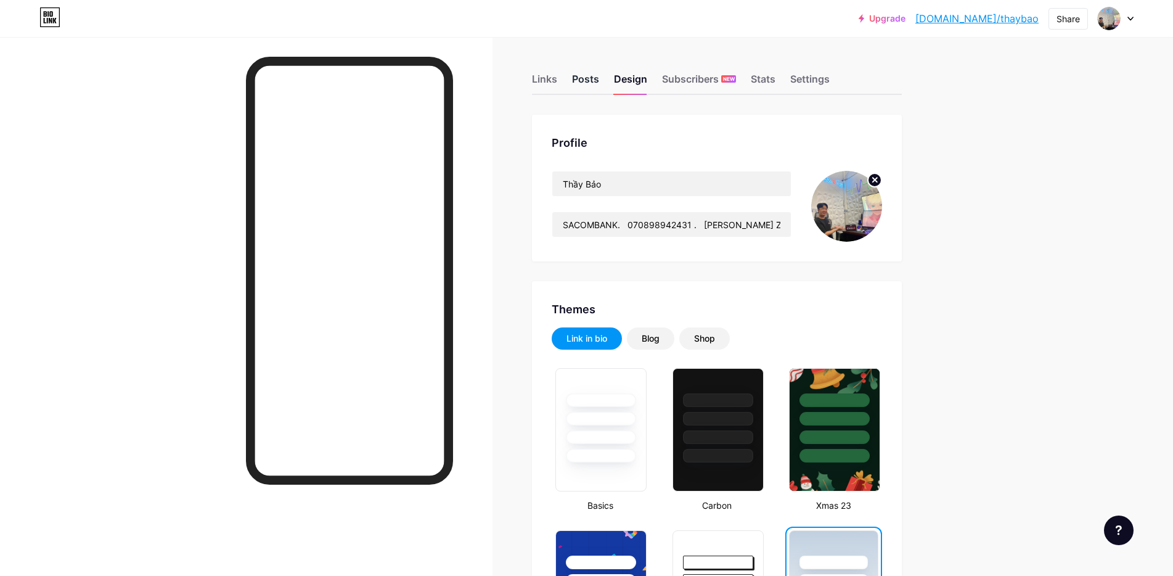
click at [587, 84] on div "Posts" at bounding box center [585, 82] width 27 height 22
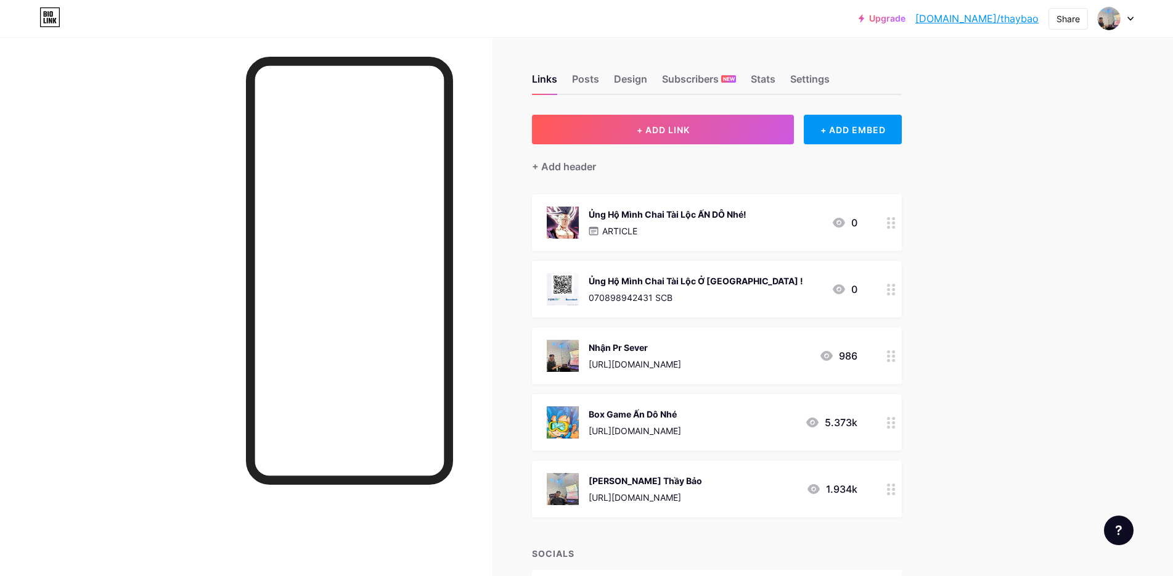
drag, startPoint x: 668, startPoint y: 305, endPoint x: 670, endPoint y: 312, distance: 7.2
click at [670, 312] on div "Ủng Hộ Mình Chai Tài Lộc Ở [GEOGRAPHIC_DATA] ! 070898942431 SCB 0" at bounding box center [717, 289] width 370 height 57
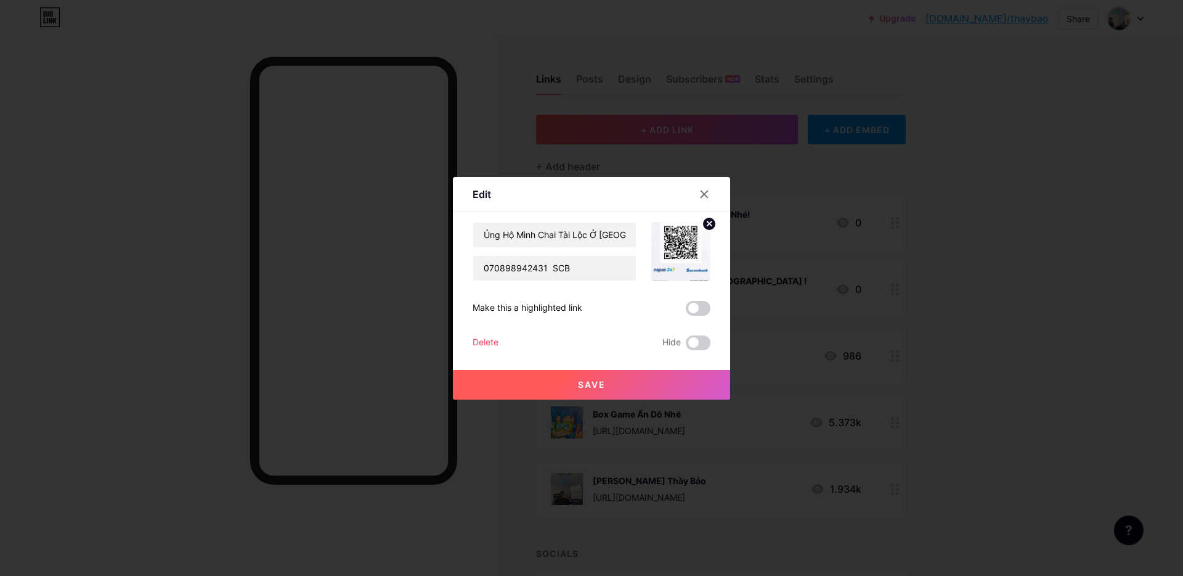
click at [661, 247] on img at bounding box center [680, 251] width 59 height 59
click at [662, 247] on img at bounding box center [680, 251] width 59 height 59
click at [600, 236] on input "Ủng Hộ Mình Chai Tài Lộc Ở [GEOGRAPHIC_DATA] !" at bounding box center [554, 234] width 163 height 25
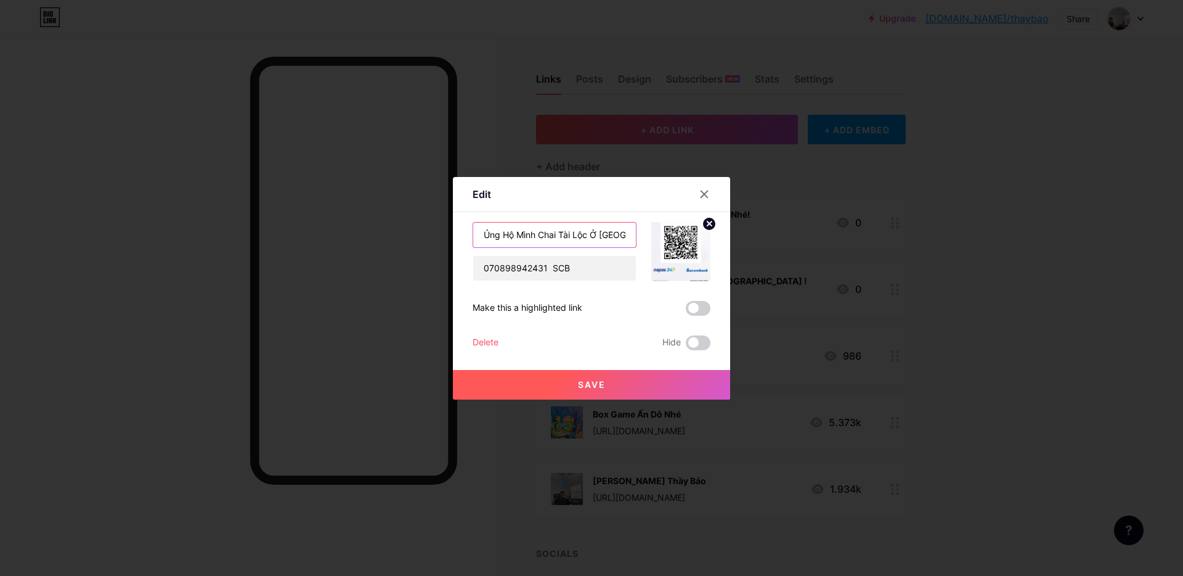
click at [600, 236] on input "Ủng Hộ Mình Chai Tài Lộc Ở [GEOGRAPHIC_DATA] !" at bounding box center [554, 234] width 163 height 25
click at [574, 269] on input "070898942431 SCB" at bounding box center [554, 268] width 163 height 25
click at [686, 342] on span at bounding box center [698, 342] width 25 height 15
click at [686, 346] on input "checkbox" at bounding box center [686, 346] width 0 height 0
click at [672, 383] on button "Save" at bounding box center [591, 385] width 277 height 30
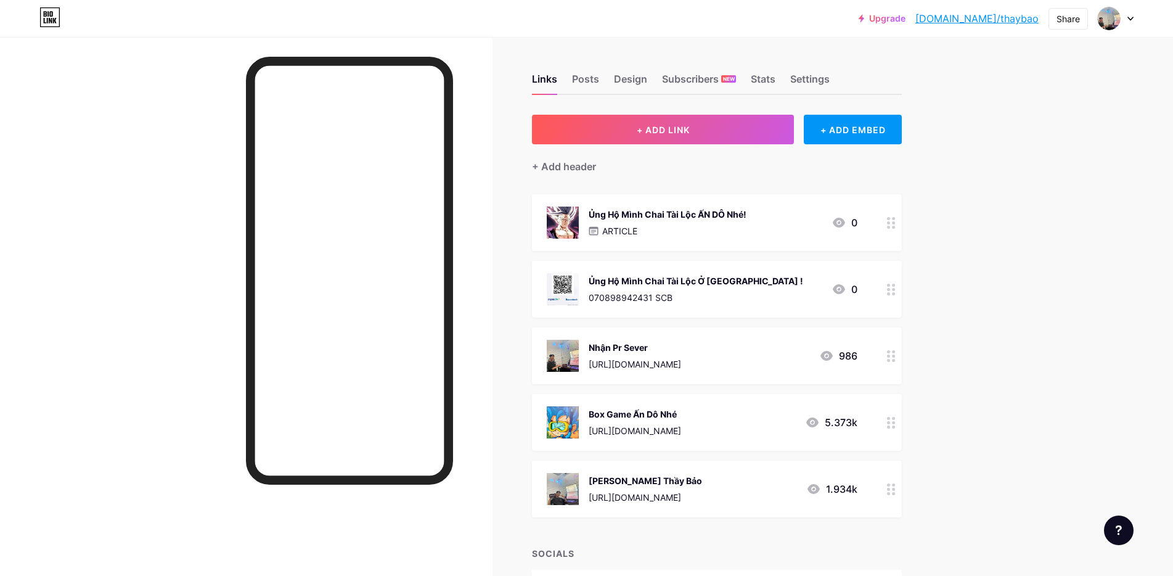
click at [522, 266] on div "Links Posts Design Subscribers NEW Stats Settings + ADD LINK + ADD EMBED + Add …" at bounding box center [476, 367] width 953 height 661
click at [556, 166] on div "+ Add header" at bounding box center [564, 166] width 64 height 15
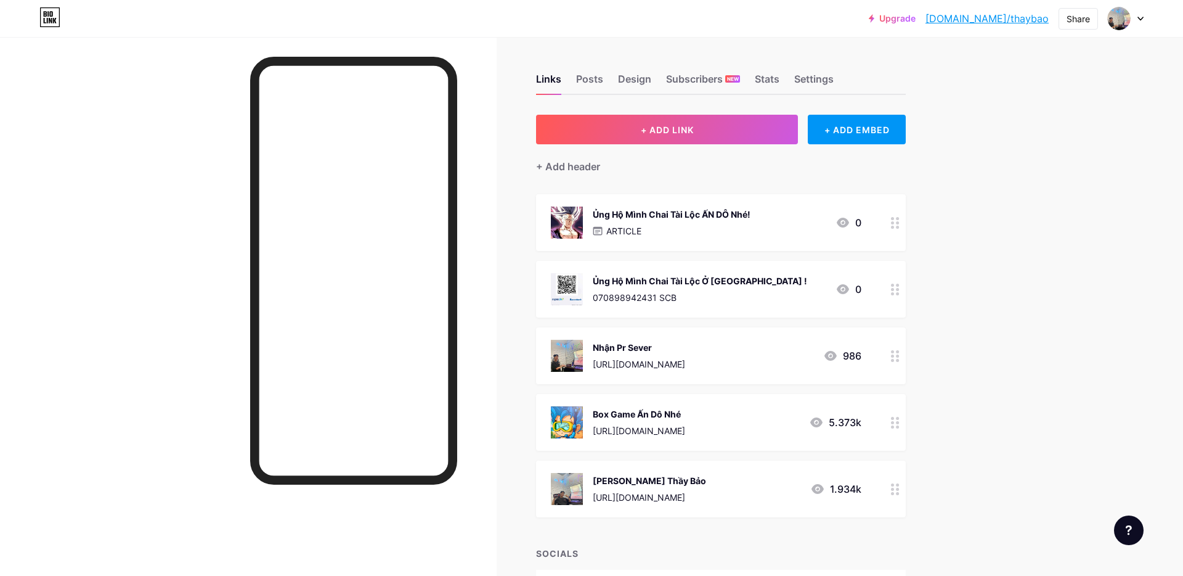
click at [584, 284] on input "text" at bounding box center [591, 288] width 237 height 25
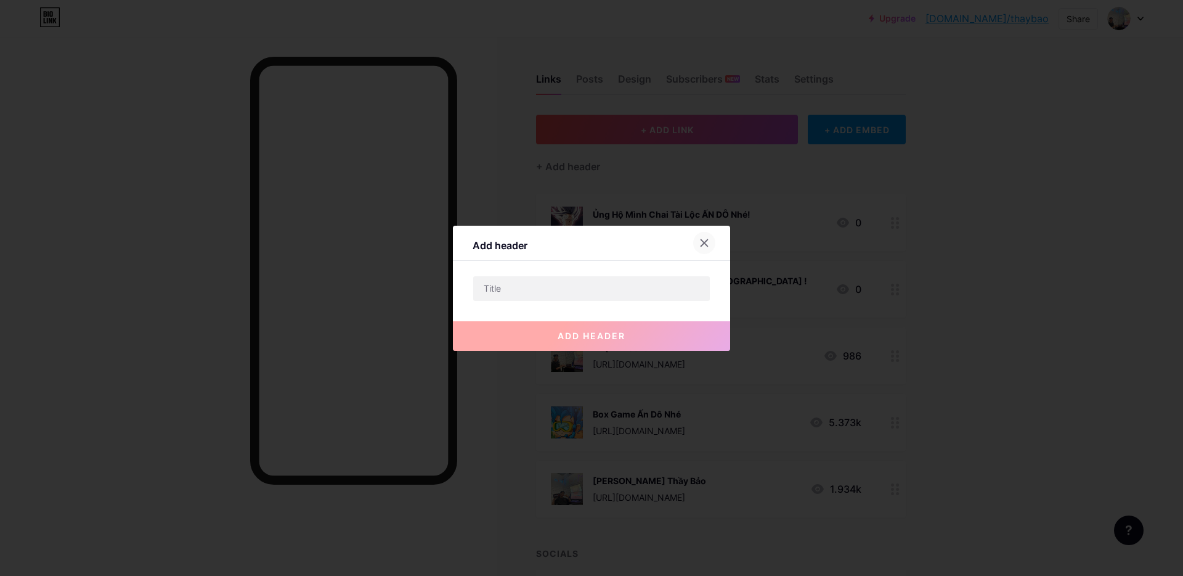
click at [700, 246] on icon at bounding box center [704, 243] width 10 height 10
